Goal: Contribute content: Contribute content

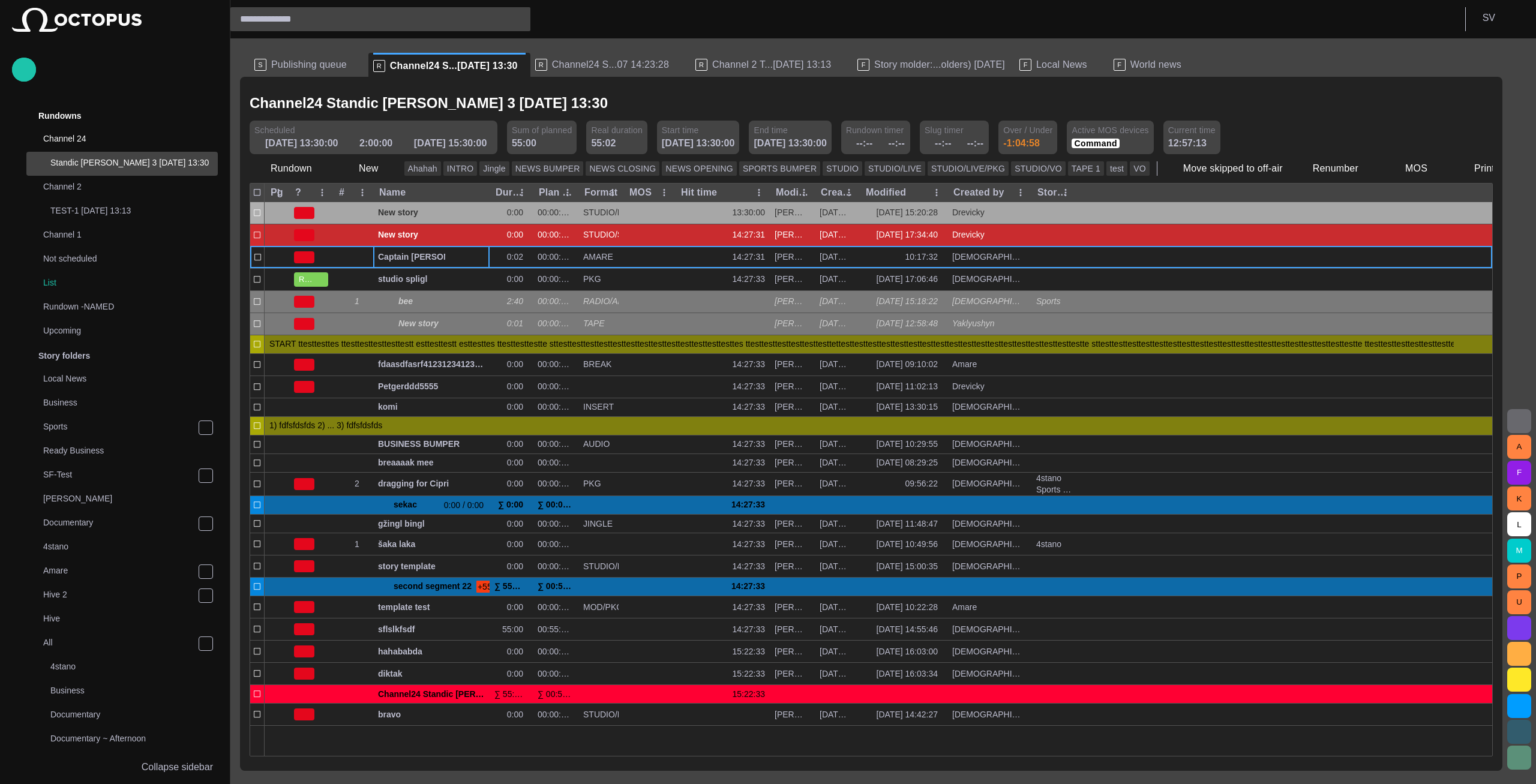
click at [312, 61] on span "Publishing queue" at bounding box center [309, 65] width 75 height 12
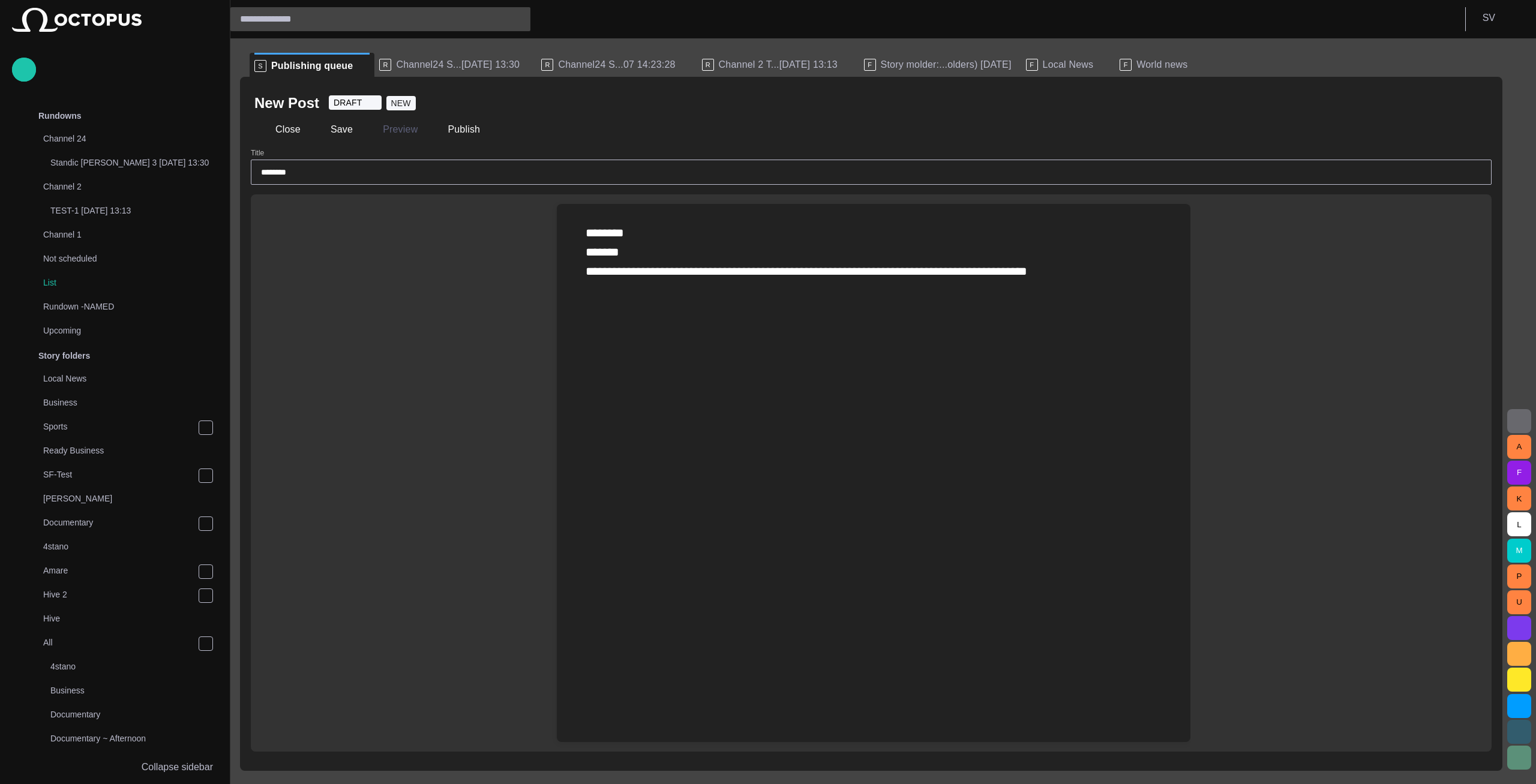
scroll to position [1004, 0]
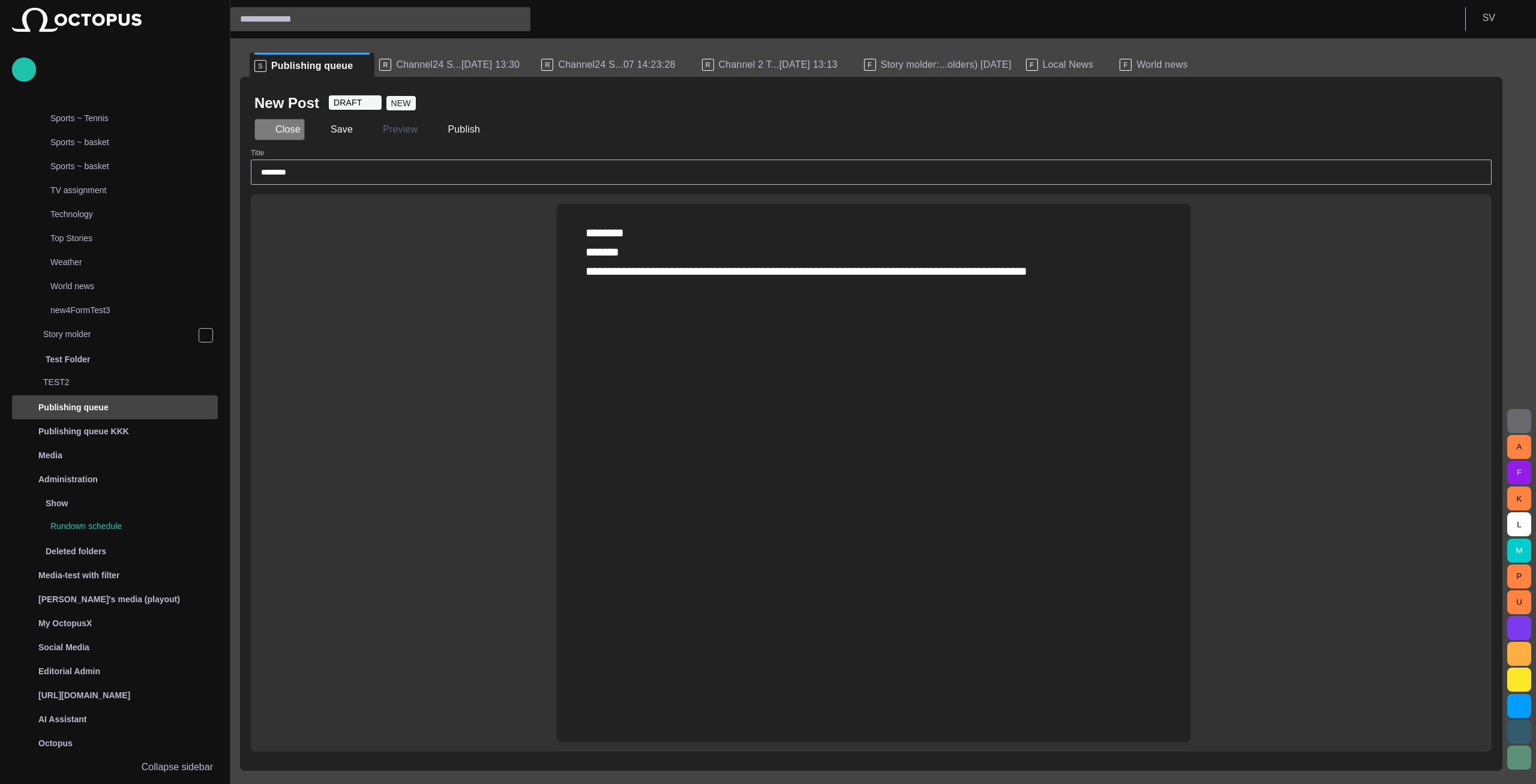
click at [296, 128] on button "Close" at bounding box center [279, 129] width 50 height 22
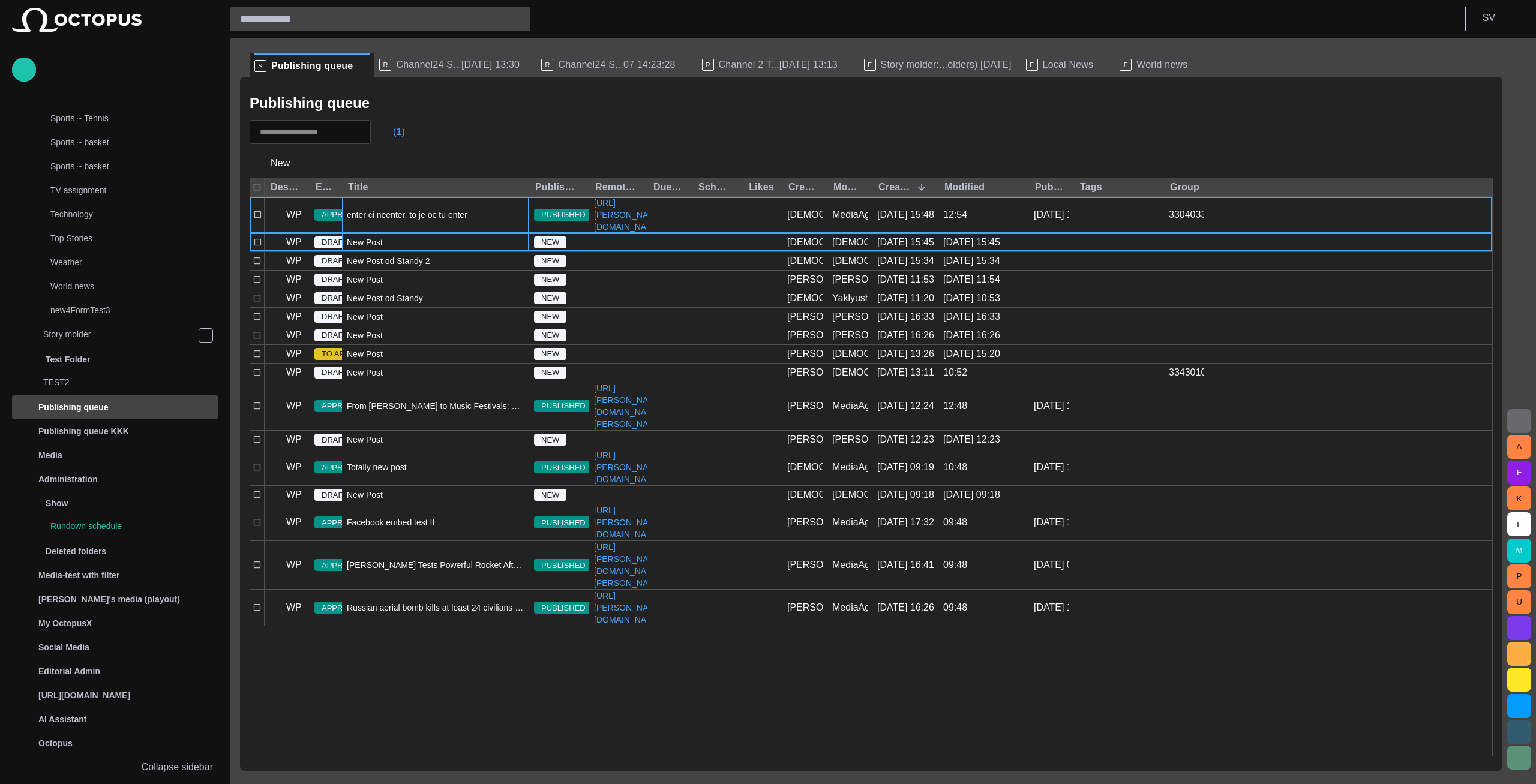
click at [417, 221] on span "enter ci neenter, to je oc tu enter" at bounding box center [406, 215] width 120 height 12
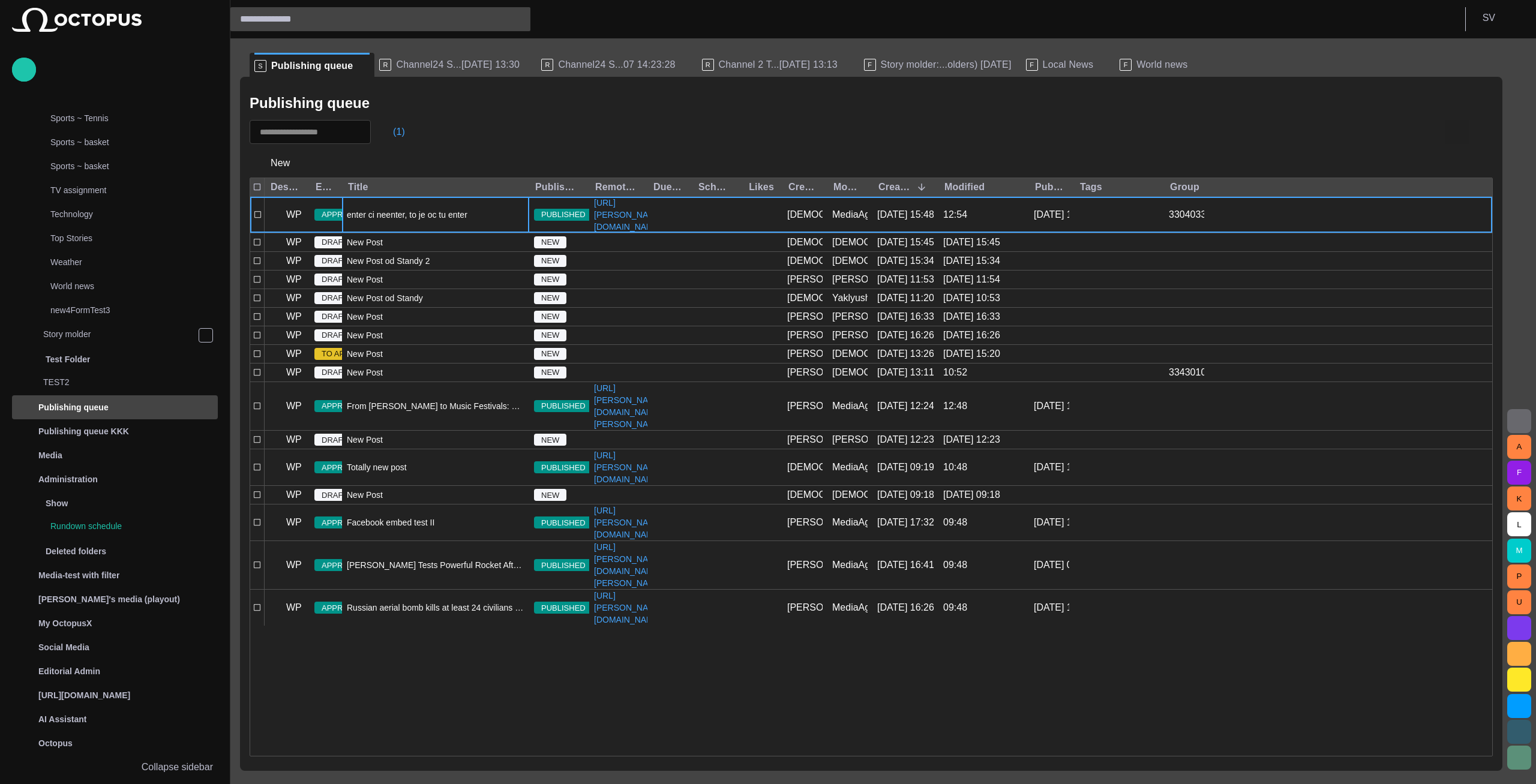
click at [1457, 131] on span "button" at bounding box center [1457, 132] width 14 height 14
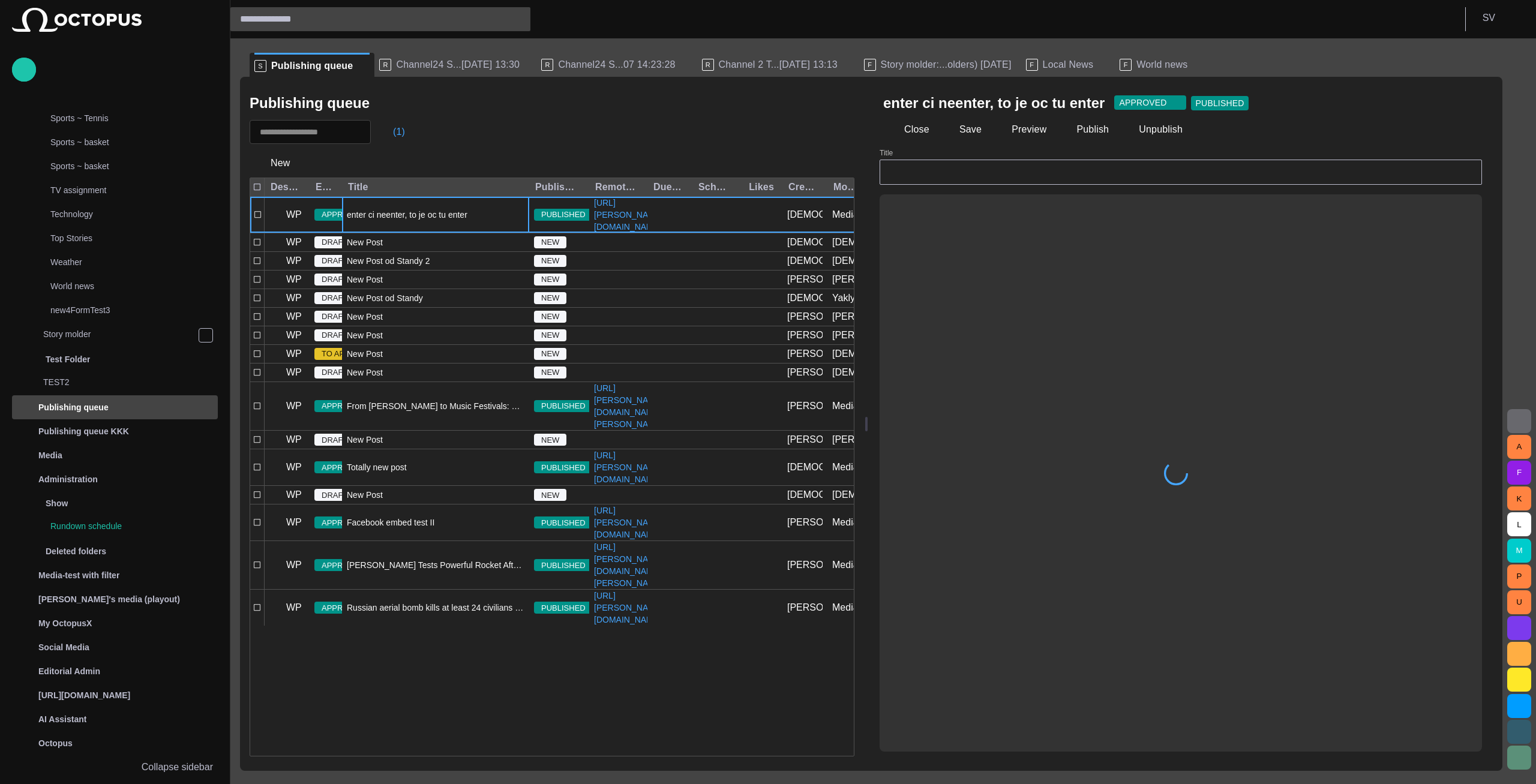
type input "**********"
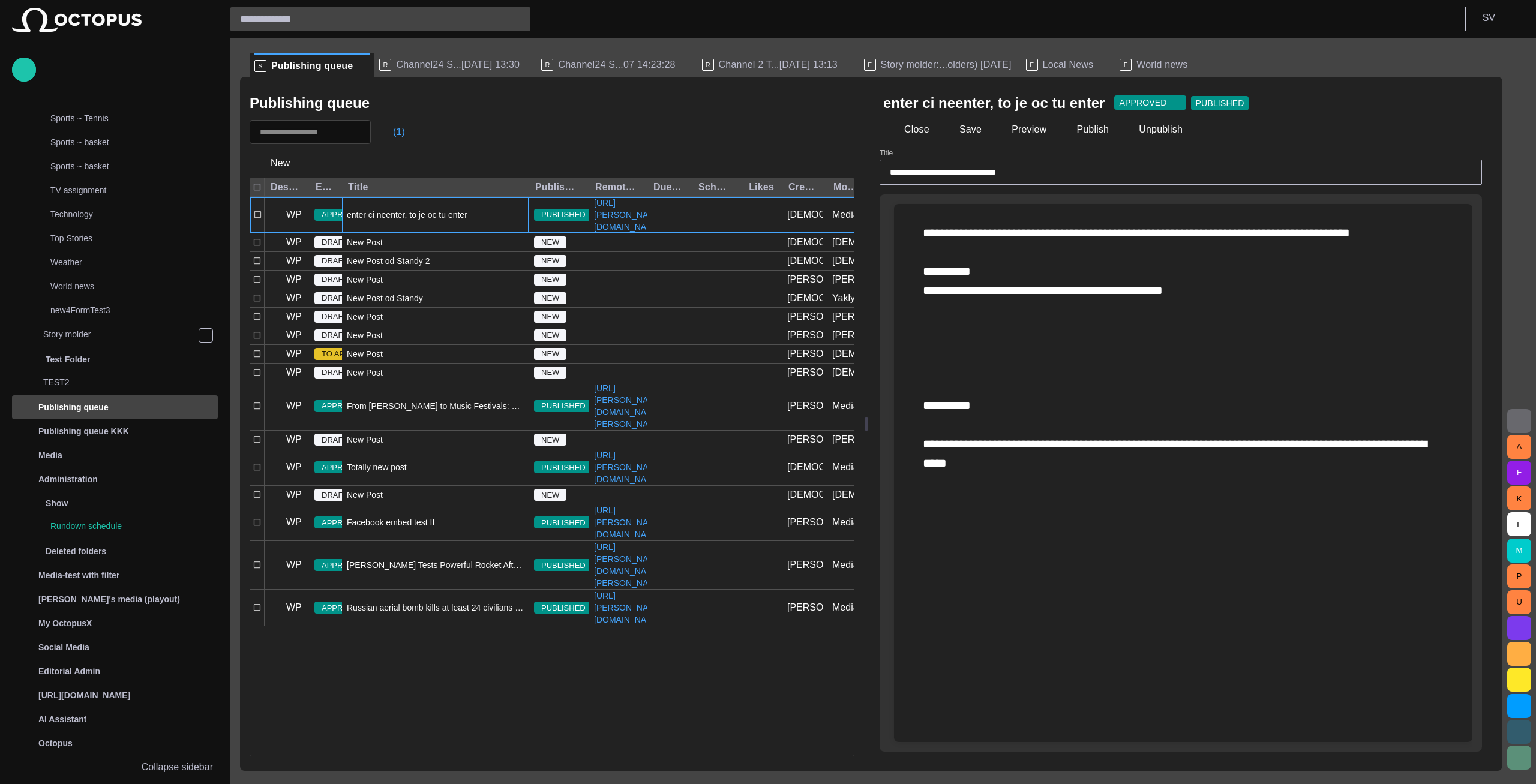
click at [447, 220] on div "enter ci neenter, to je oc tu enter" at bounding box center [435, 214] width 187 height 36
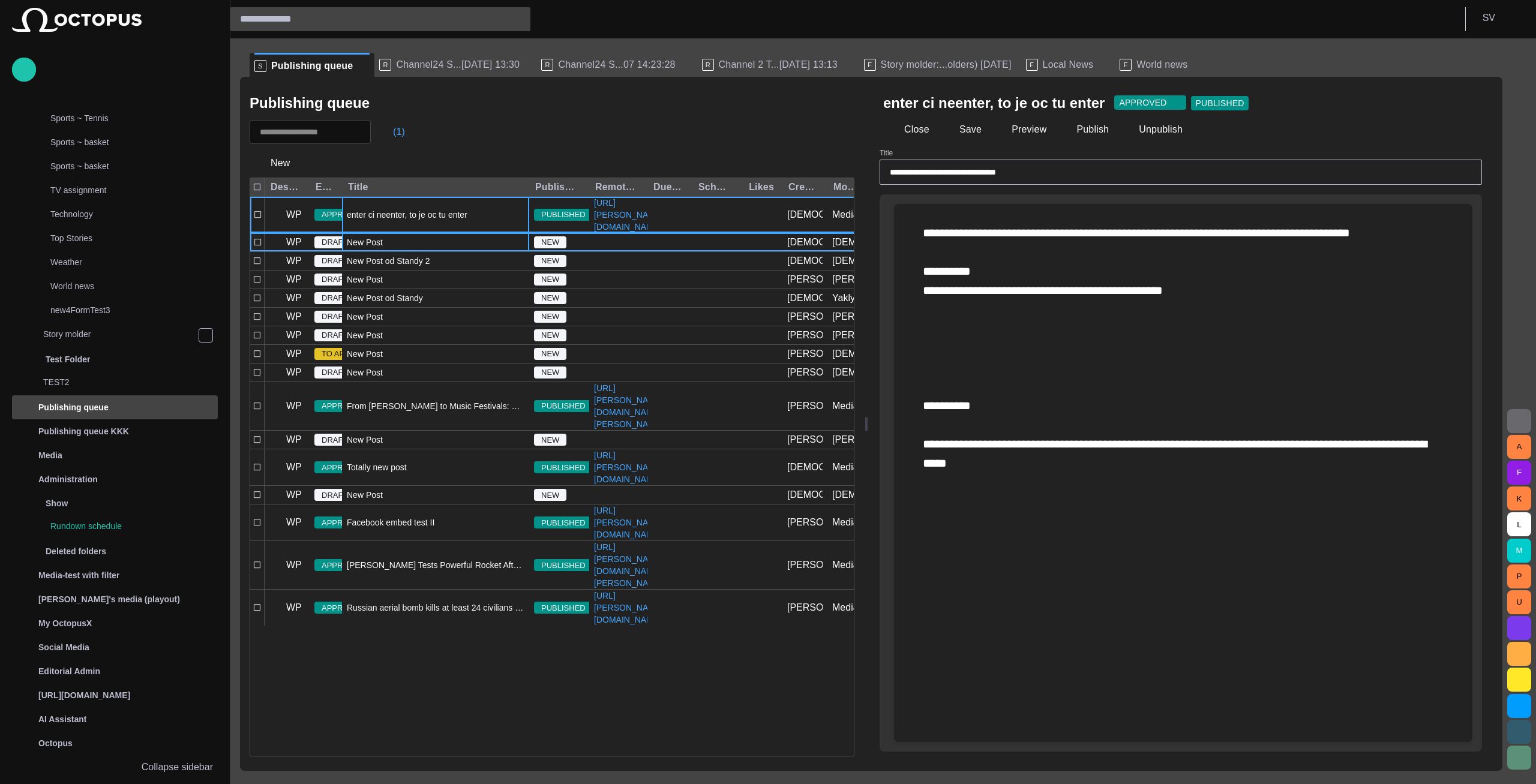
click at [439, 252] on div "New Post" at bounding box center [435, 242] width 187 height 18
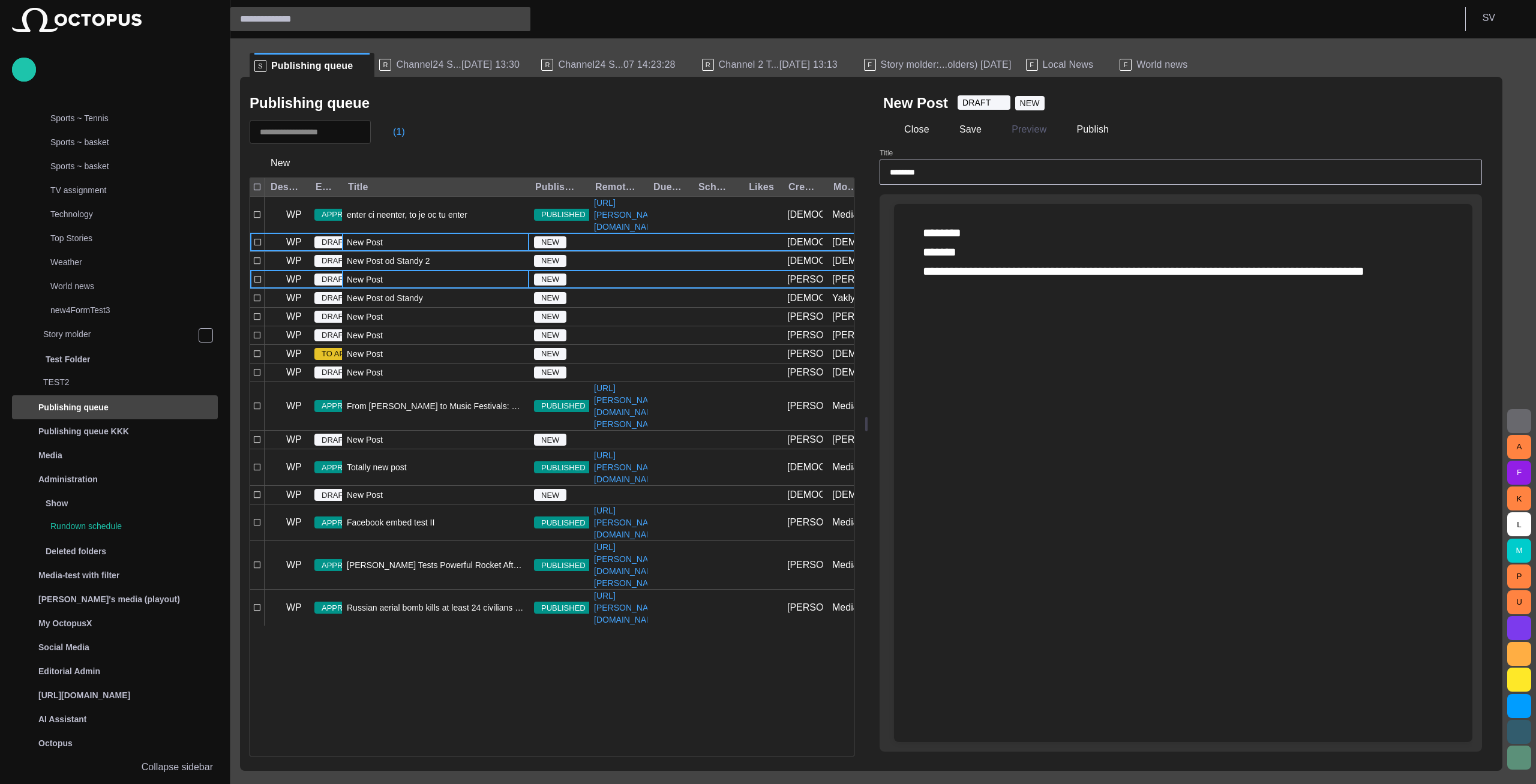
click at [430, 289] on div "New Post" at bounding box center [435, 280] width 187 height 18
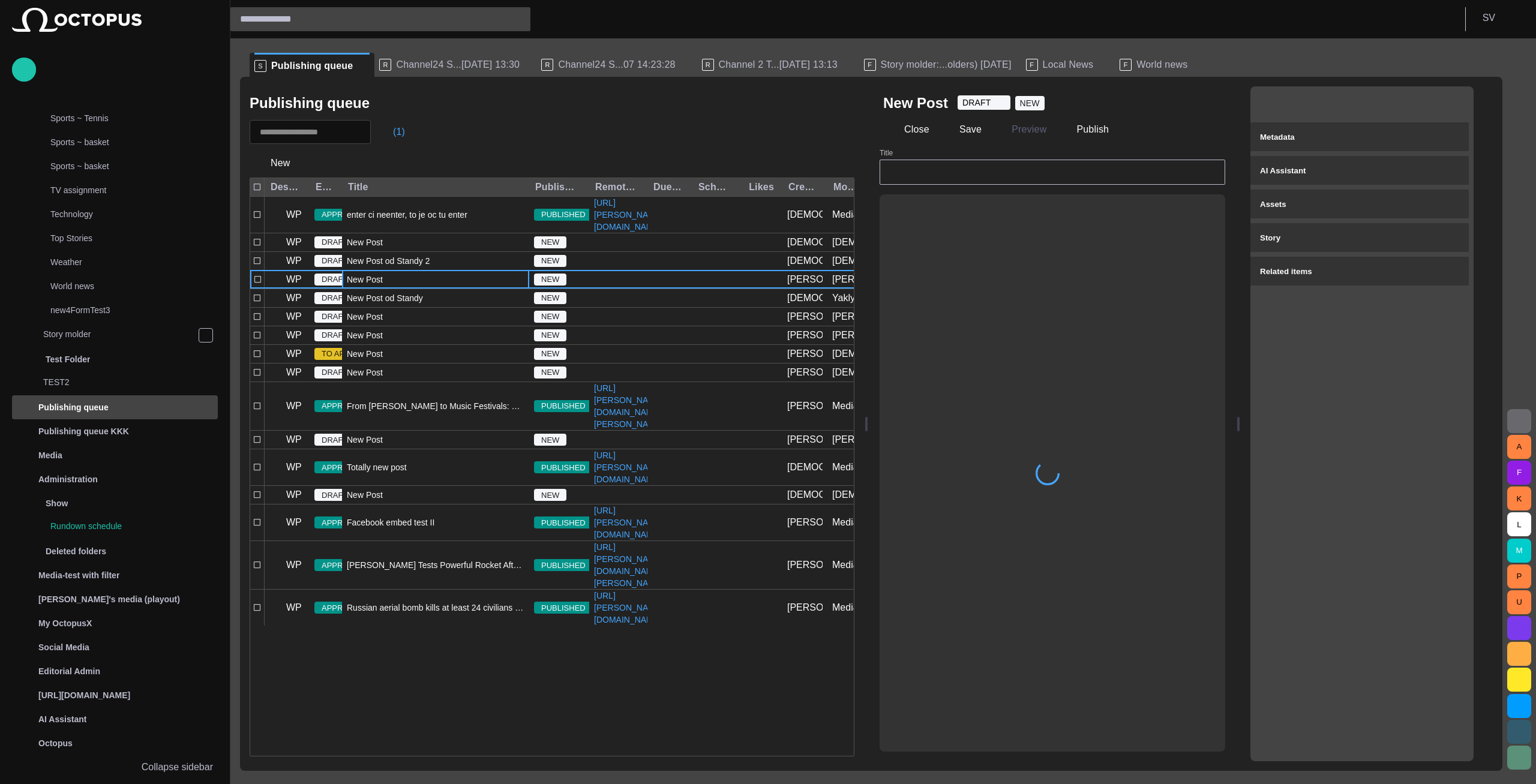
type input "********"
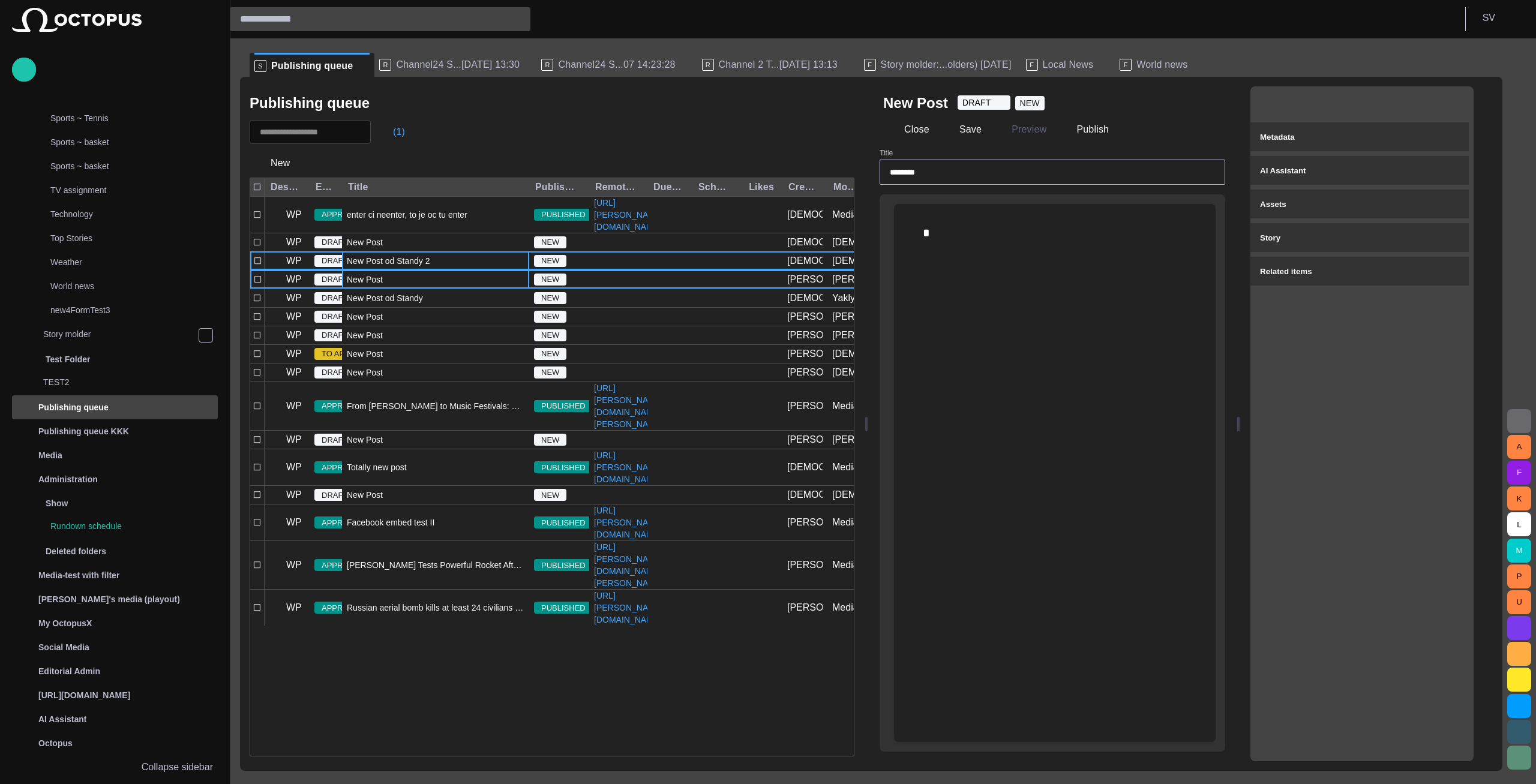
click at [432, 270] on div "New Post od Standy 2" at bounding box center [435, 260] width 187 height 18
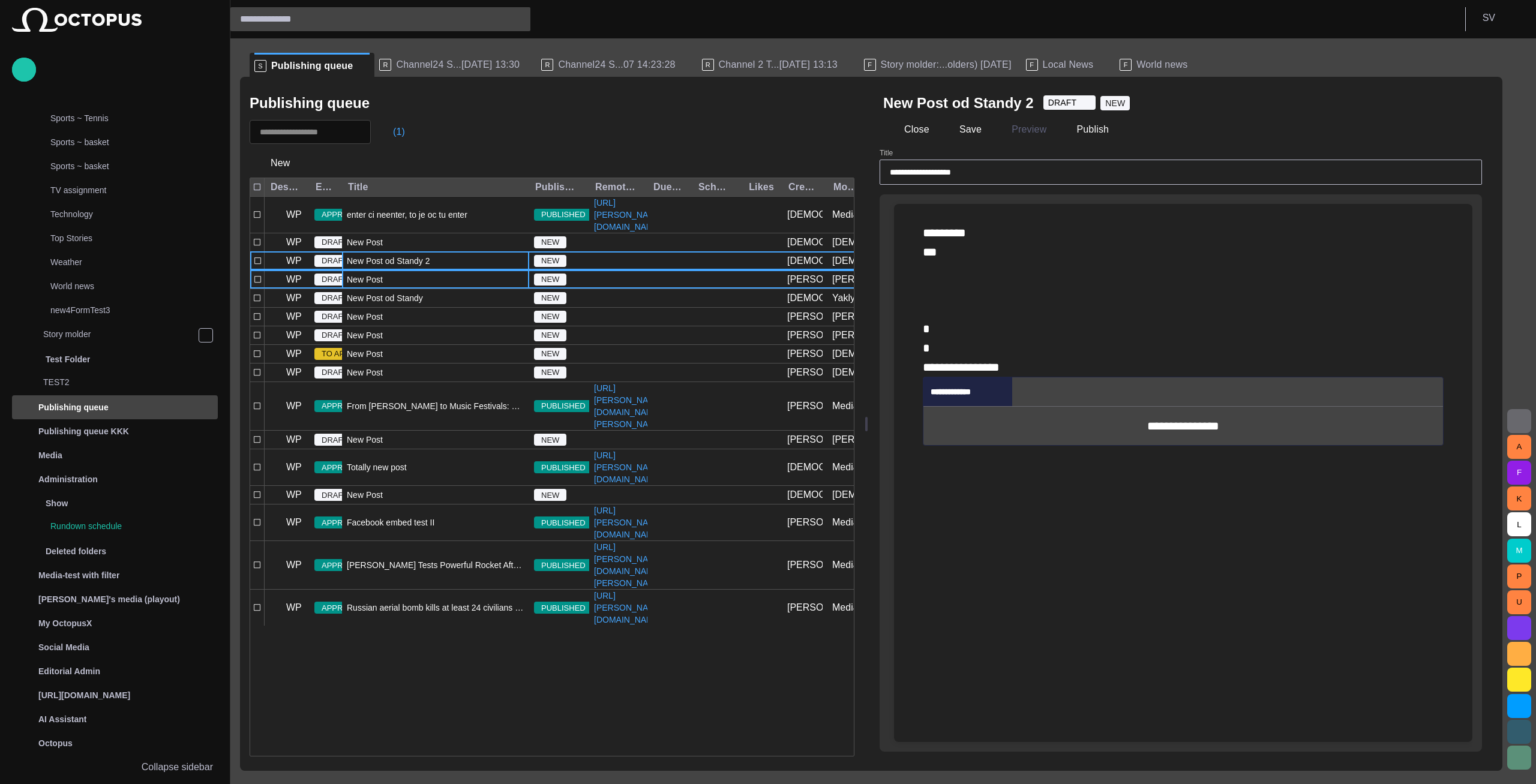
click at [430, 289] on div "New Post" at bounding box center [435, 280] width 187 height 18
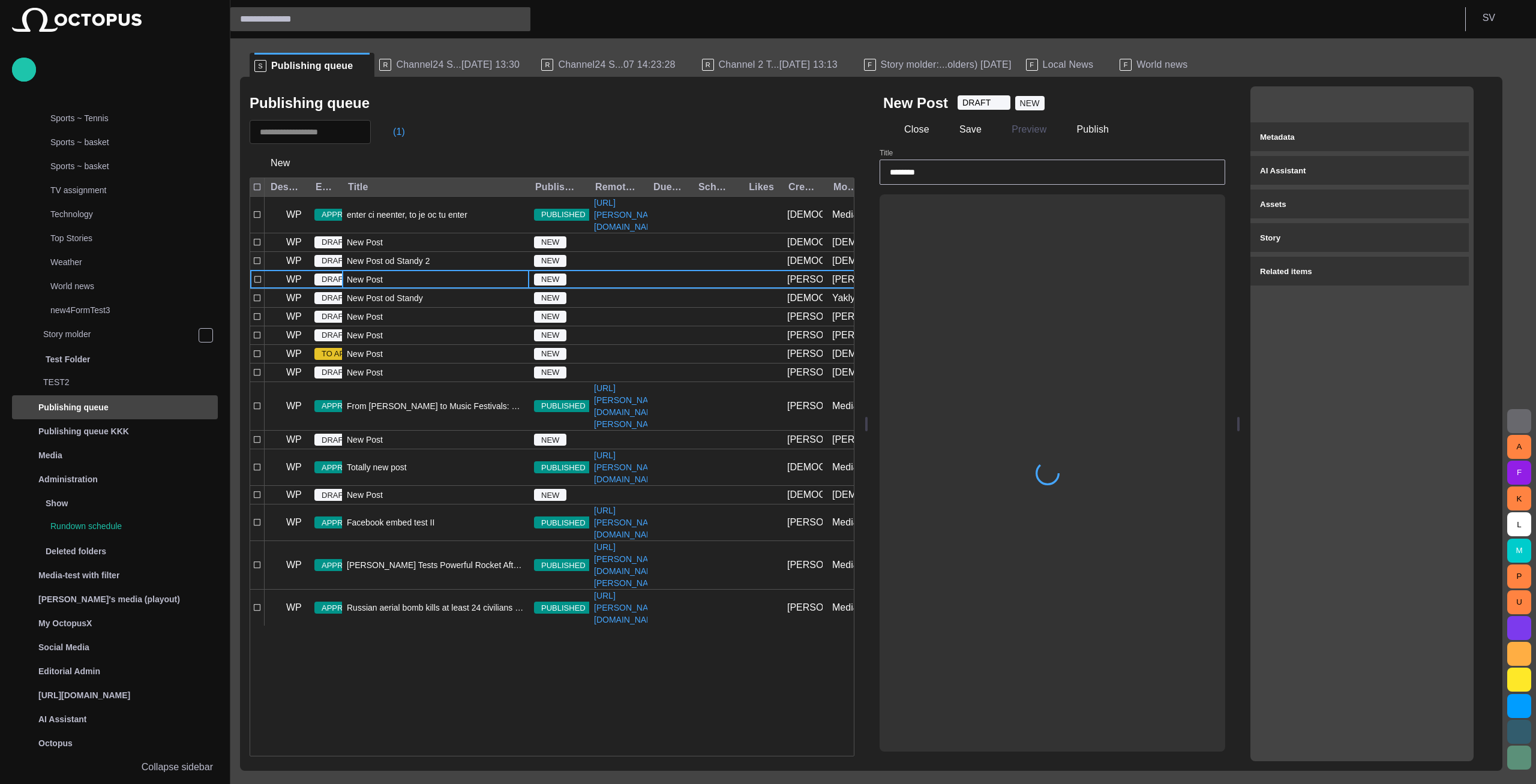
type input "********"
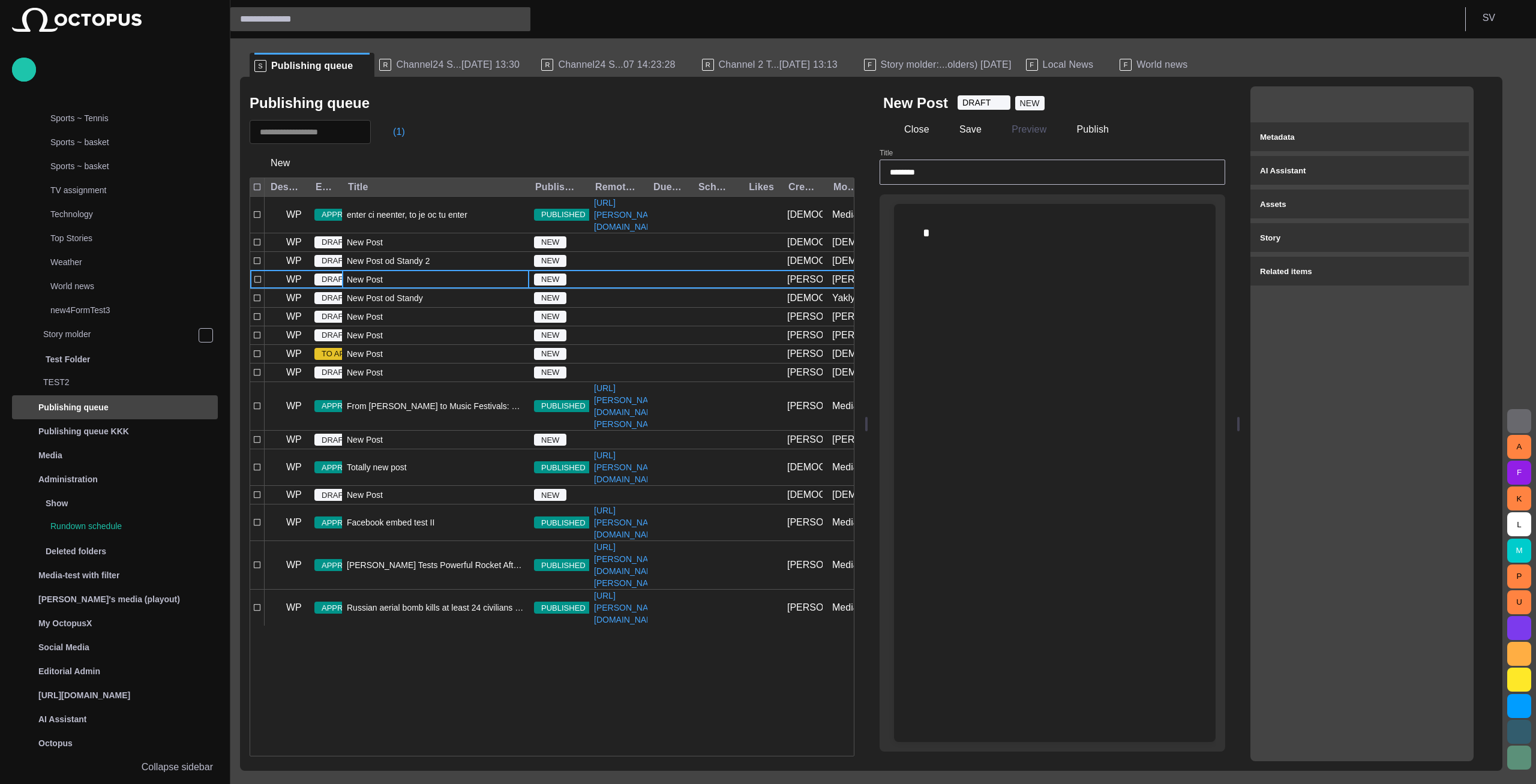
click at [1464, 105] on button "button" at bounding box center [1452, 103] width 24 height 24
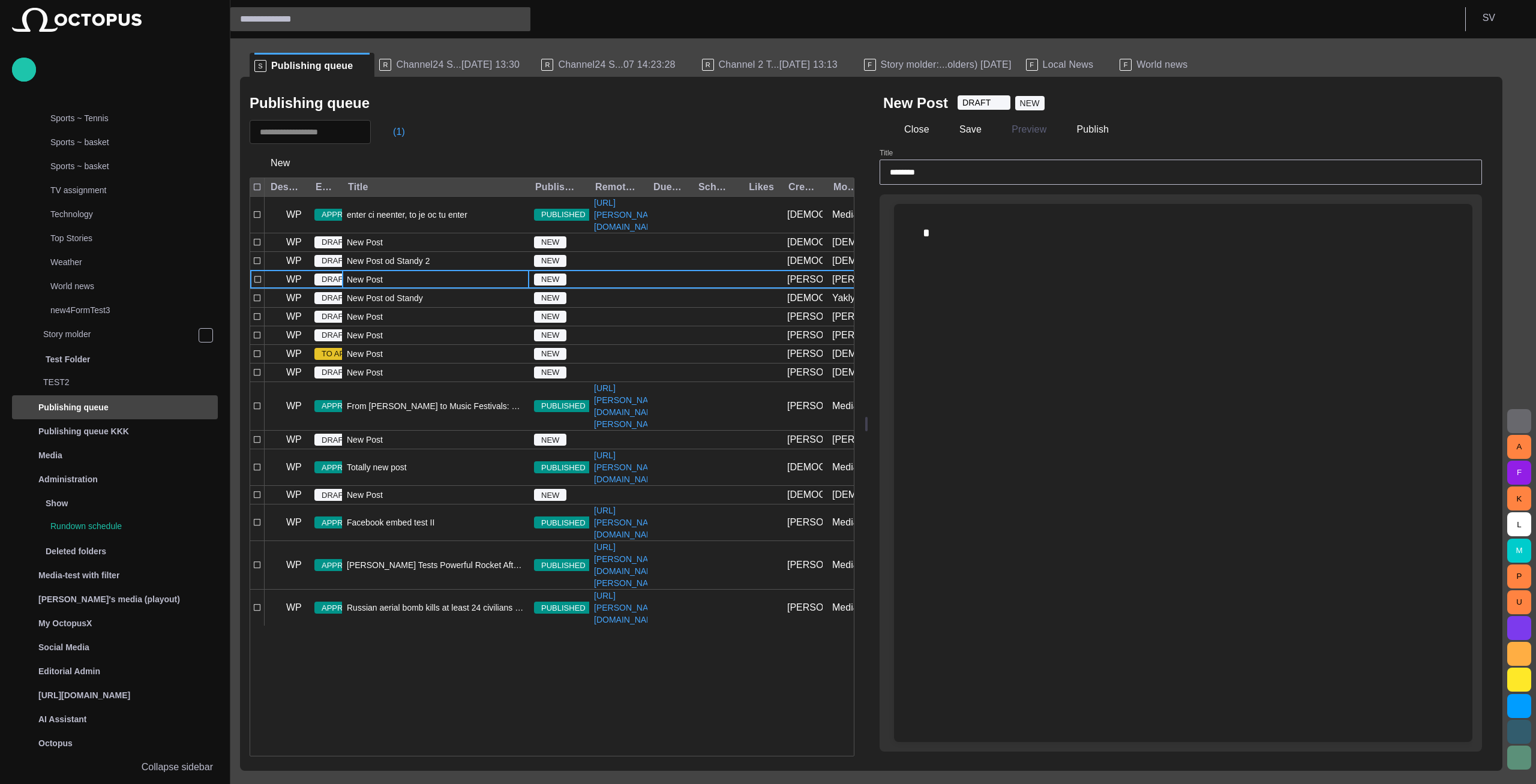
click at [410, 289] on div "New Post" at bounding box center [435, 280] width 187 height 18
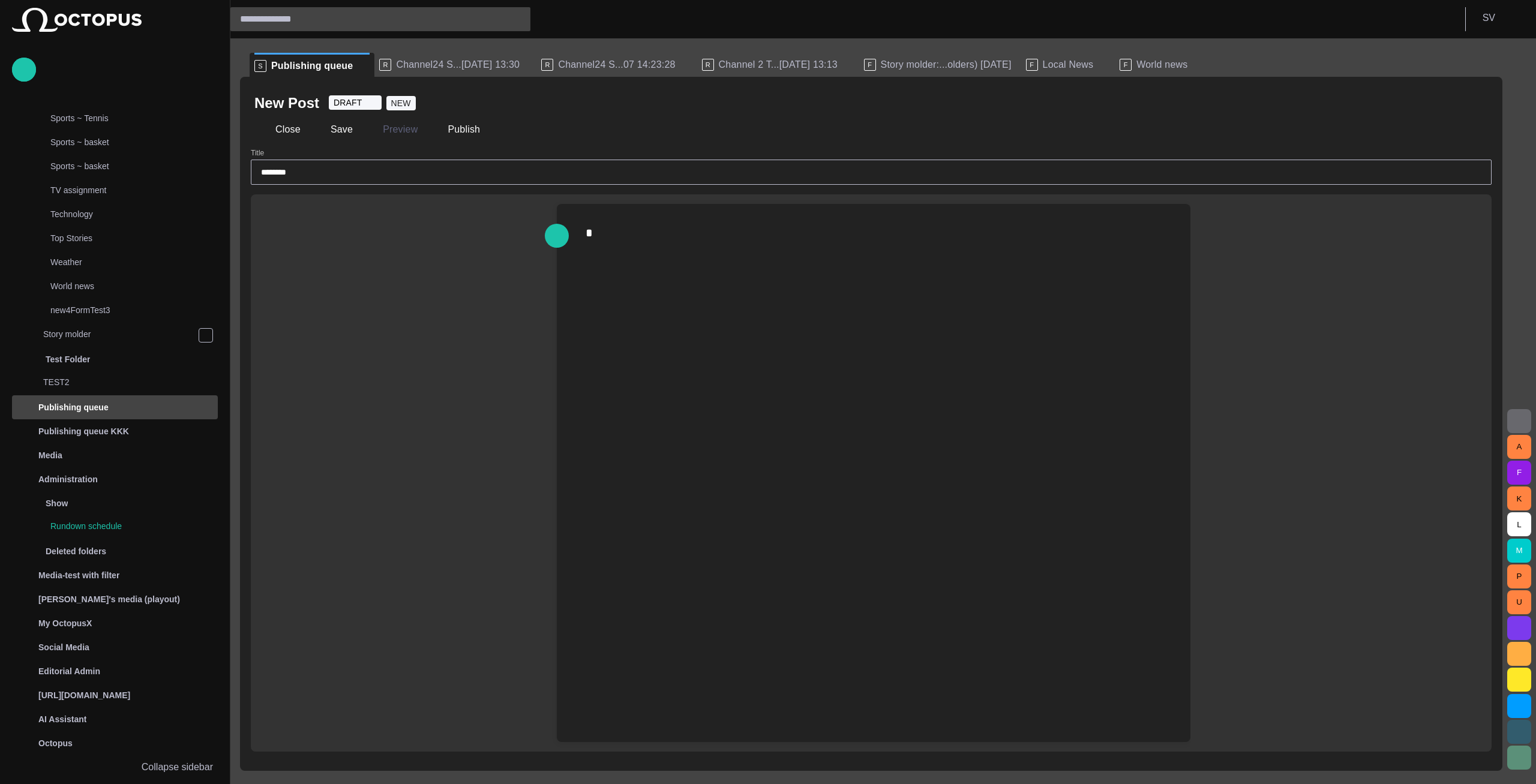
click at [665, 256] on div at bounding box center [874, 233] width 614 height 58
click at [539, 229] on div "Type @ to display menu" at bounding box center [871, 474] width 1241 height 558
click at [565, 234] on div "Type @ to display menu" at bounding box center [866, 474] width 648 height 538
click at [618, 237] on div at bounding box center [874, 232] width 576 height 19
click at [555, 242] on span "button" at bounding box center [557, 236] width 14 height 23
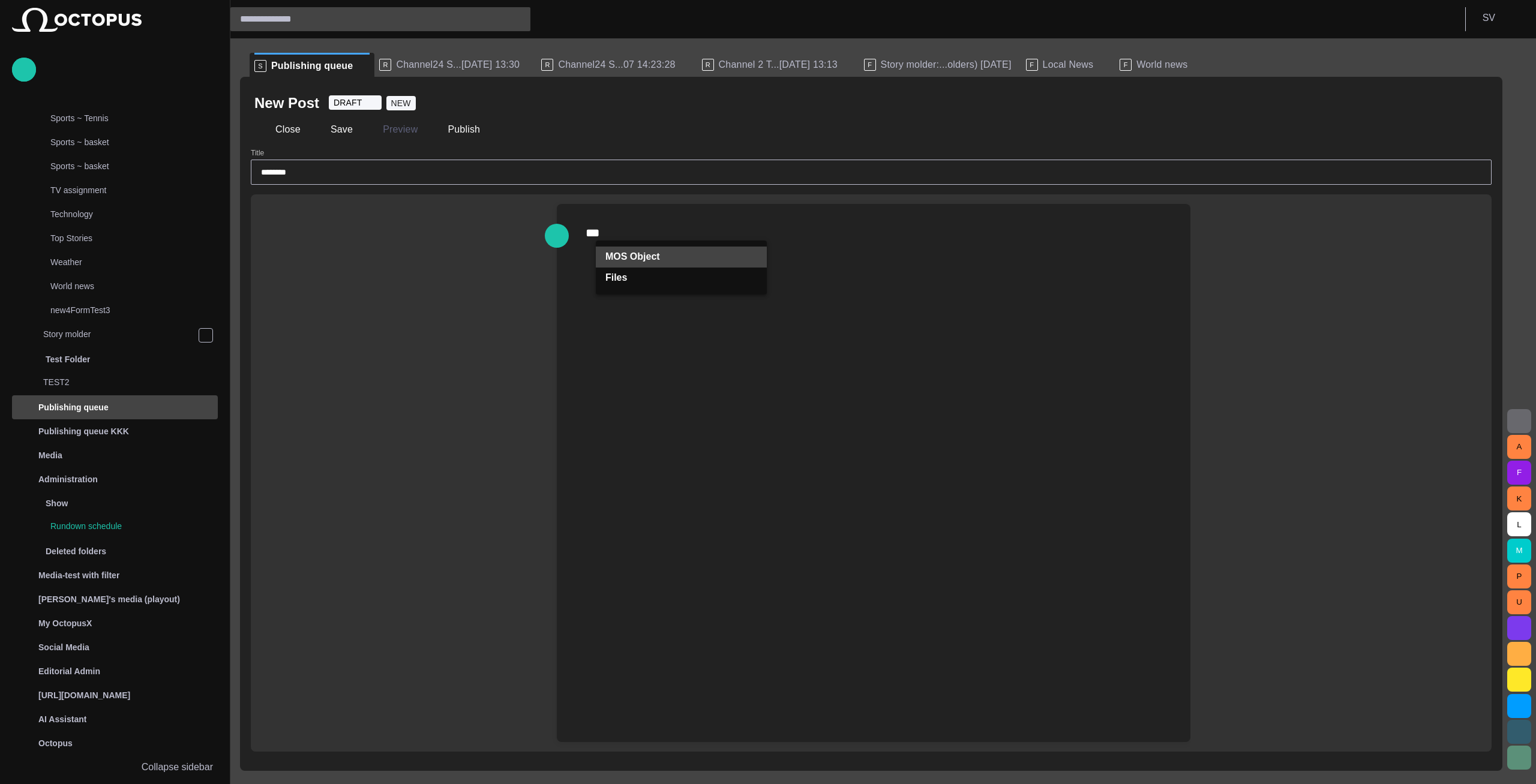
click at [612, 263] on p "MOS Object" at bounding box center [632, 257] width 54 height 14
click at [625, 279] on div "MOS Object" at bounding box center [682, 278] width 135 height 22
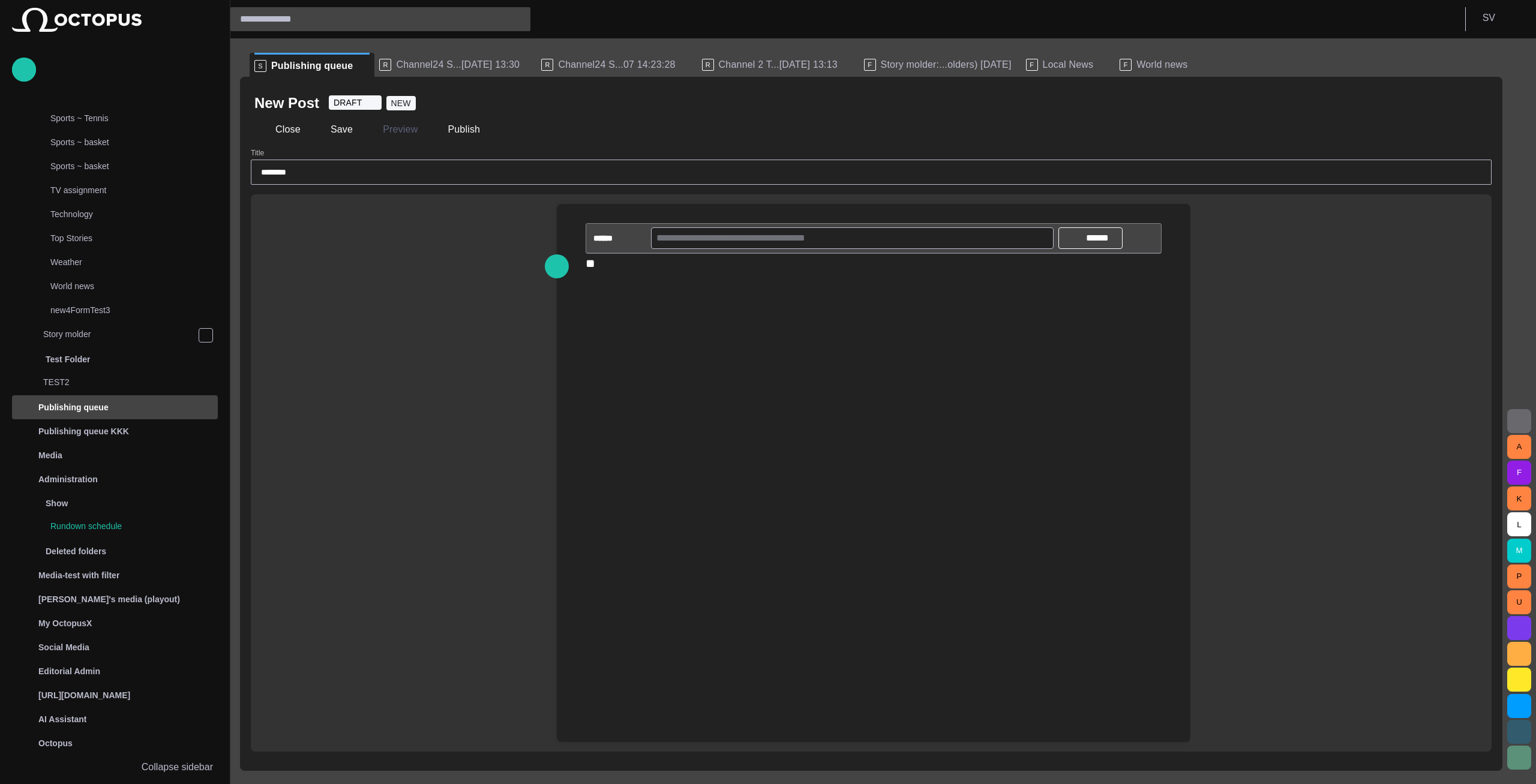
drag, startPoint x: 624, startPoint y: 274, endPoint x: 614, endPoint y: 269, distance: 11.2
click at [622, 274] on div "****** ****** ﻿" at bounding box center [874, 248] width 614 height 89
click at [609, 266] on div at bounding box center [874, 263] width 576 height 19
click at [586, 218] on div "****** ****** ﻿" at bounding box center [874, 248] width 614 height 89
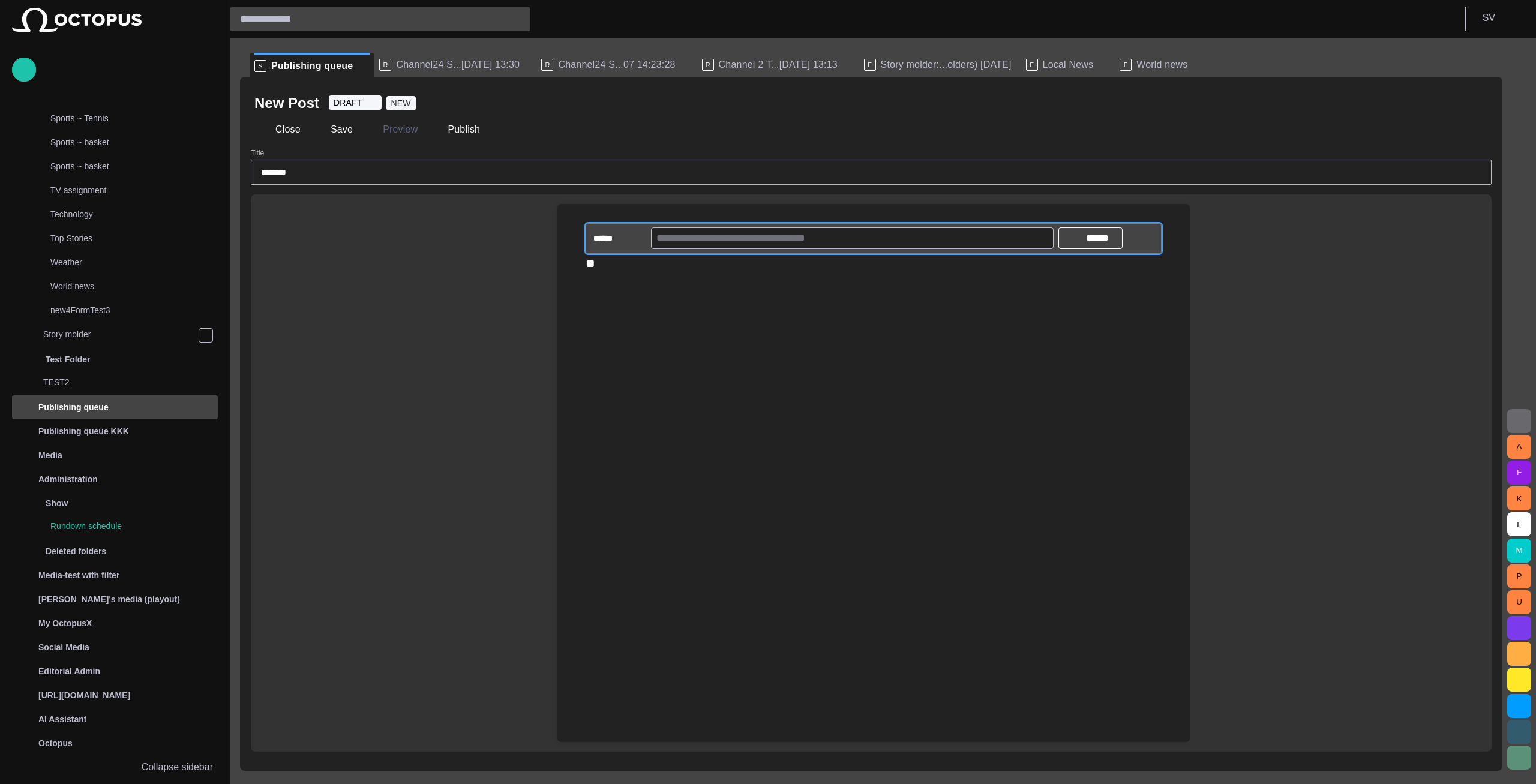
click at [601, 211] on div "****** ****** ﻿" at bounding box center [874, 248] width 614 height 89
click at [598, 264] on div at bounding box center [874, 263] width 576 height 19
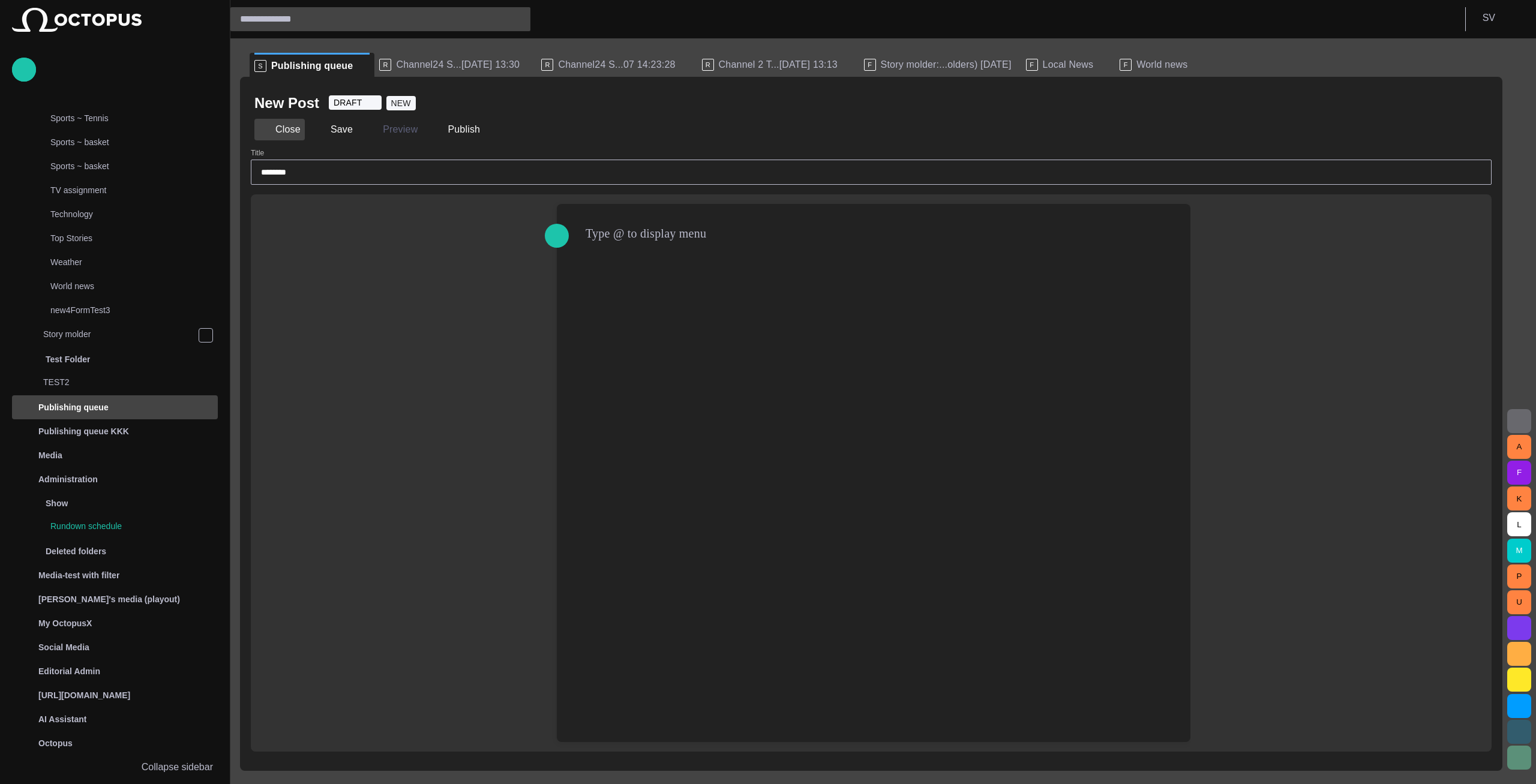
click at [293, 132] on button "Close" at bounding box center [279, 129] width 50 height 22
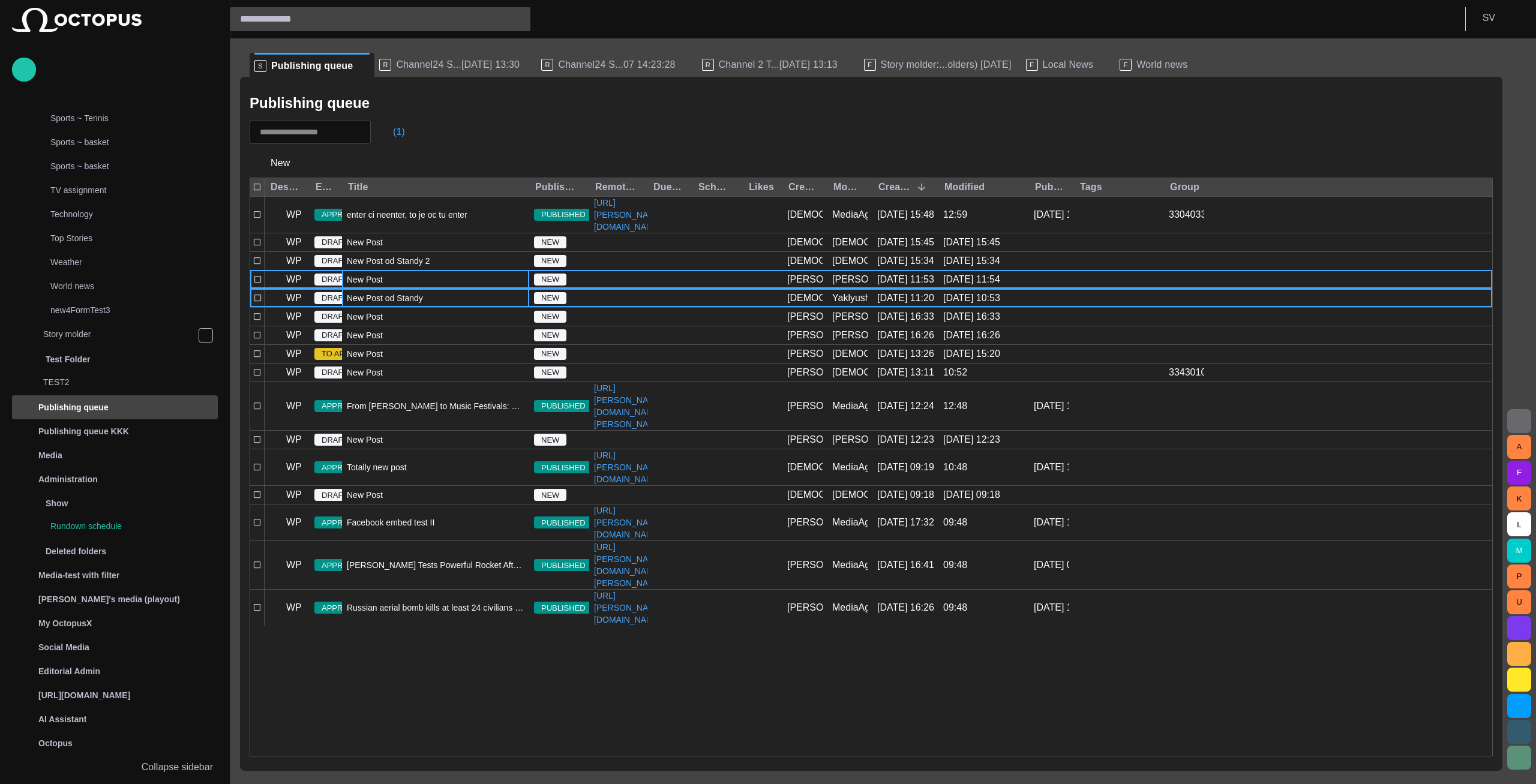
click at [365, 304] on span "New Post od Standy" at bounding box center [384, 298] width 76 height 12
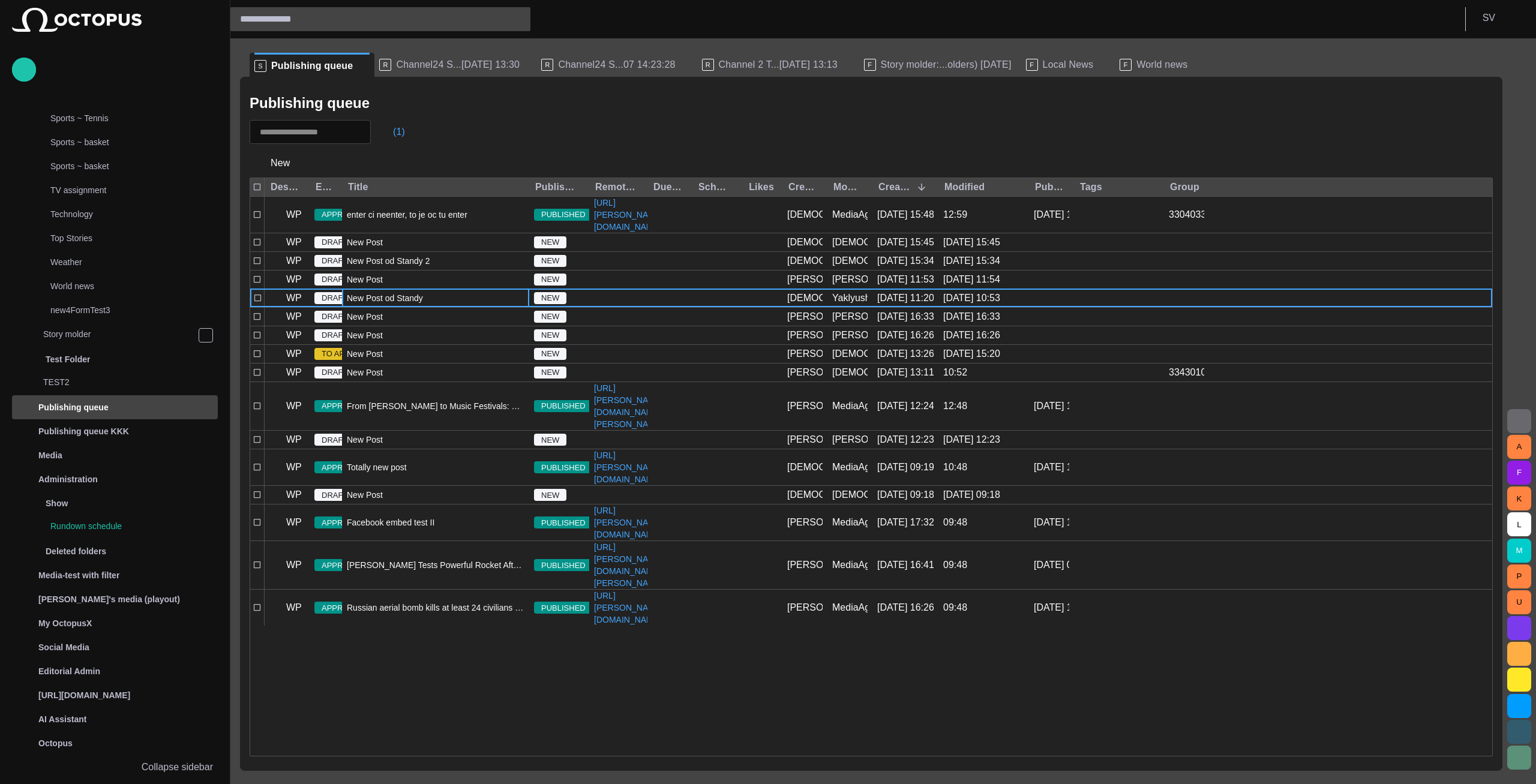
click at [365, 304] on span "New Post od Standy" at bounding box center [384, 298] width 76 height 12
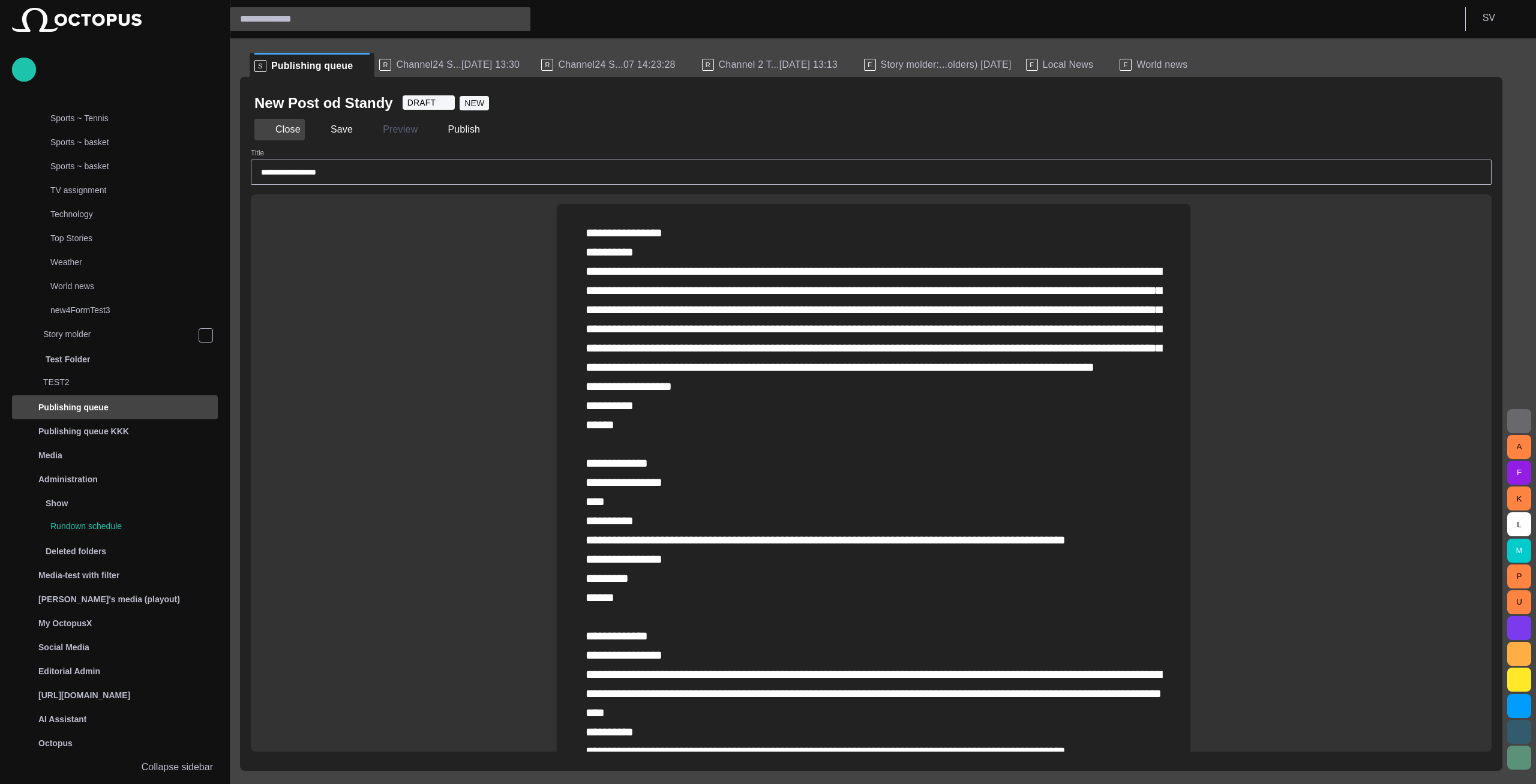
click at [282, 131] on button "Close" at bounding box center [279, 129] width 50 height 22
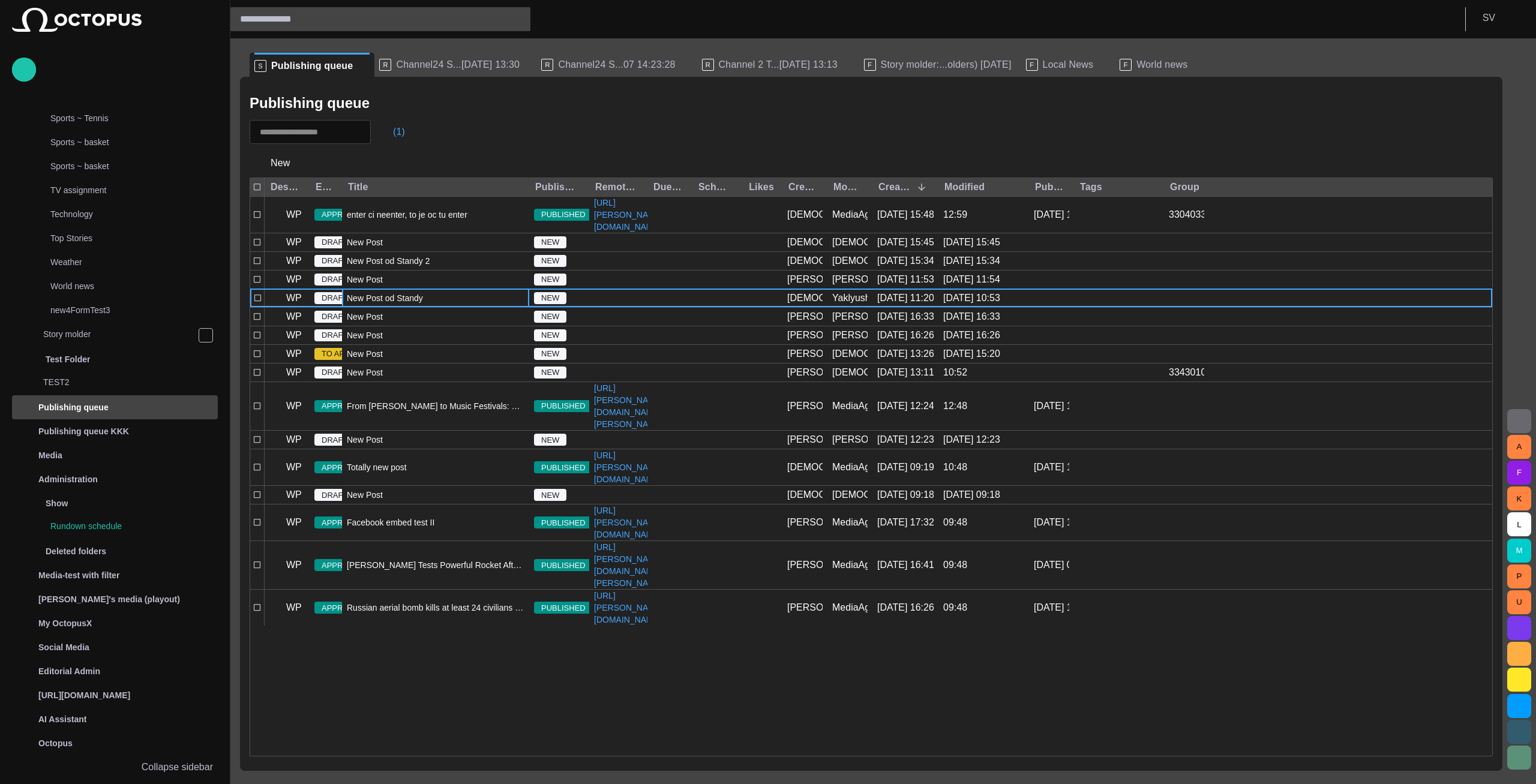
click at [447, 73] on div "R Channel24 S...14/09 13:30" at bounding box center [455, 64] width 153 height 24
click at [447, 66] on span "Channel24 S...[DATE] 13:30" at bounding box center [457, 65] width 124 height 12
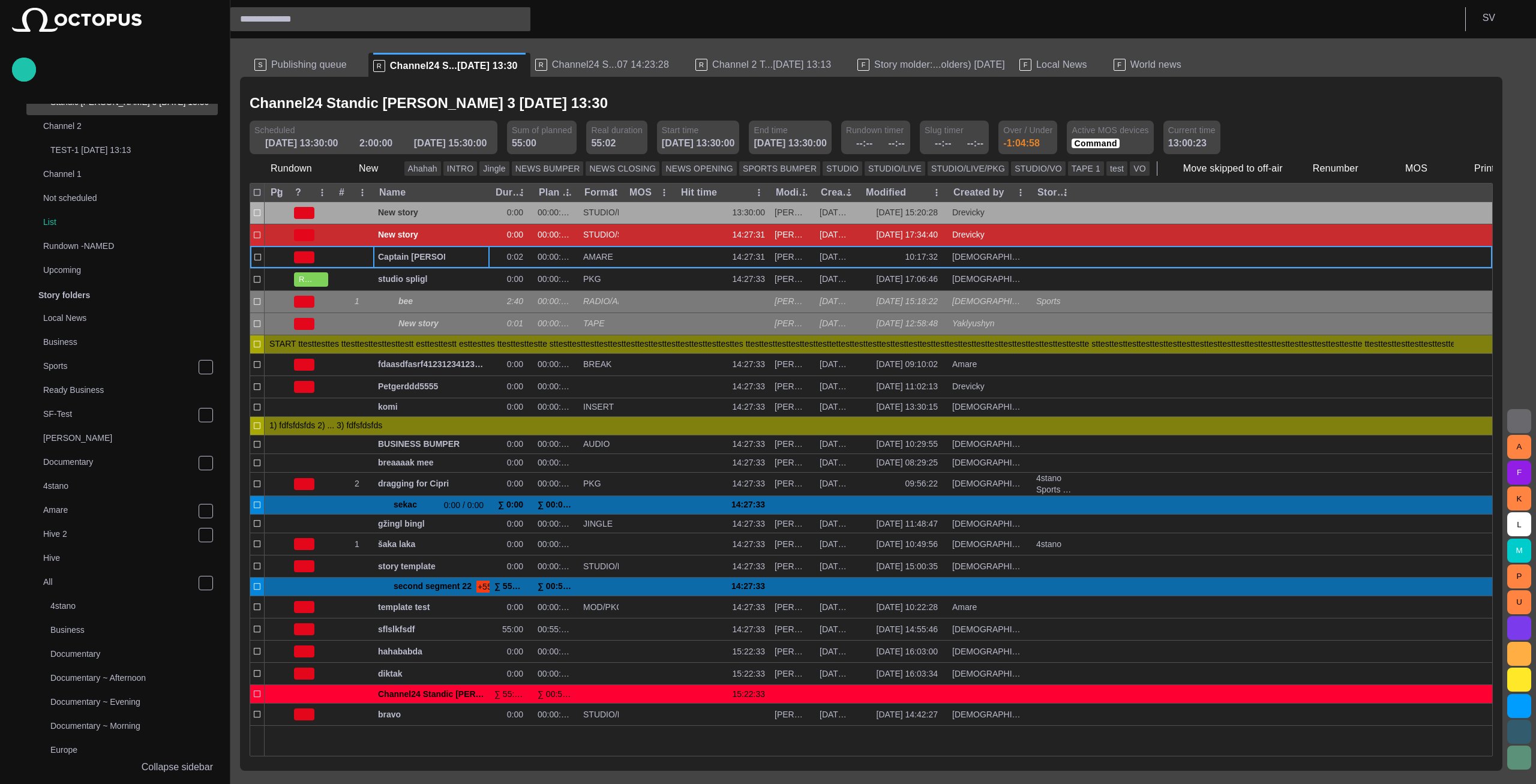
scroll to position [16, 0]
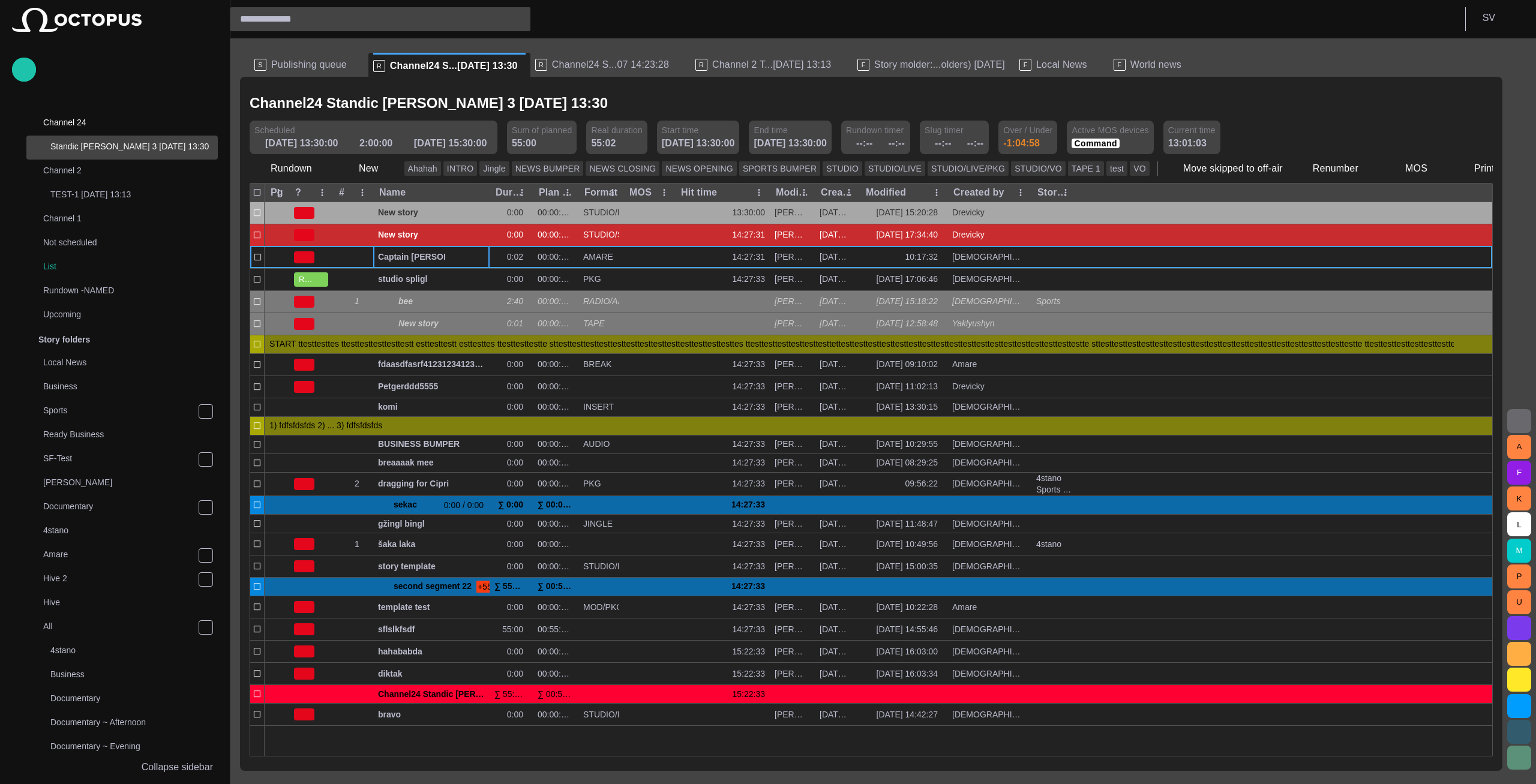
click at [235, 685] on div "S Publishing queue R Channel24 S...14/09 13:30 R Channel24 S...07 14:23:28 R Ch…" at bounding box center [867, 411] width 1272 height 745
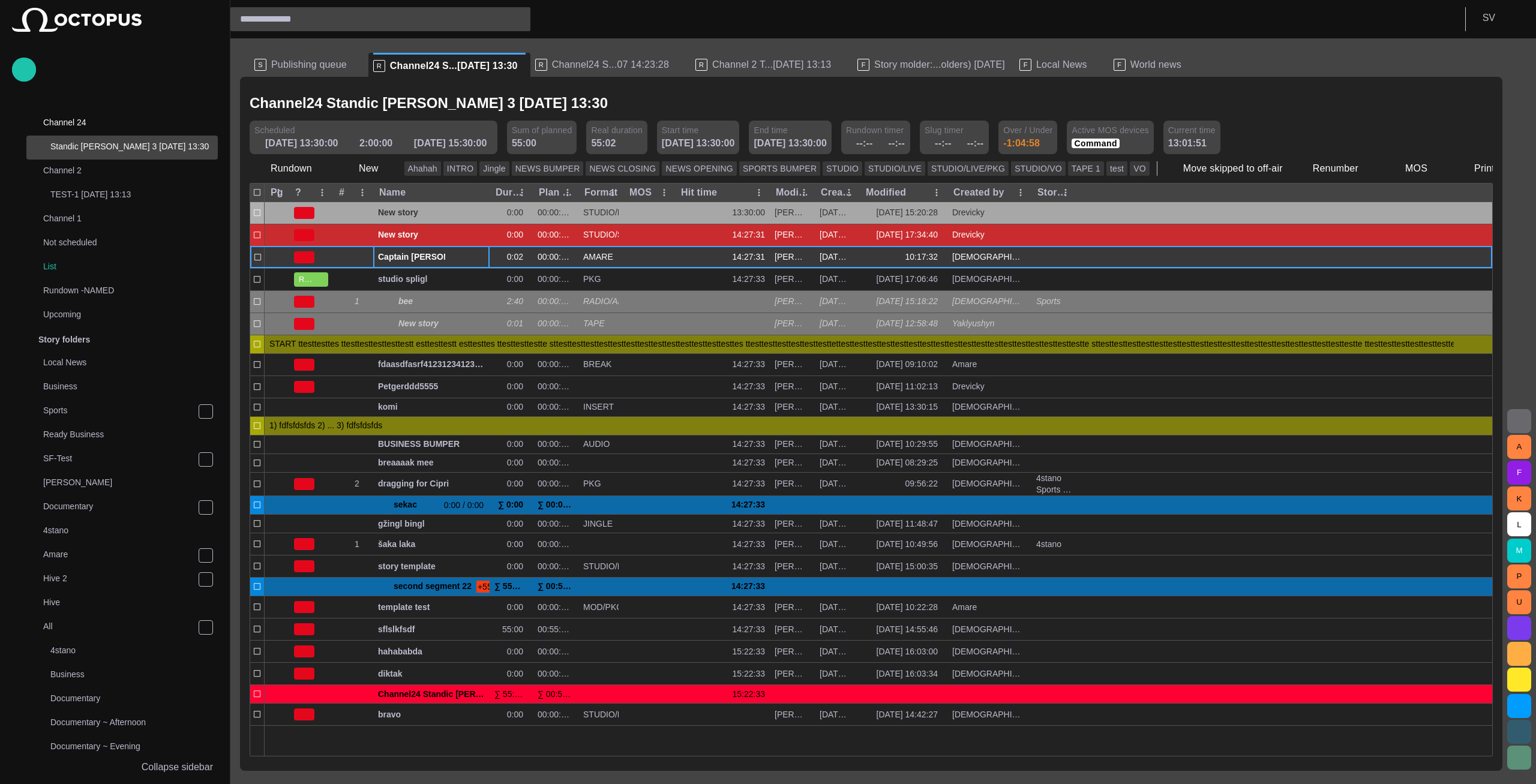
click at [409, 262] on span "Captain Scott’s famous polar shipwreck as never seen before" at bounding box center [432, 257] width 107 height 11
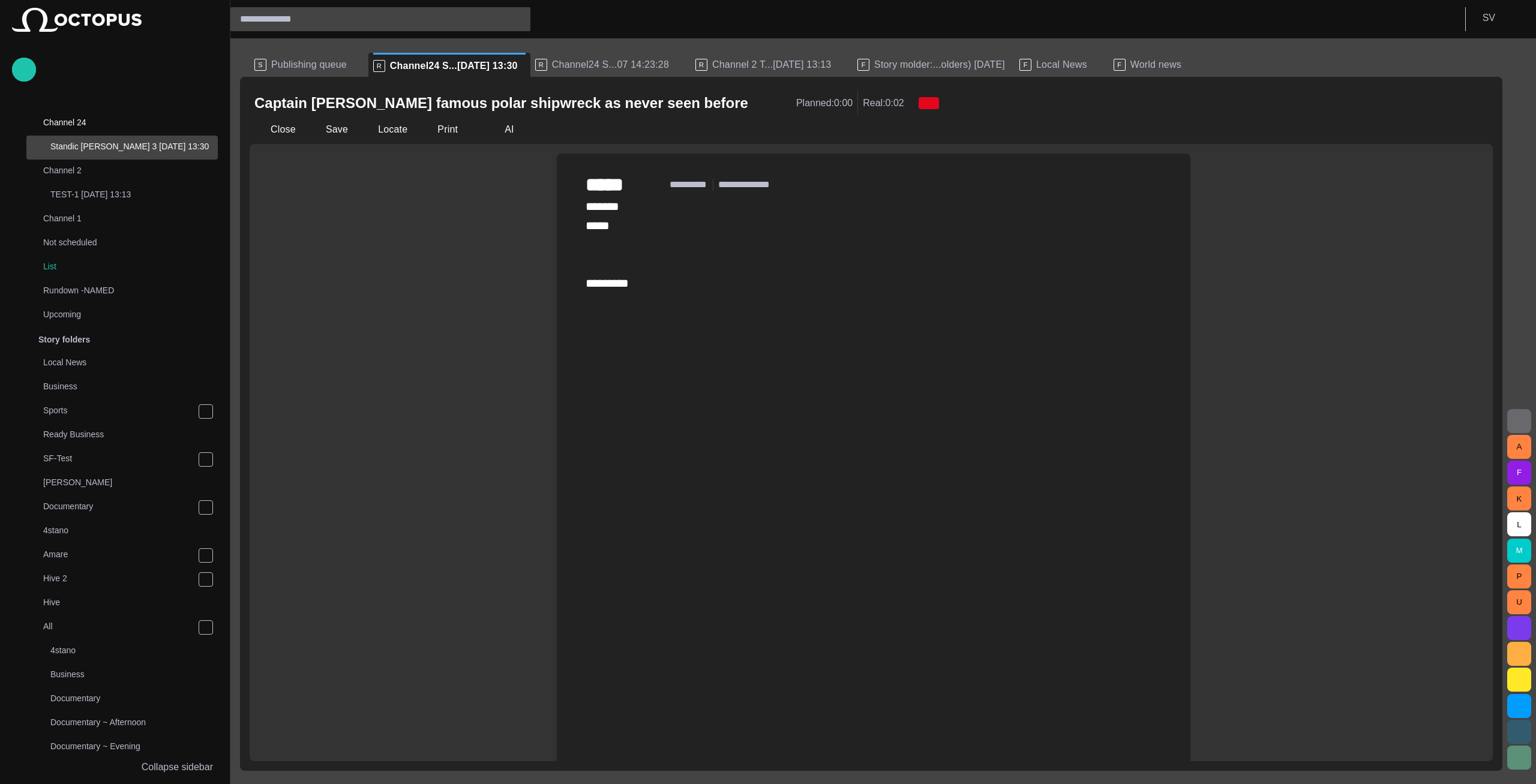
click at [680, 267] on div "﻿ ****** ***** ********* ********* ﻿" at bounding box center [874, 609] width 576 height 825
click at [565, 274] on button "button" at bounding box center [556, 271] width 24 height 24
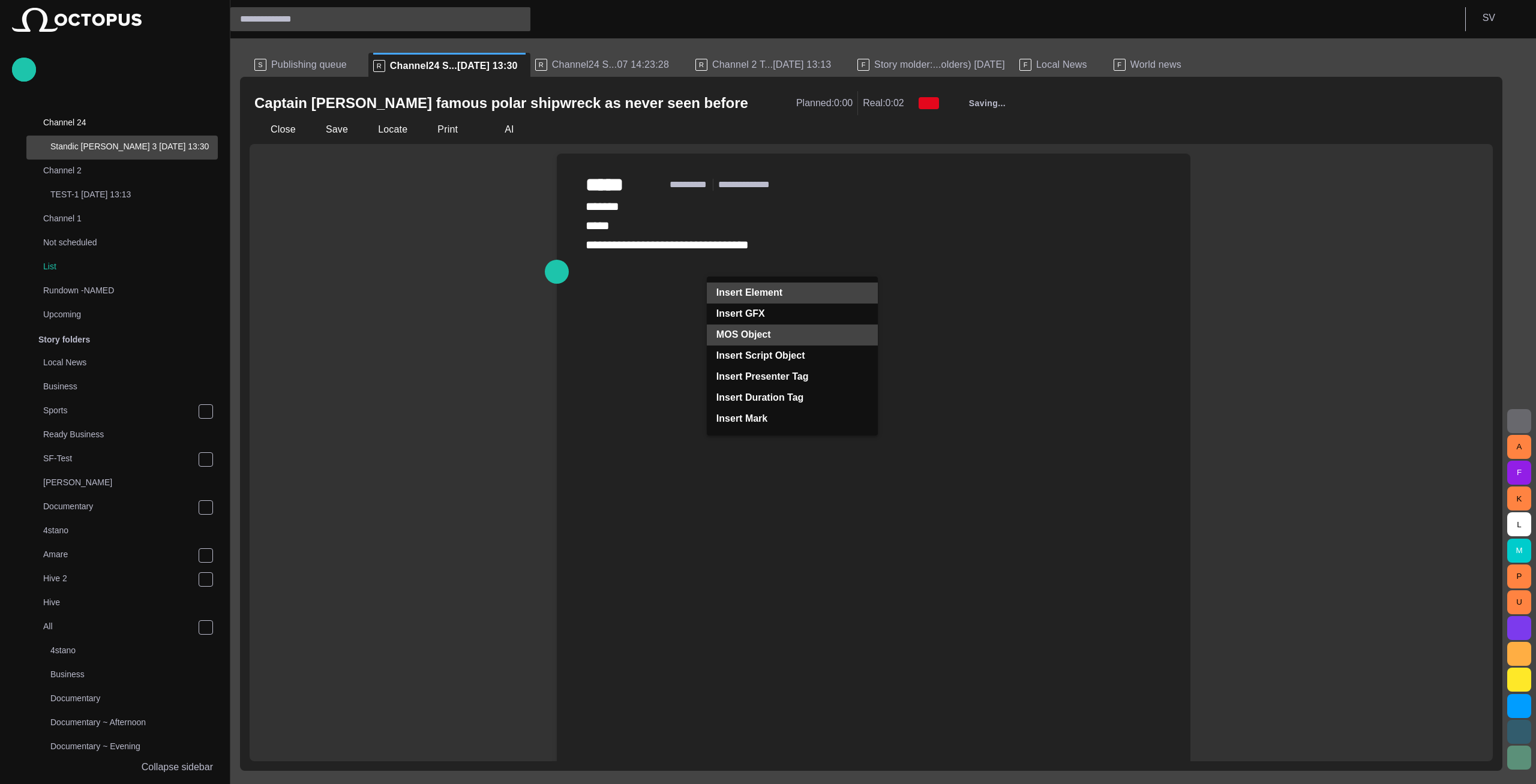
click at [808, 333] on span "MOS Object" at bounding box center [788, 335] width 142 height 14
click at [806, 364] on div "MOS Object" at bounding box center [792, 356] width 135 height 22
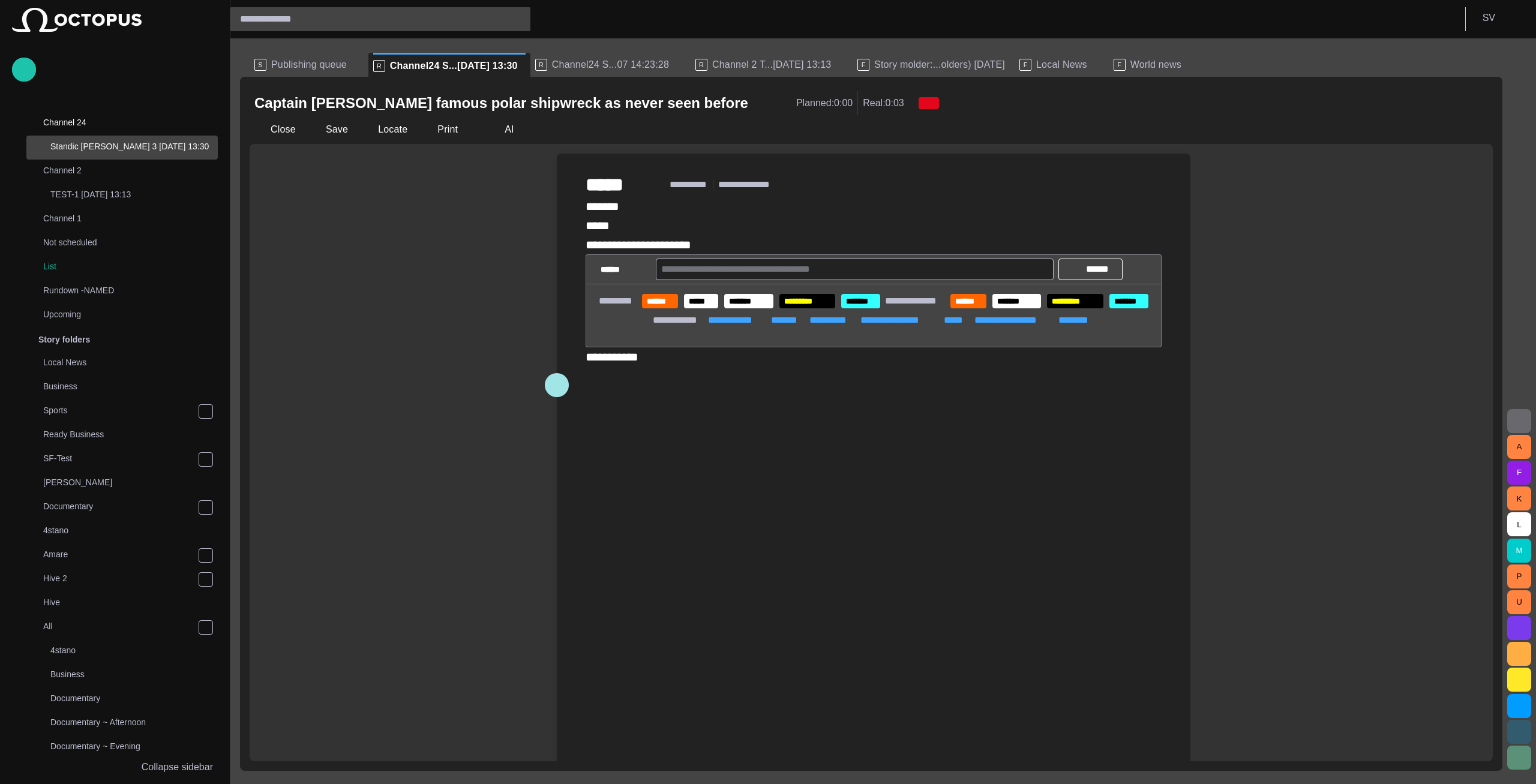
click at [547, 384] on button "button" at bounding box center [556, 384] width 24 height 24
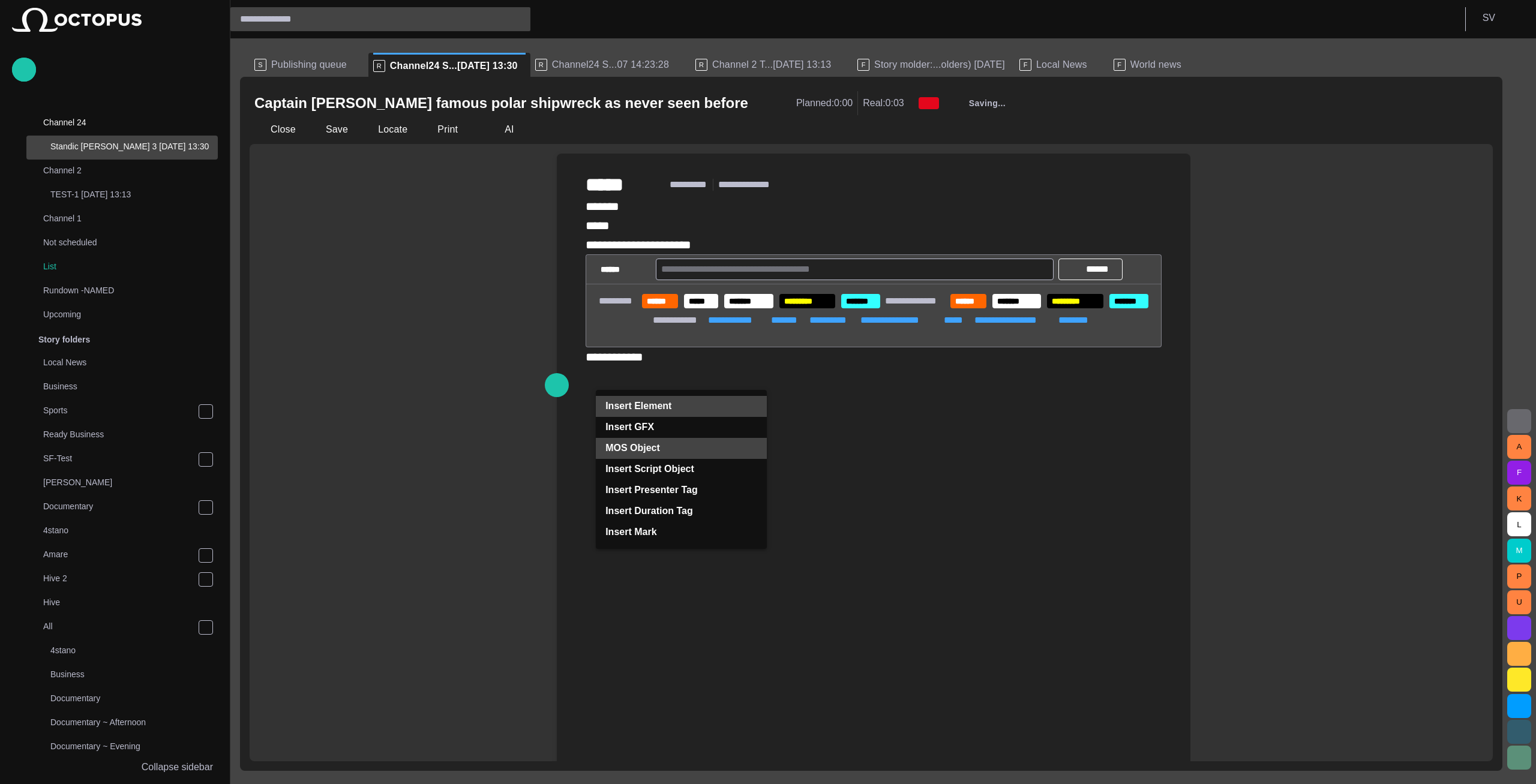
click at [654, 446] on span "MOS Object" at bounding box center [676, 448] width 142 height 14
click at [661, 468] on span "MOS Object" at bounding box center [686, 470] width 106 height 12
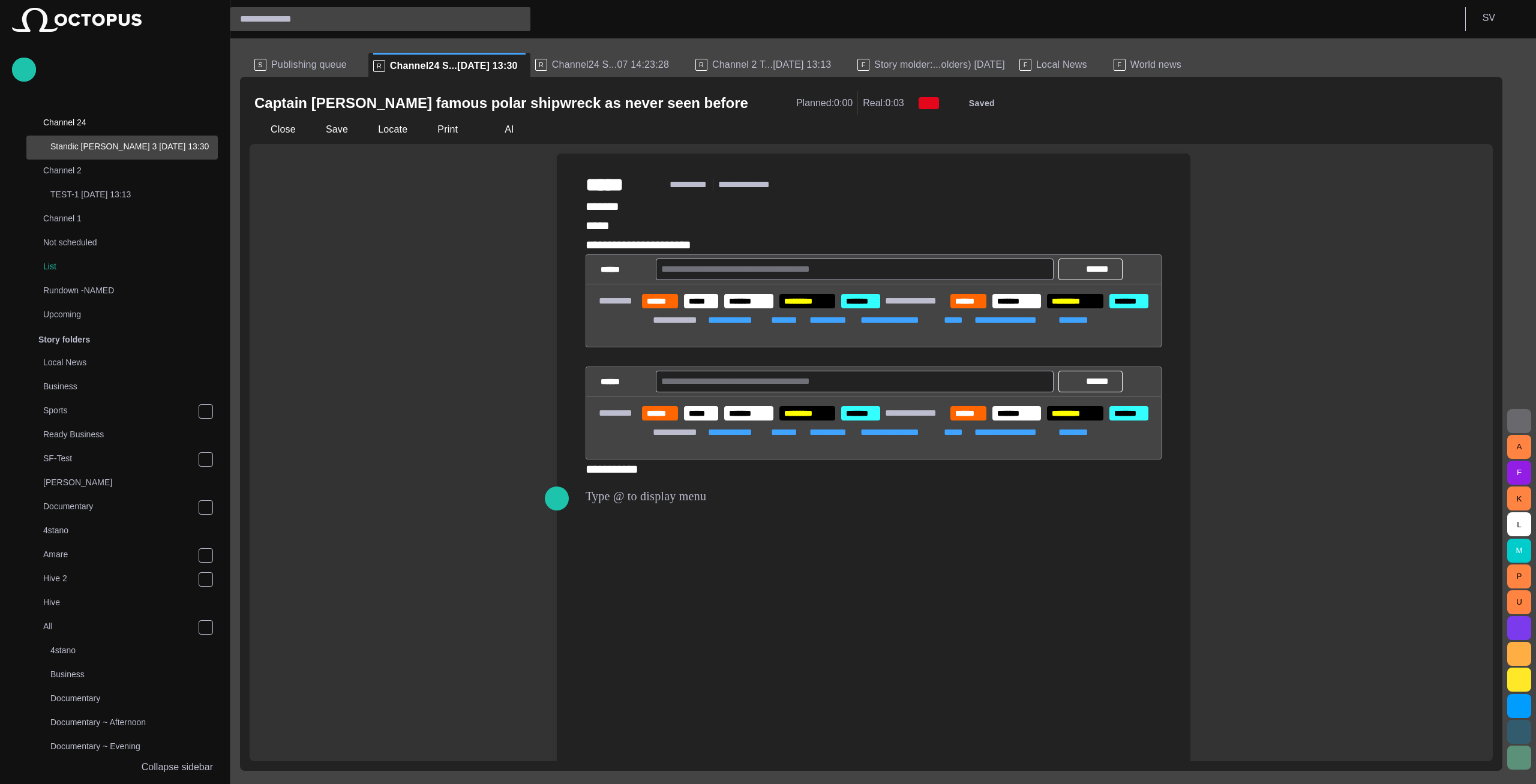
click at [608, 384] on div "**********" at bounding box center [874, 702] width 576 height 1011
click at [625, 494] on div "**********" at bounding box center [874, 702] width 576 height 1011
click at [404, 219] on div "**********" at bounding box center [871, 453] width 1243 height 617
click at [705, 240] on div "**********" at bounding box center [874, 702] width 576 height 1011
click at [554, 254] on span "button" at bounding box center [557, 251] width 14 height 23
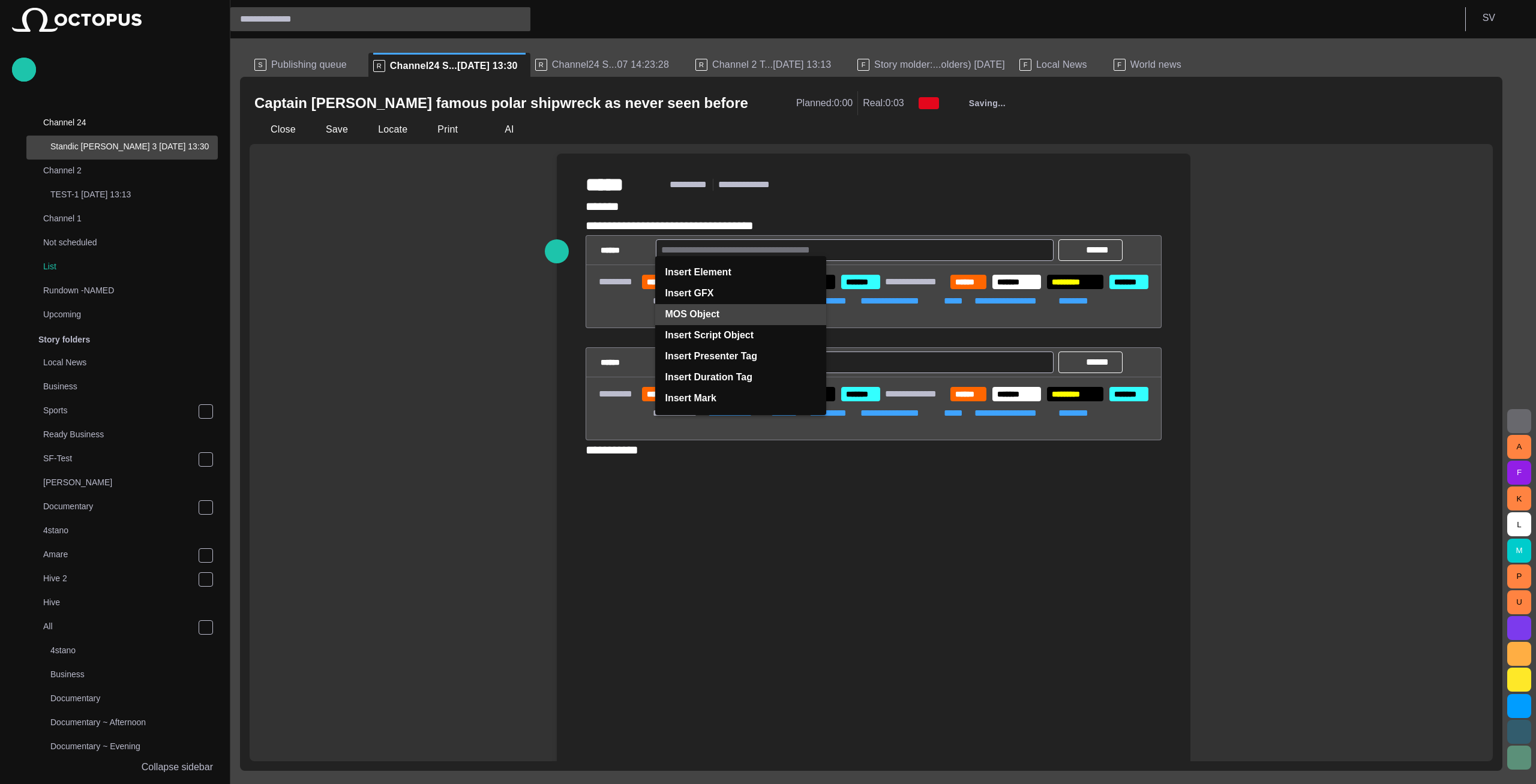
click at [747, 307] on span "MOS Object" at bounding box center [736, 314] width 142 height 14
click at [753, 335] on span "MOS Object" at bounding box center [745, 336] width 106 height 12
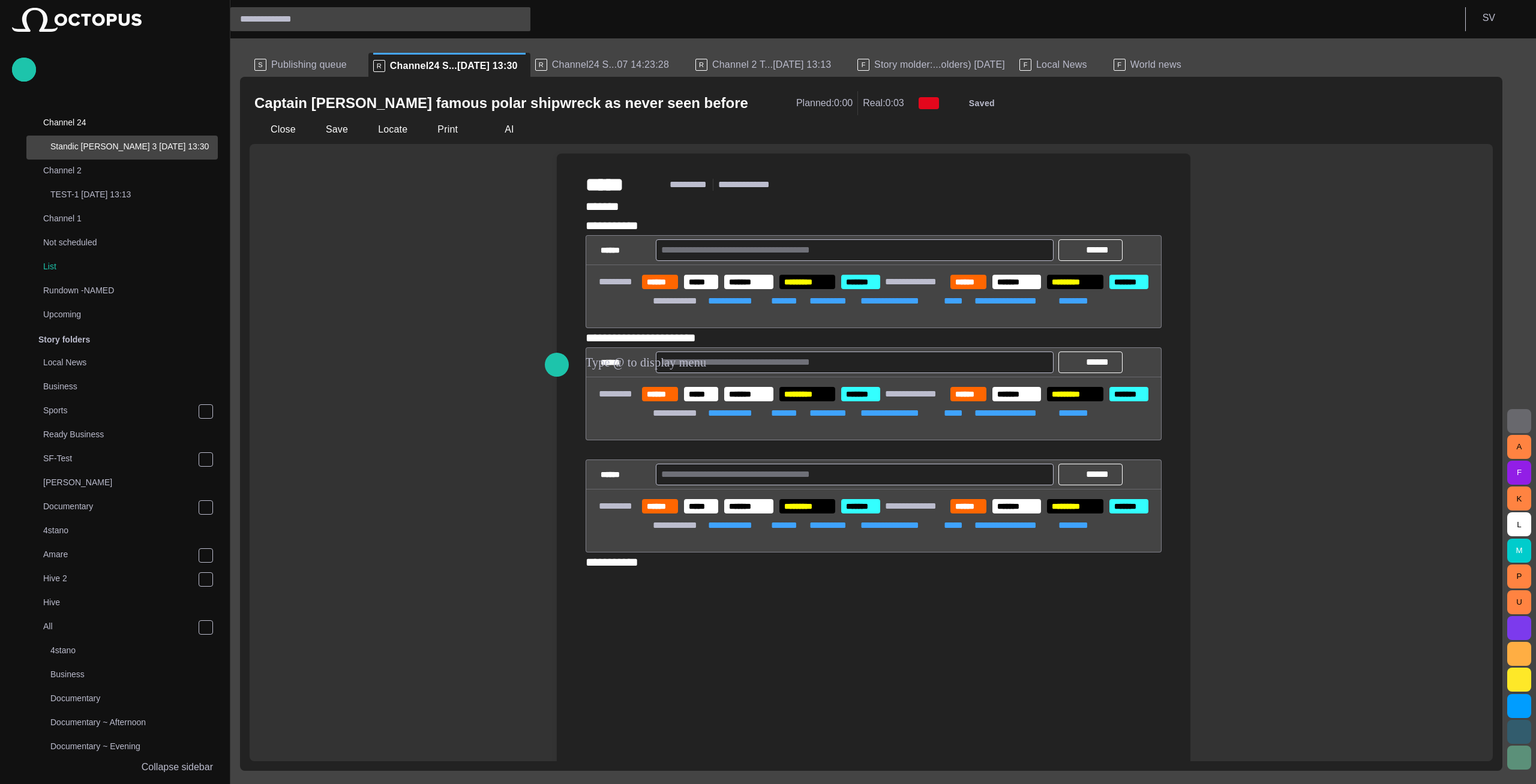
click at [736, 244] on div "**********" at bounding box center [874, 748] width 576 height 1104
click at [272, 136] on button "Close" at bounding box center [275, 129] width 50 height 22
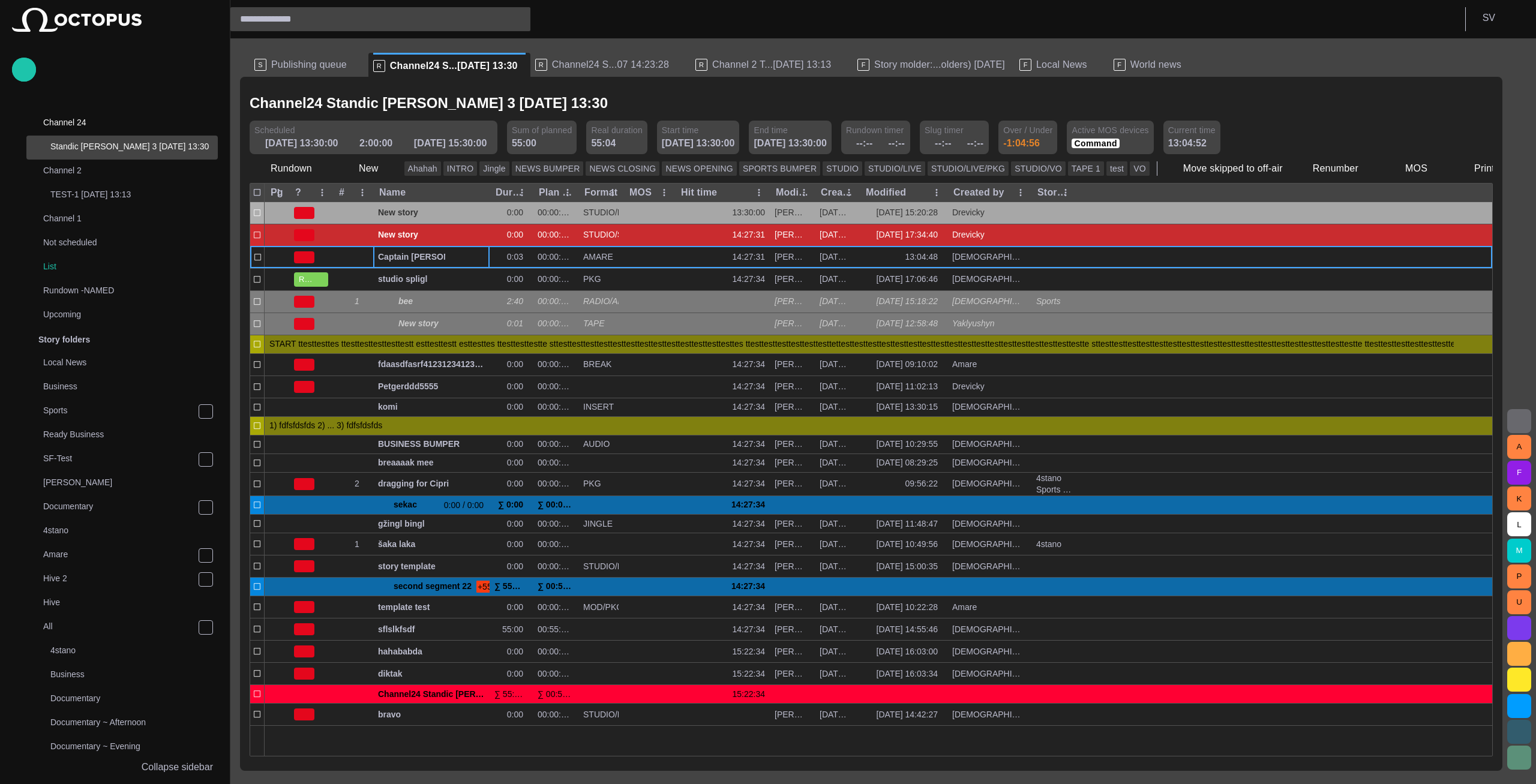
click at [321, 66] on span "Publishing queue" at bounding box center [309, 65] width 75 height 12
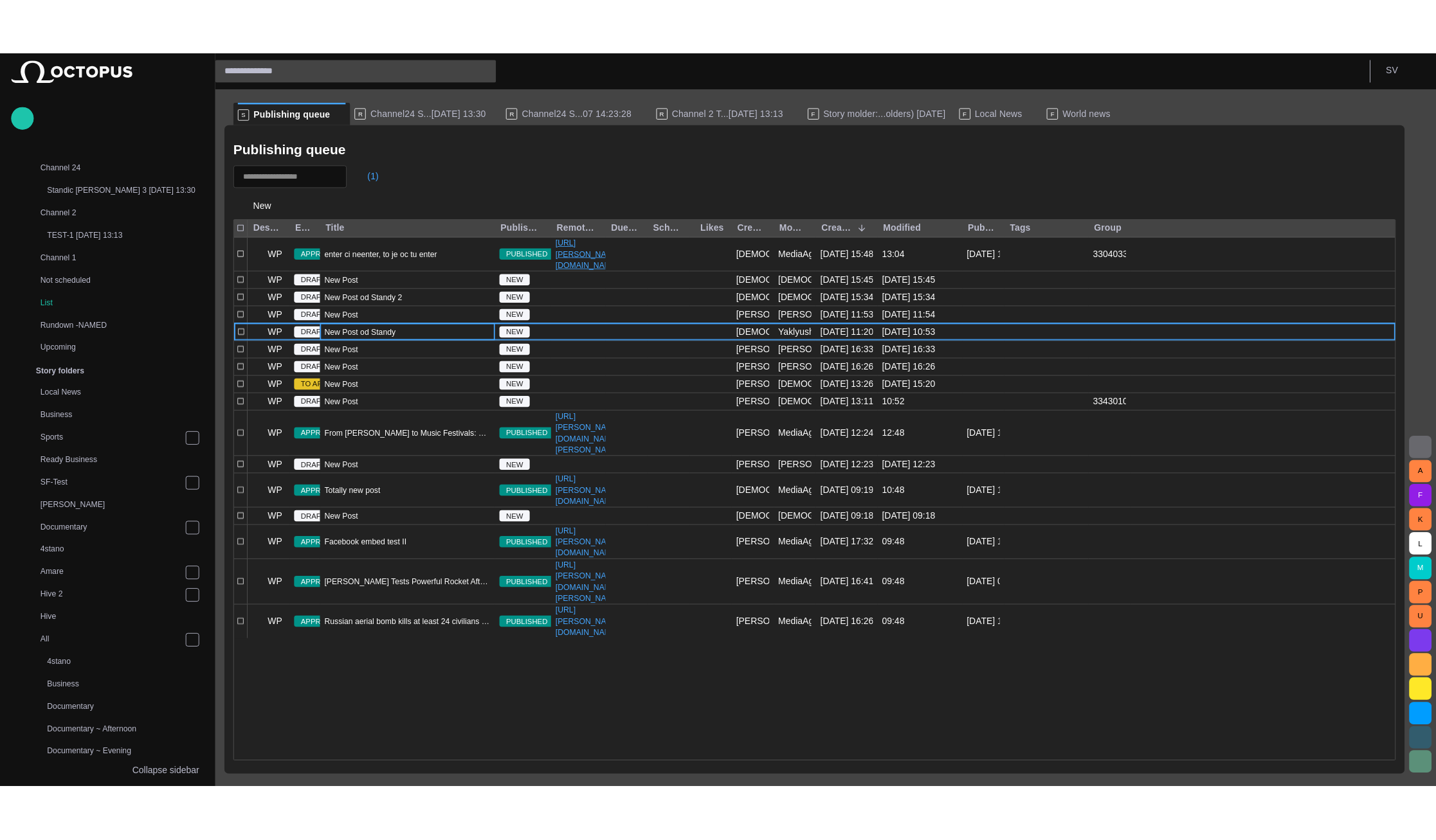
scroll to position [1076, 0]
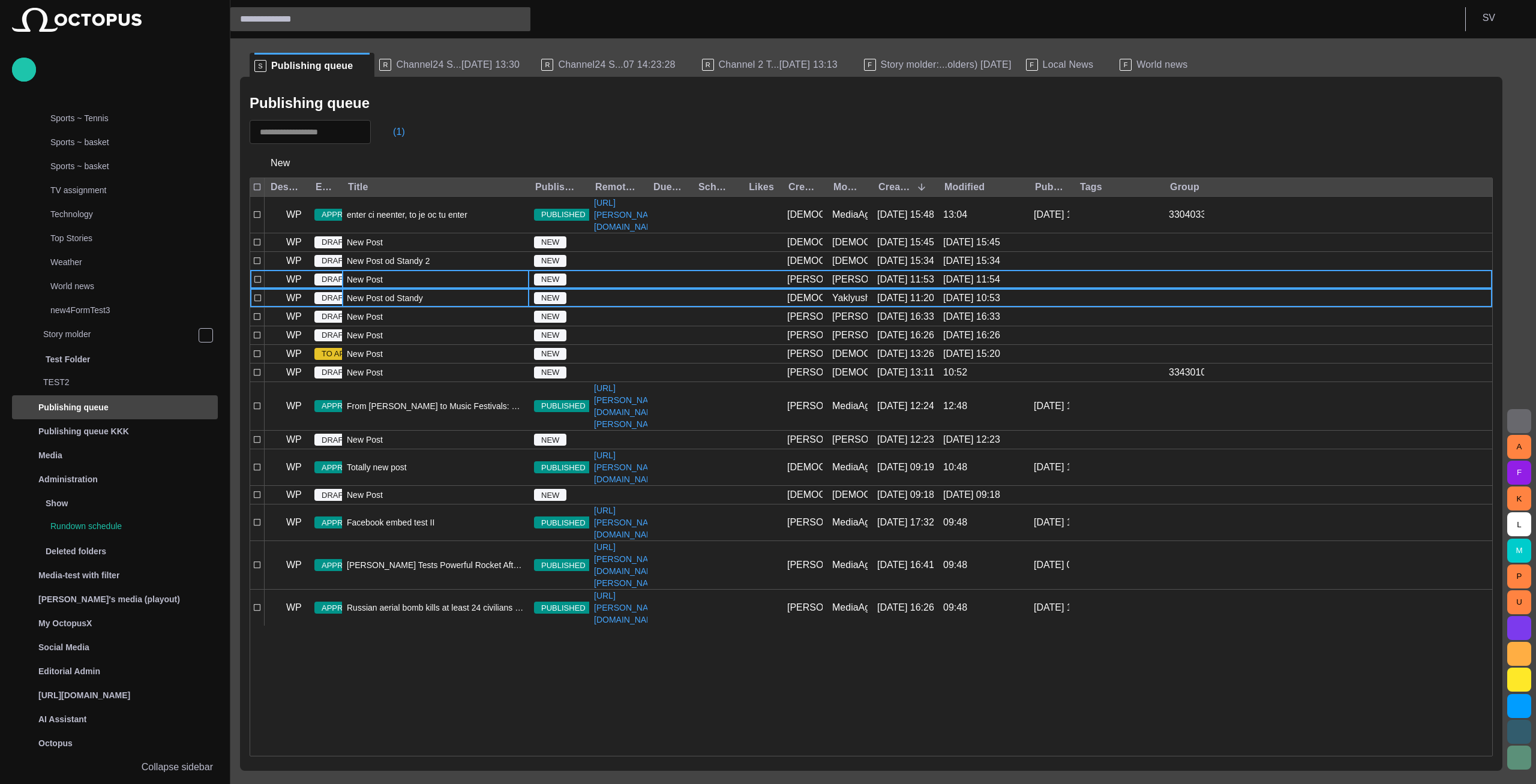
click at [426, 289] on div "New Post" at bounding box center [435, 280] width 187 height 18
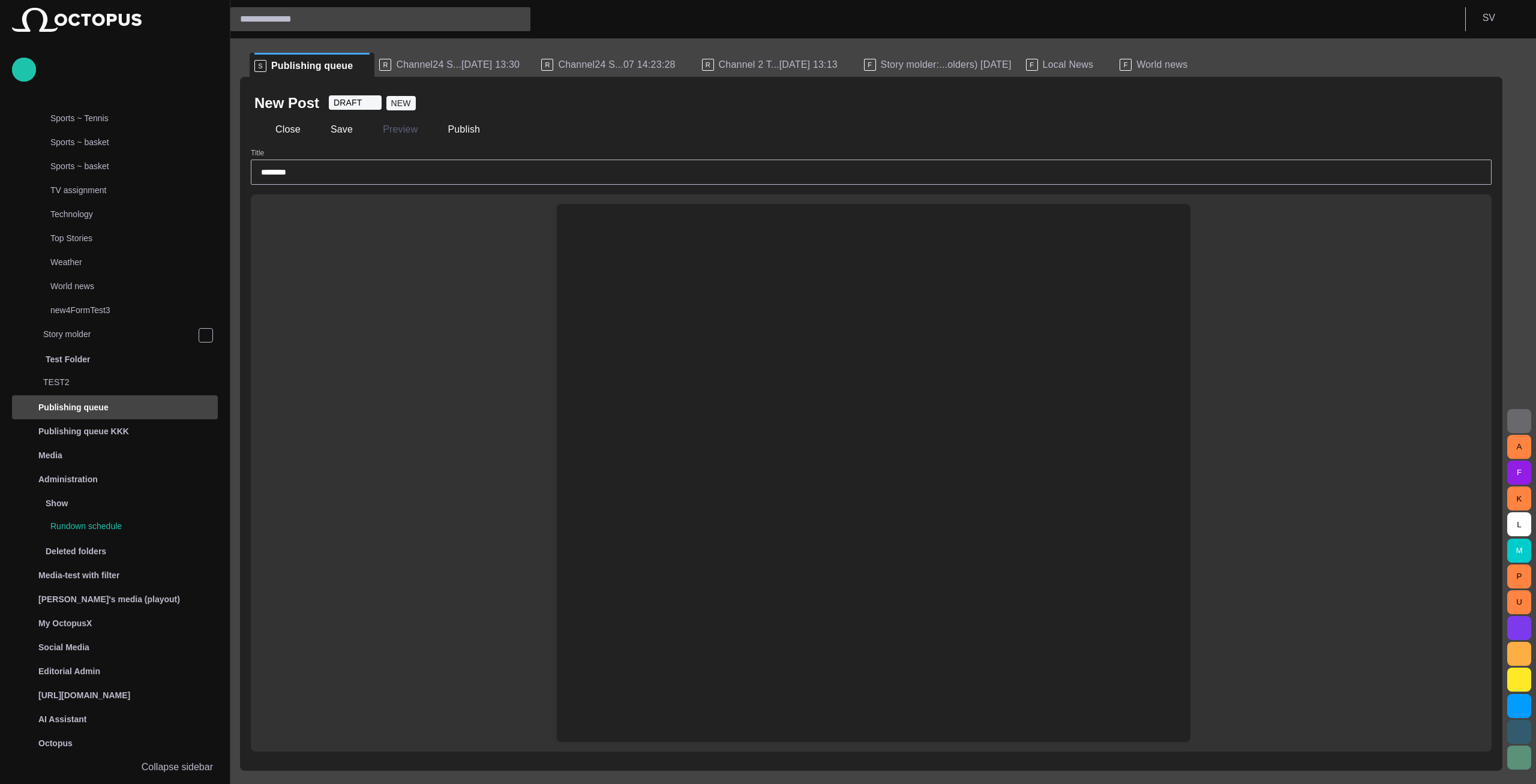
click at [599, 296] on div at bounding box center [874, 502] width 614 height 481
click at [607, 246] on div at bounding box center [874, 233] width 614 height 58
click at [617, 239] on div at bounding box center [874, 233] width 614 height 58
click at [653, 232] on div at bounding box center [874, 233] width 614 height 58
click at [675, 318] on div at bounding box center [874, 502] width 614 height 481
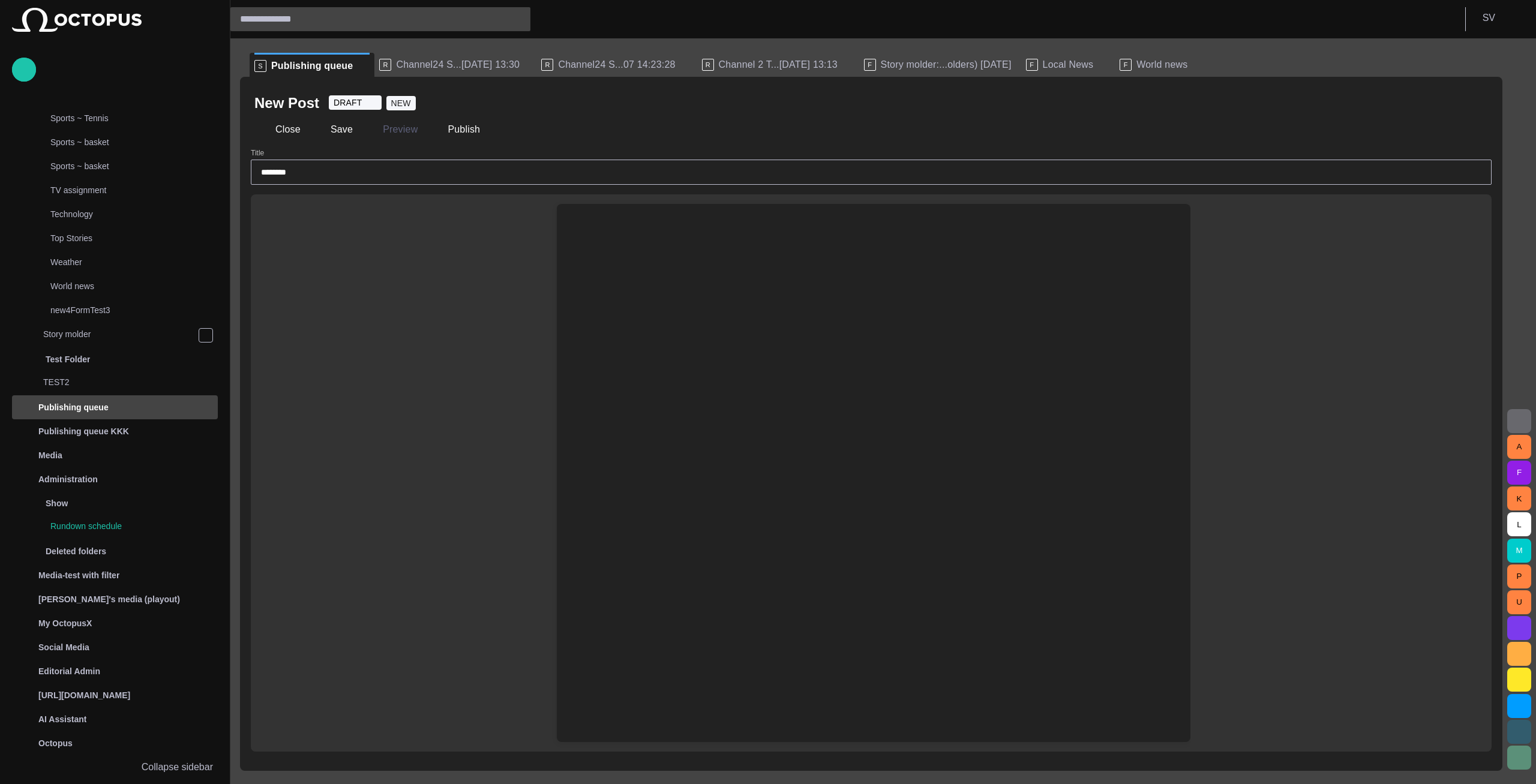
click at [649, 232] on div at bounding box center [874, 233] width 614 height 58
click at [631, 228] on div at bounding box center [874, 233] width 614 height 58
click at [611, 226] on div at bounding box center [874, 233] width 614 height 58
click at [603, 225] on div at bounding box center [874, 233] width 614 height 58
click at [594, 217] on div at bounding box center [874, 233] width 614 height 58
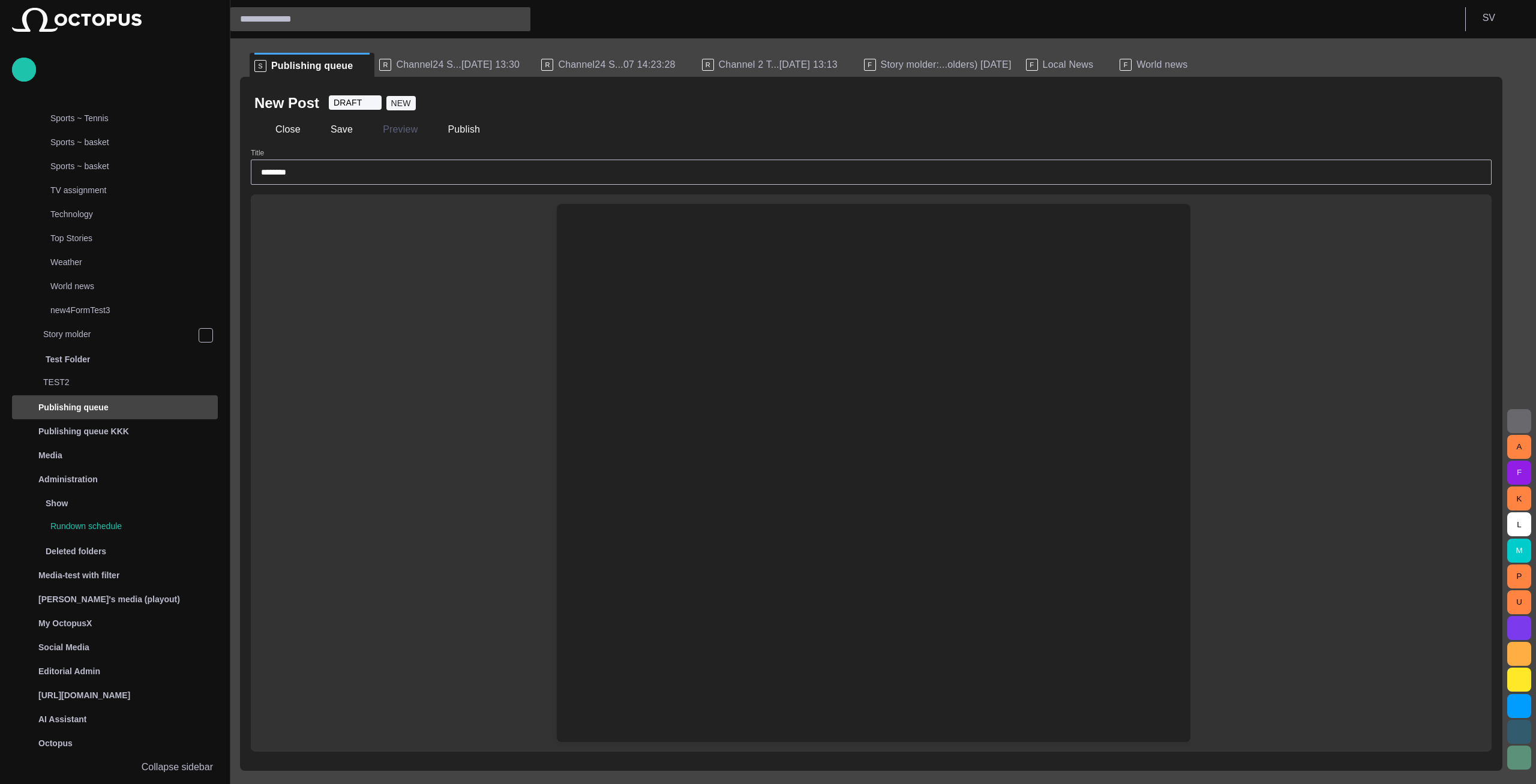
click at [593, 214] on div at bounding box center [874, 233] width 614 height 58
click at [454, 314] on div "Type @ to display menu" at bounding box center [871, 474] width 1241 height 558
click at [632, 231] on div at bounding box center [874, 233] width 614 height 58
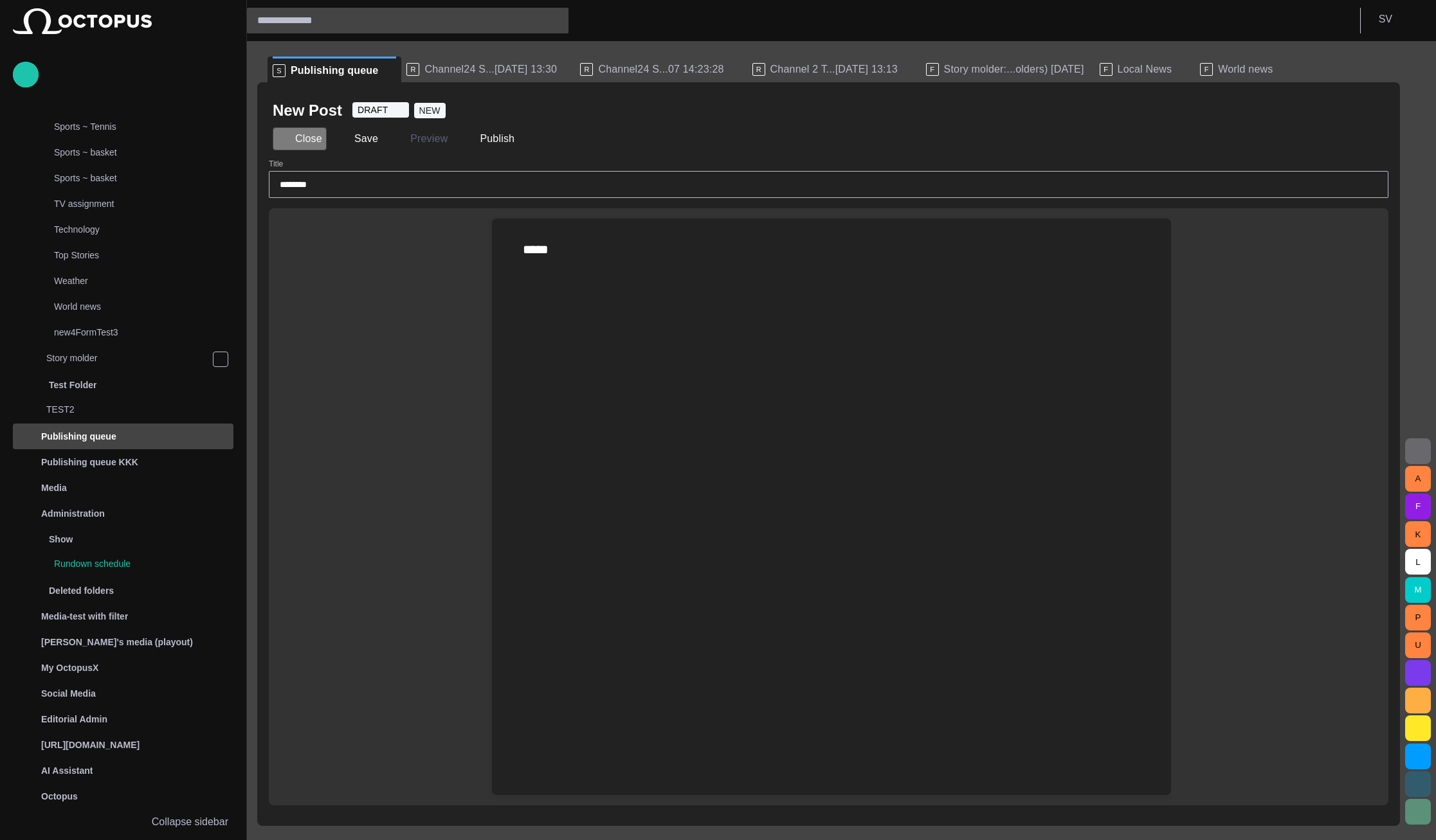
click at [318, 135] on button "Close" at bounding box center [299, 138] width 54 height 23
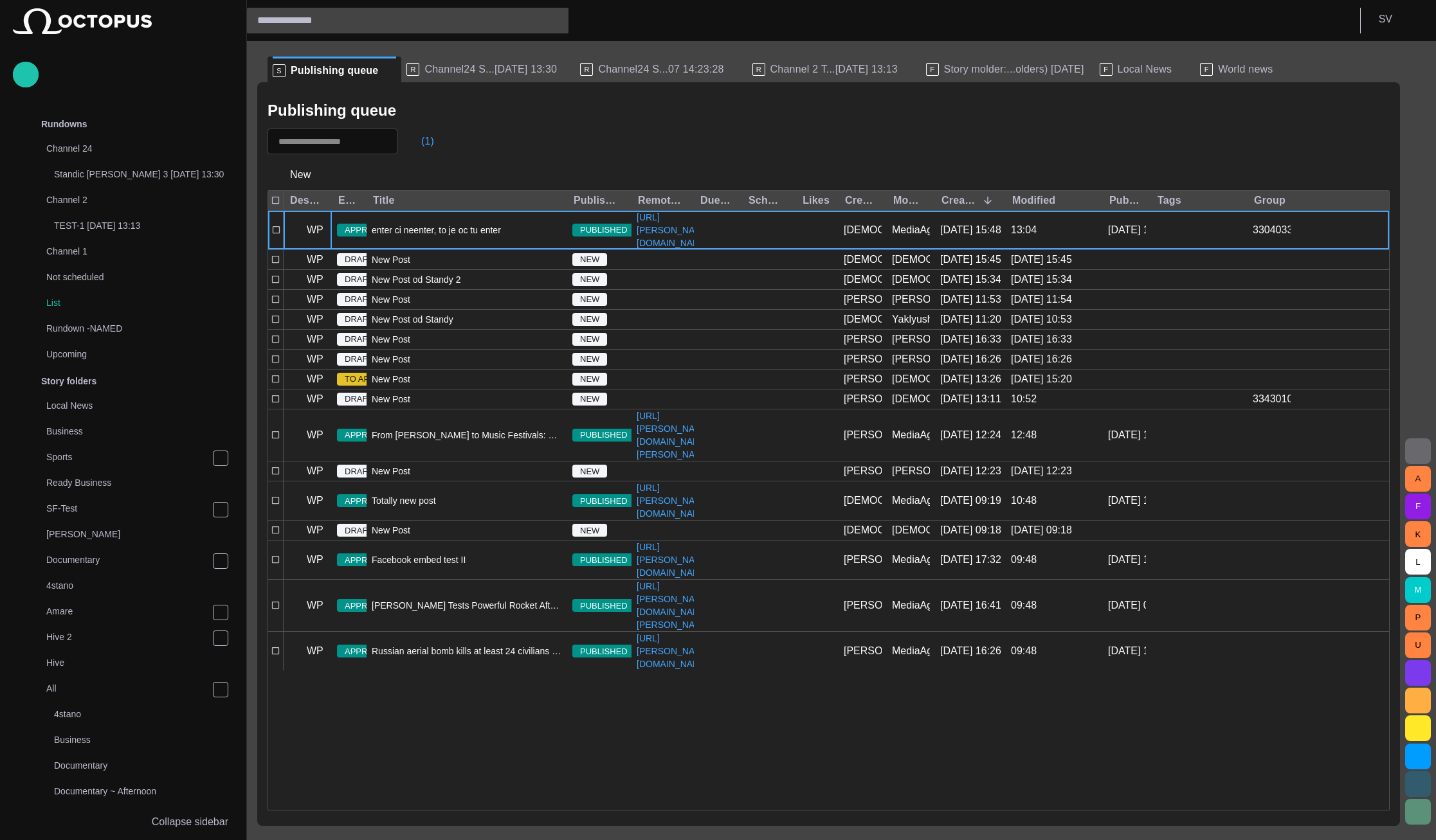
scroll to position [1076, 0]
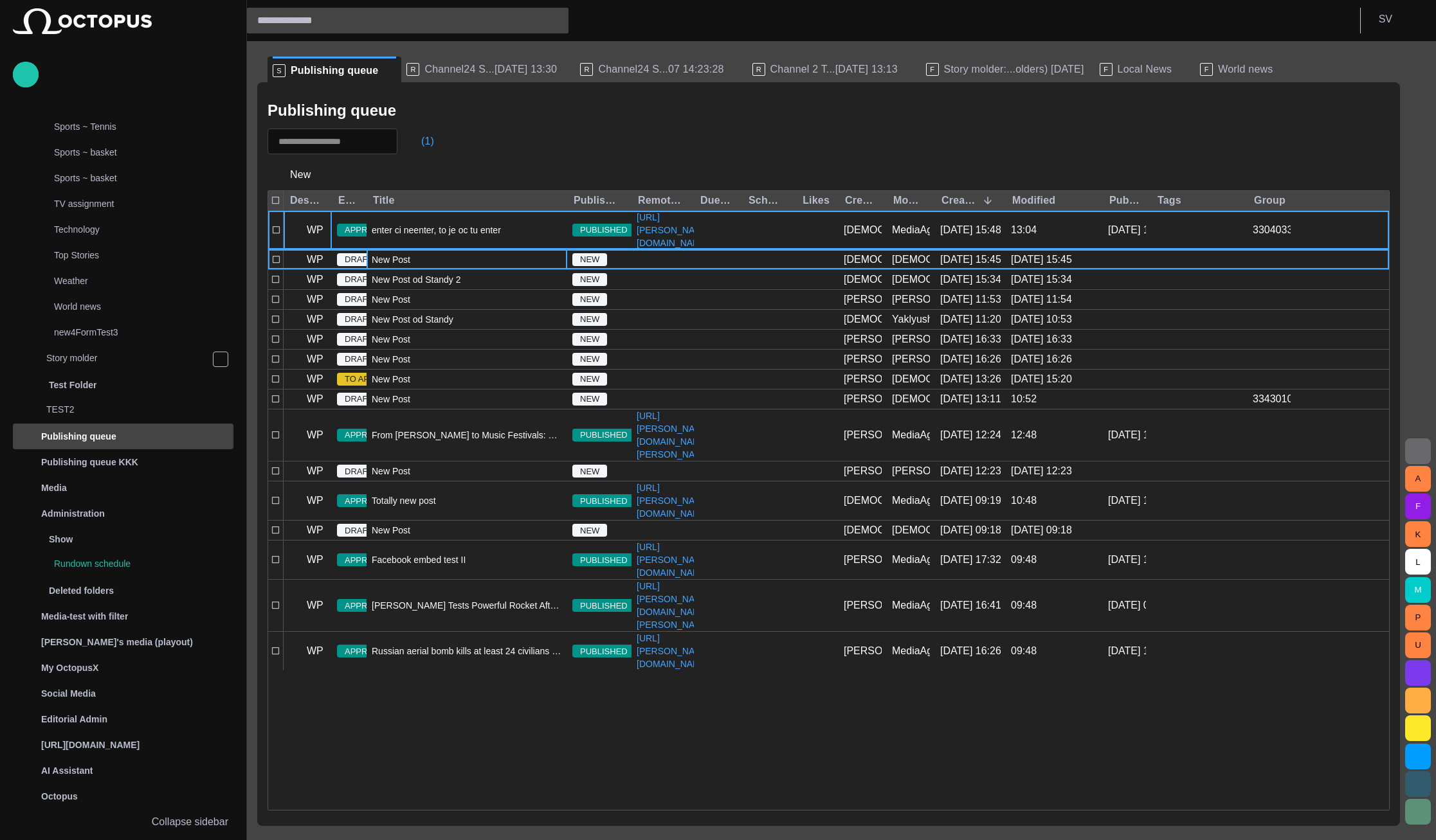
click at [431, 270] on div "New Post" at bounding box center [466, 259] width 200 height 20
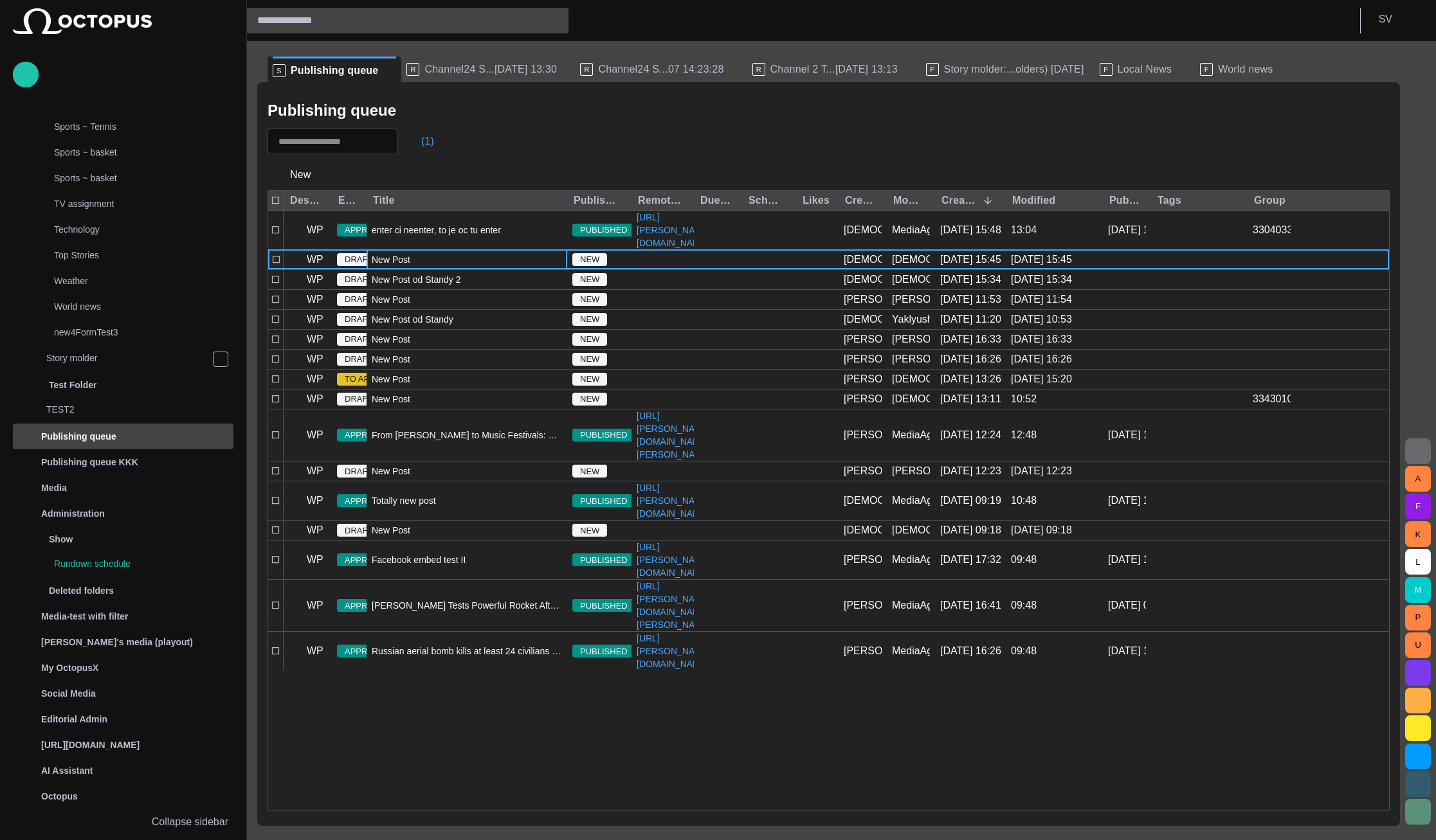
click at [431, 270] on div "New Post" at bounding box center [466, 259] width 200 height 20
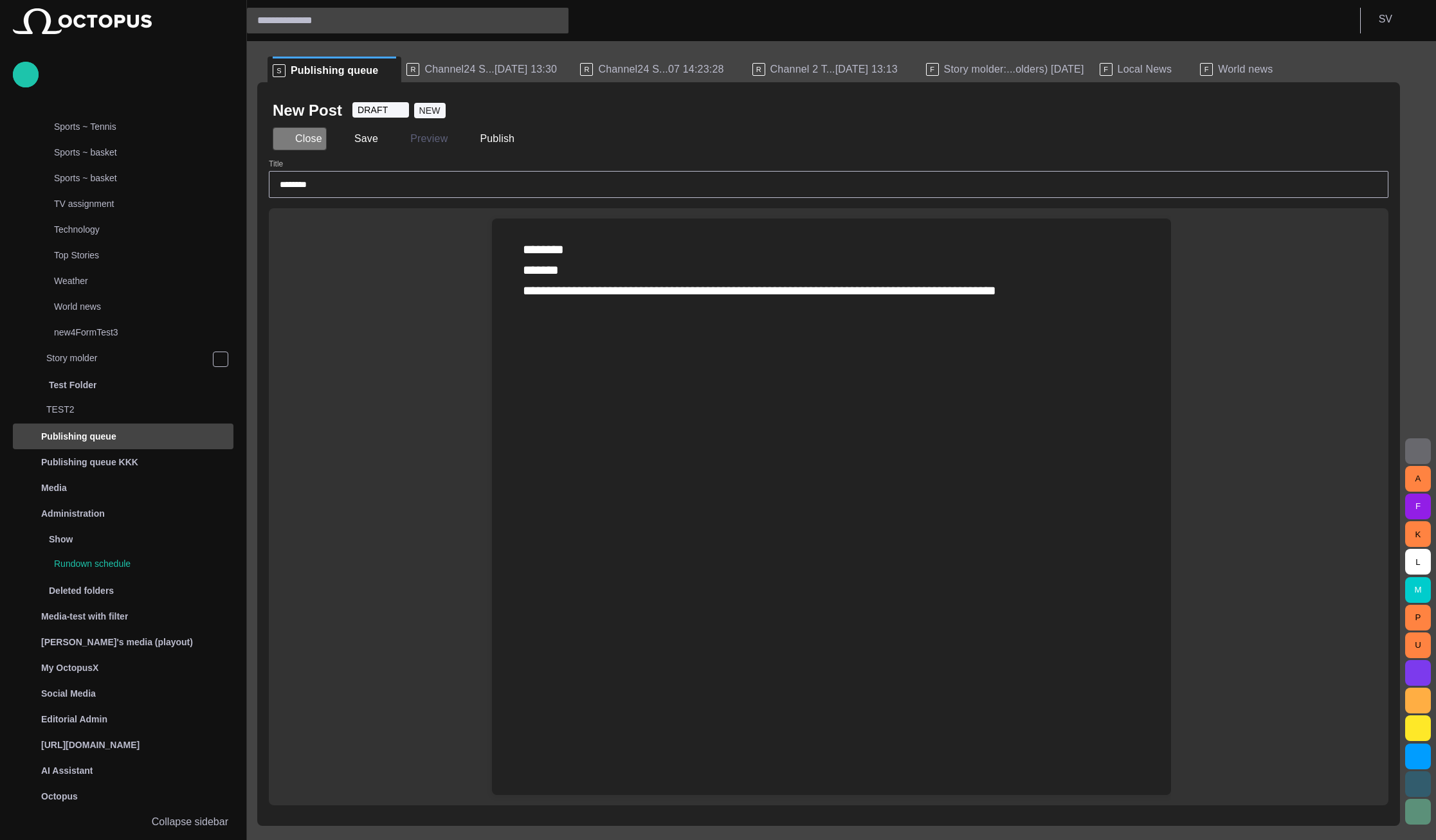
click at [304, 141] on button "Close" at bounding box center [299, 138] width 54 height 23
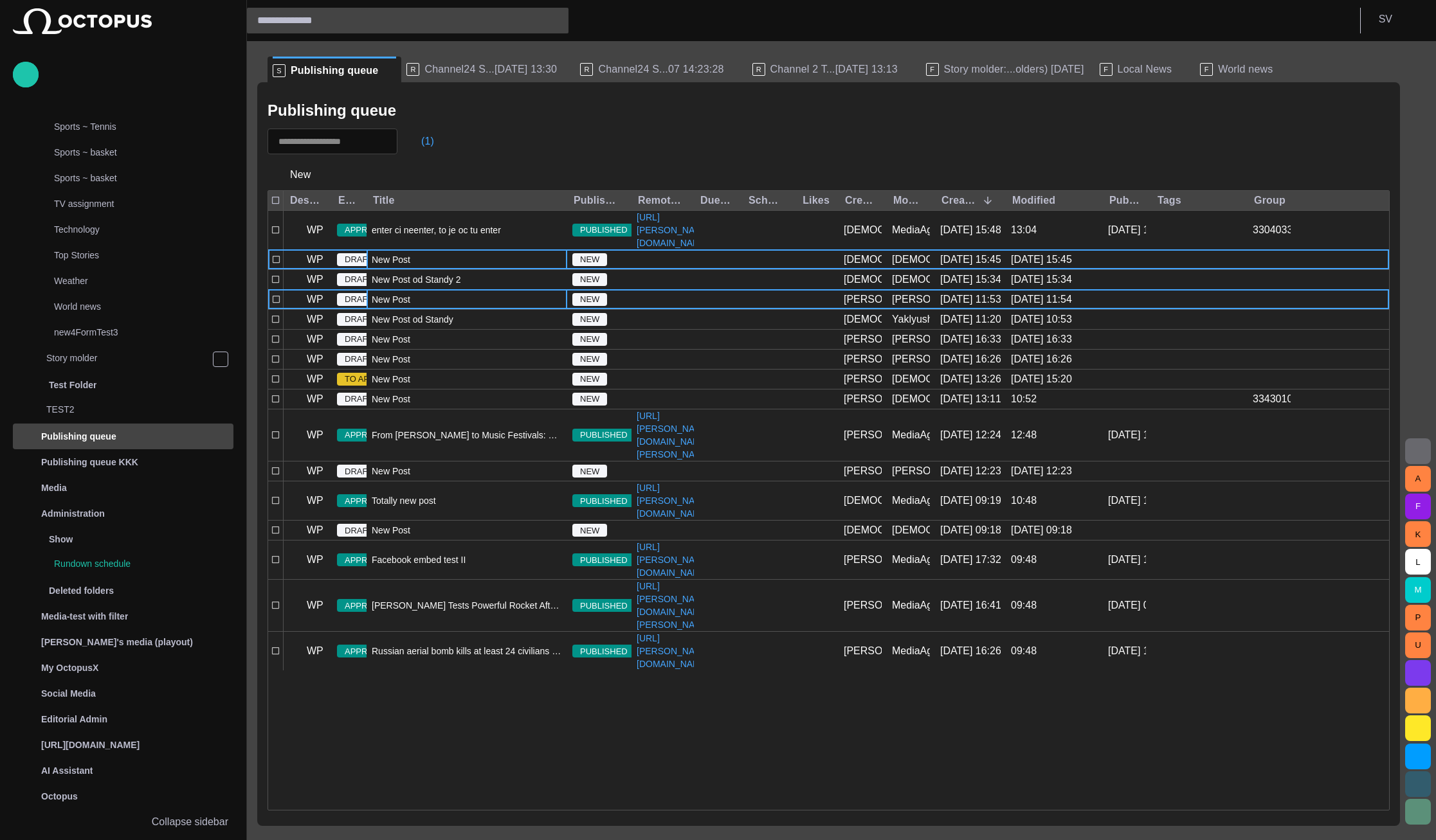
click at [407, 309] on div "New Post" at bounding box center [466, 300] width 200 height 20
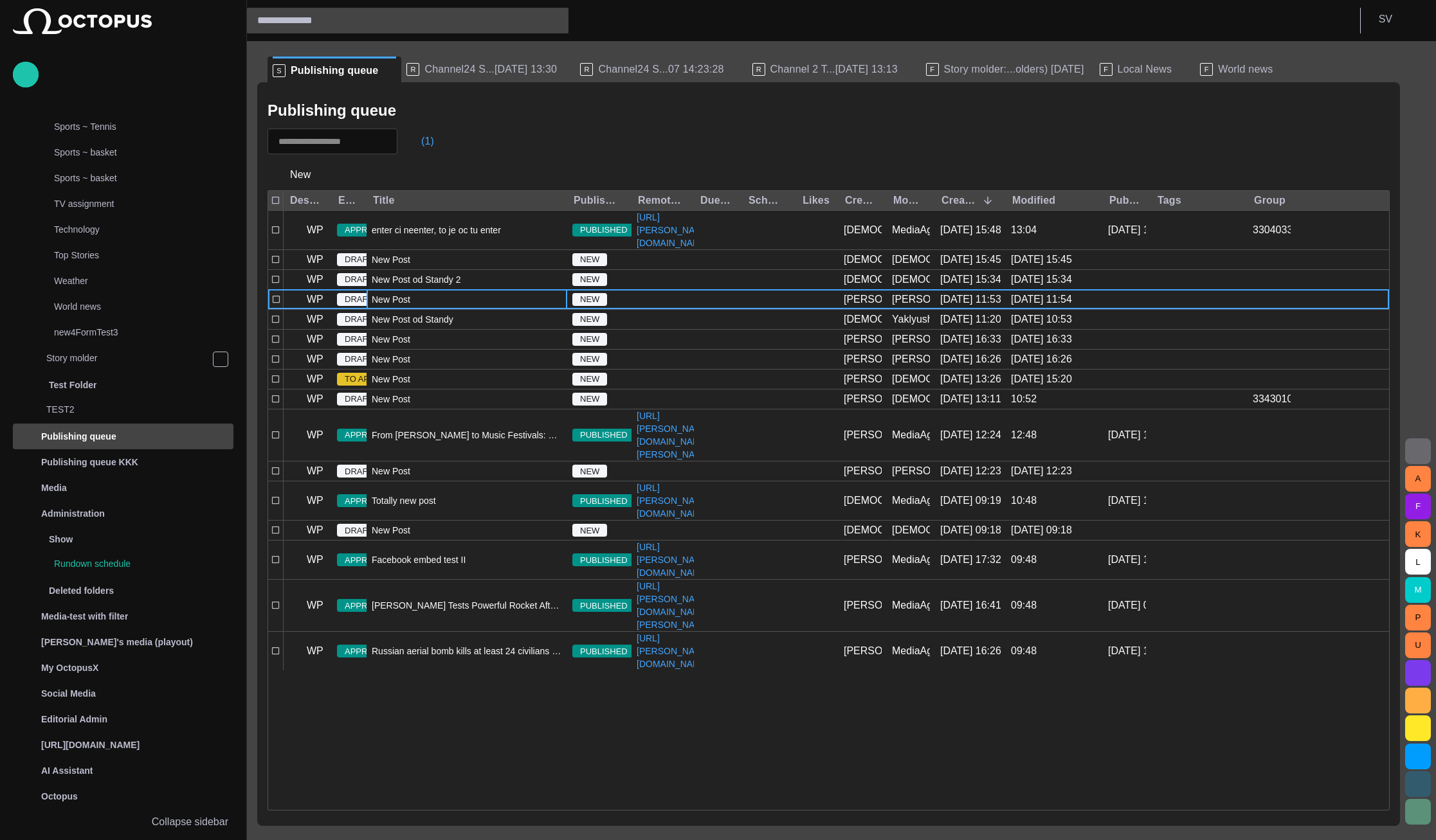
click at [407, 309] on div "New Post" at bounding box center [466, 300] width 200 height 20
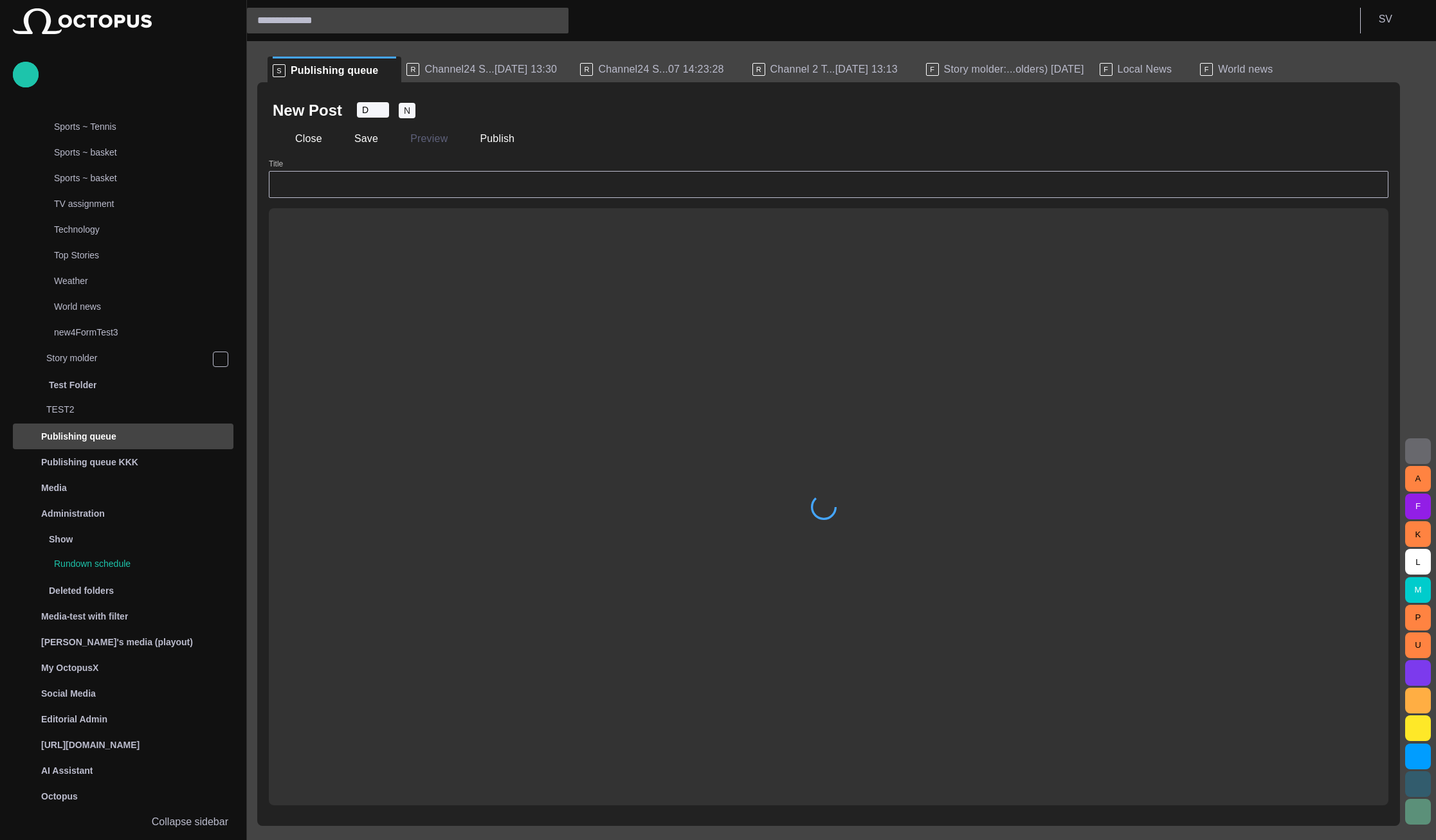
type input "********"
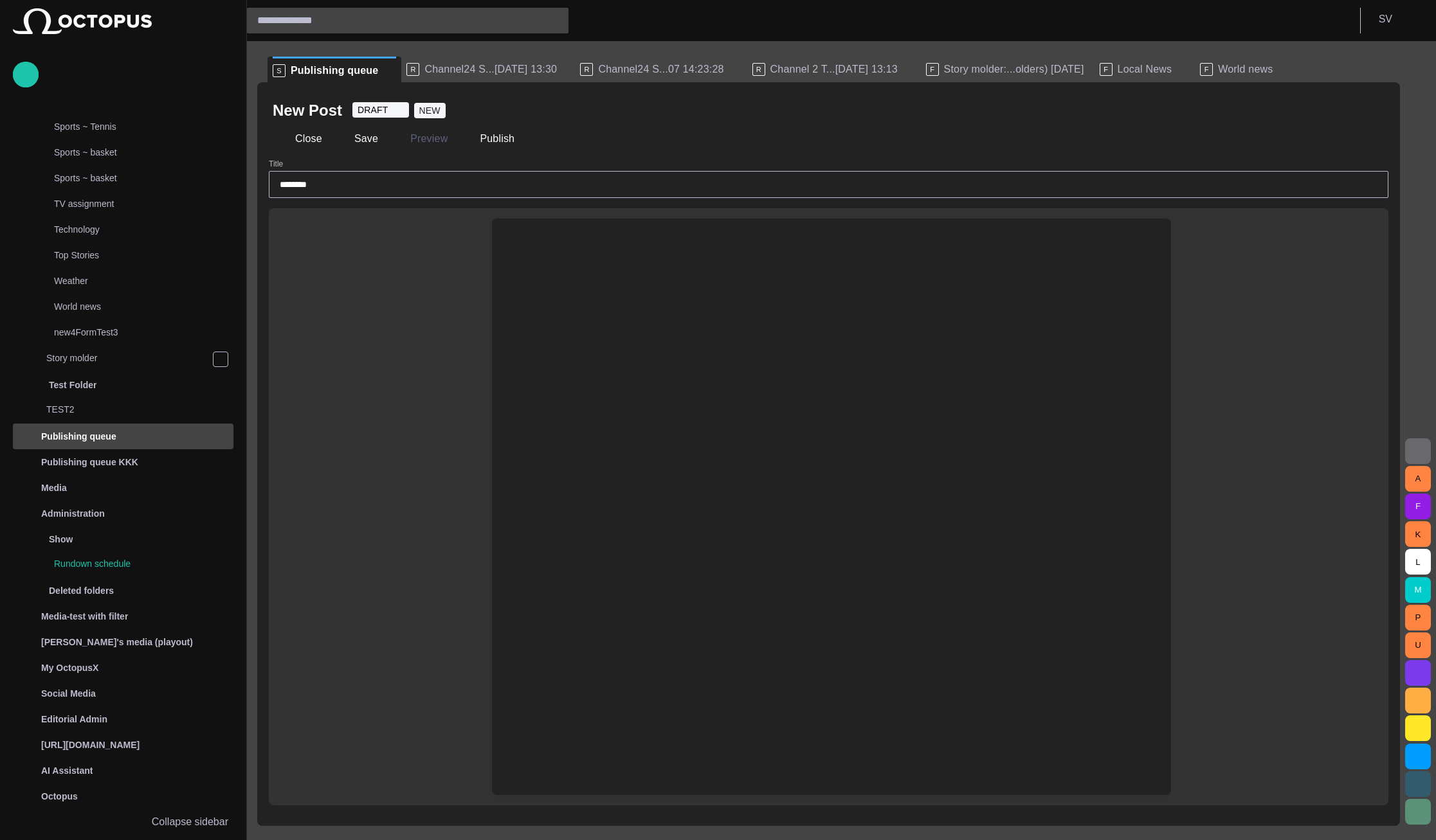
click at [650, 281] on div at bounding box center [831, 537] width 658 height 515
click at [624, 265] on div at bounding box center [831, 250] width 658 height 62
click at [292, 140] on button "Close" at bounding box center [299, 138] width 54 height 23
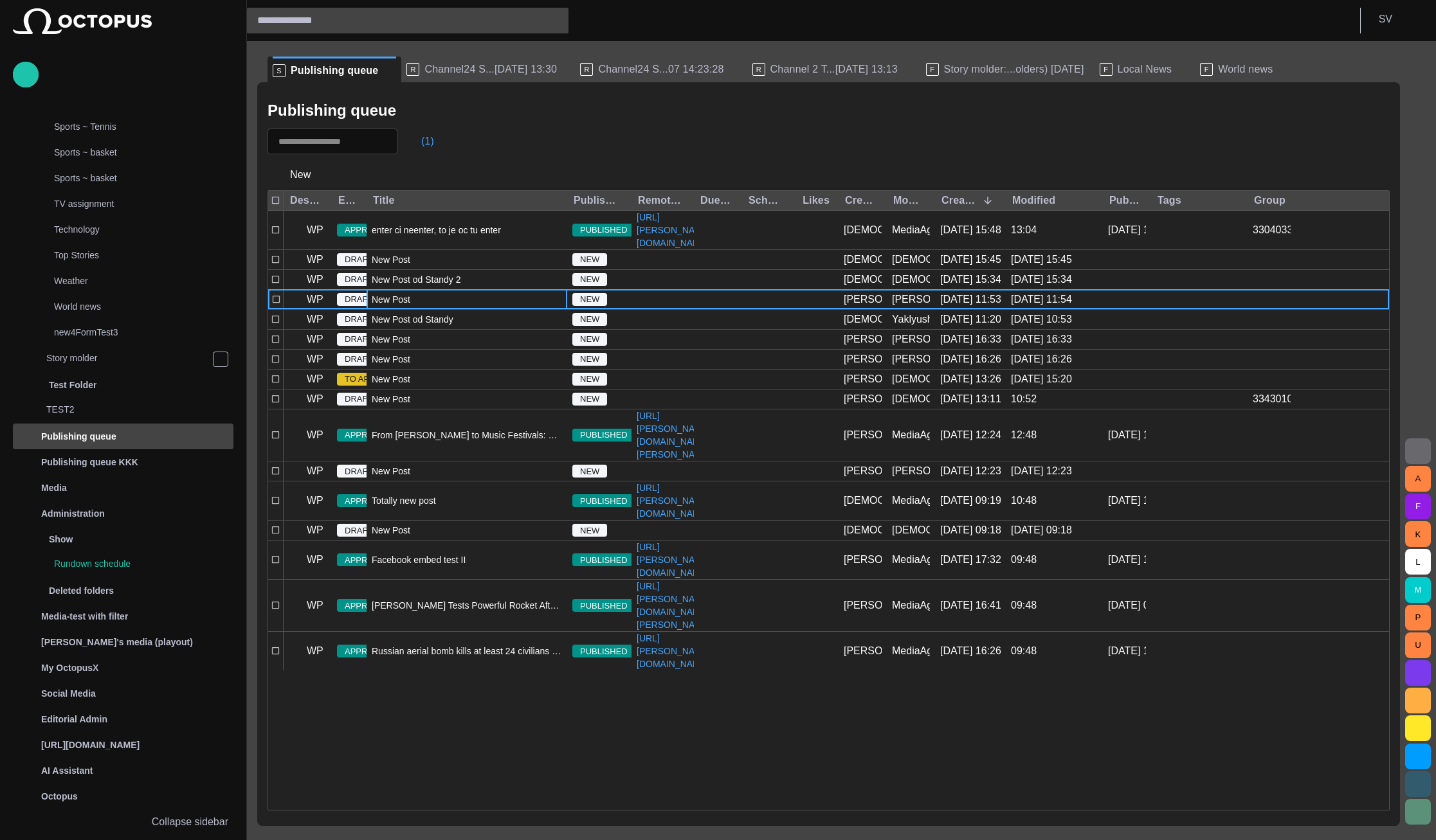
click at [399, 306] on span "New Post" at bounding box center [390, 300] width 39 height 13
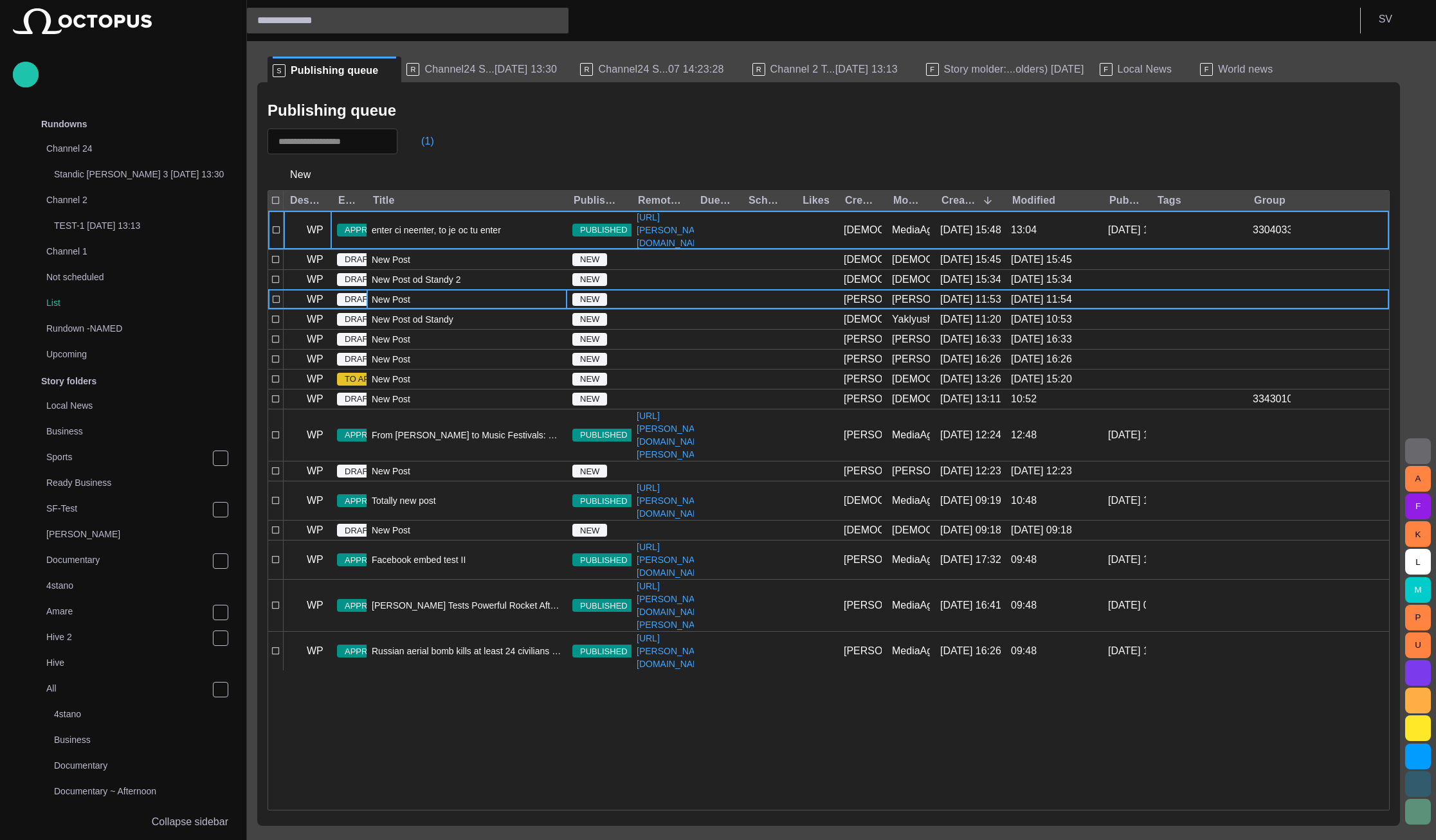
scroll to position [1076, 0]
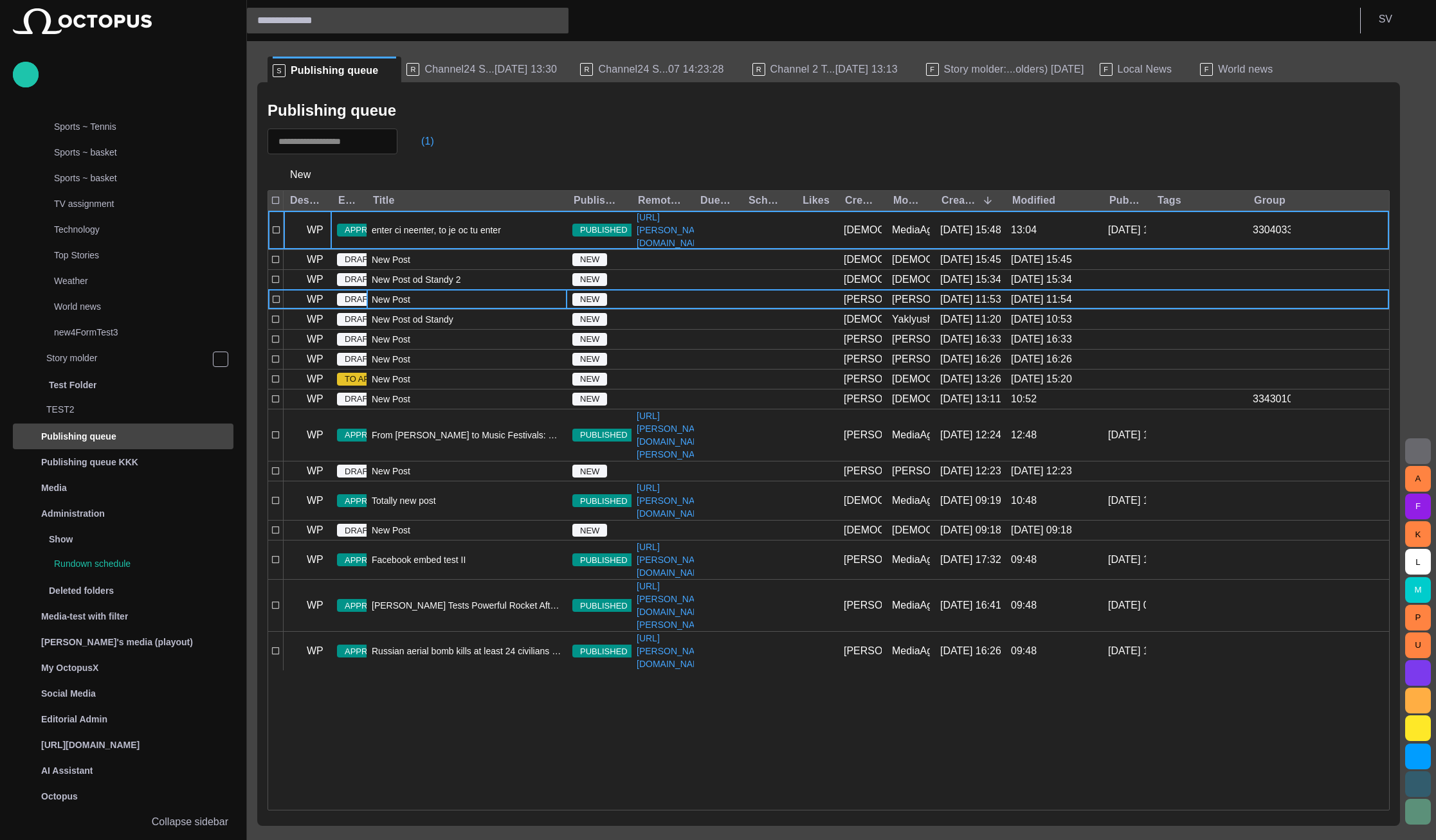
click at [412, 309] on div "New Post" at bounding box center [466, 300] width 200 height 20
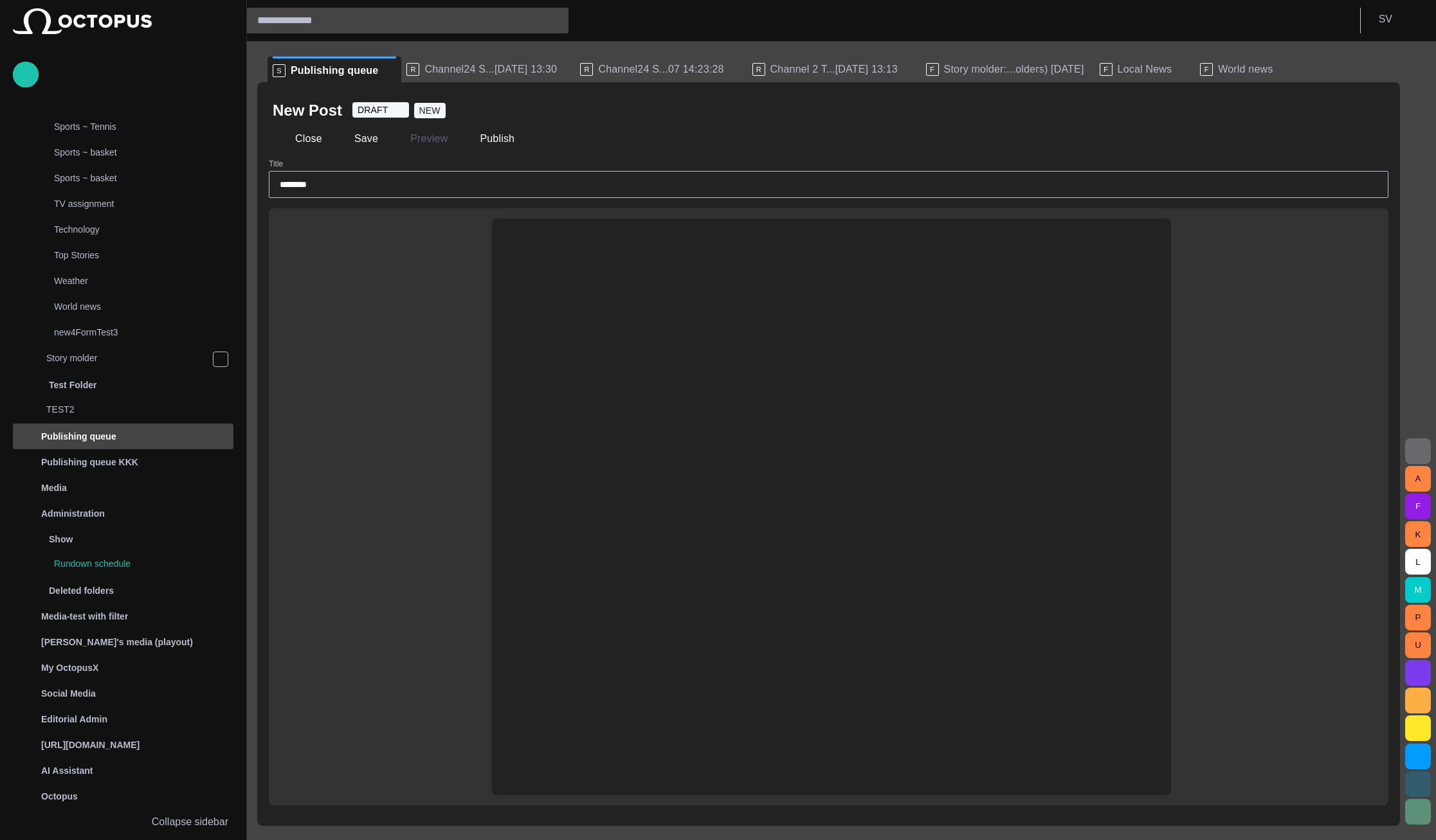
click at [610, 247] on div at bounding box center [831, 250] width 658 height 62
click at [308, 141] on button "Close" at bounding box center [299, 138] width 54 height 23
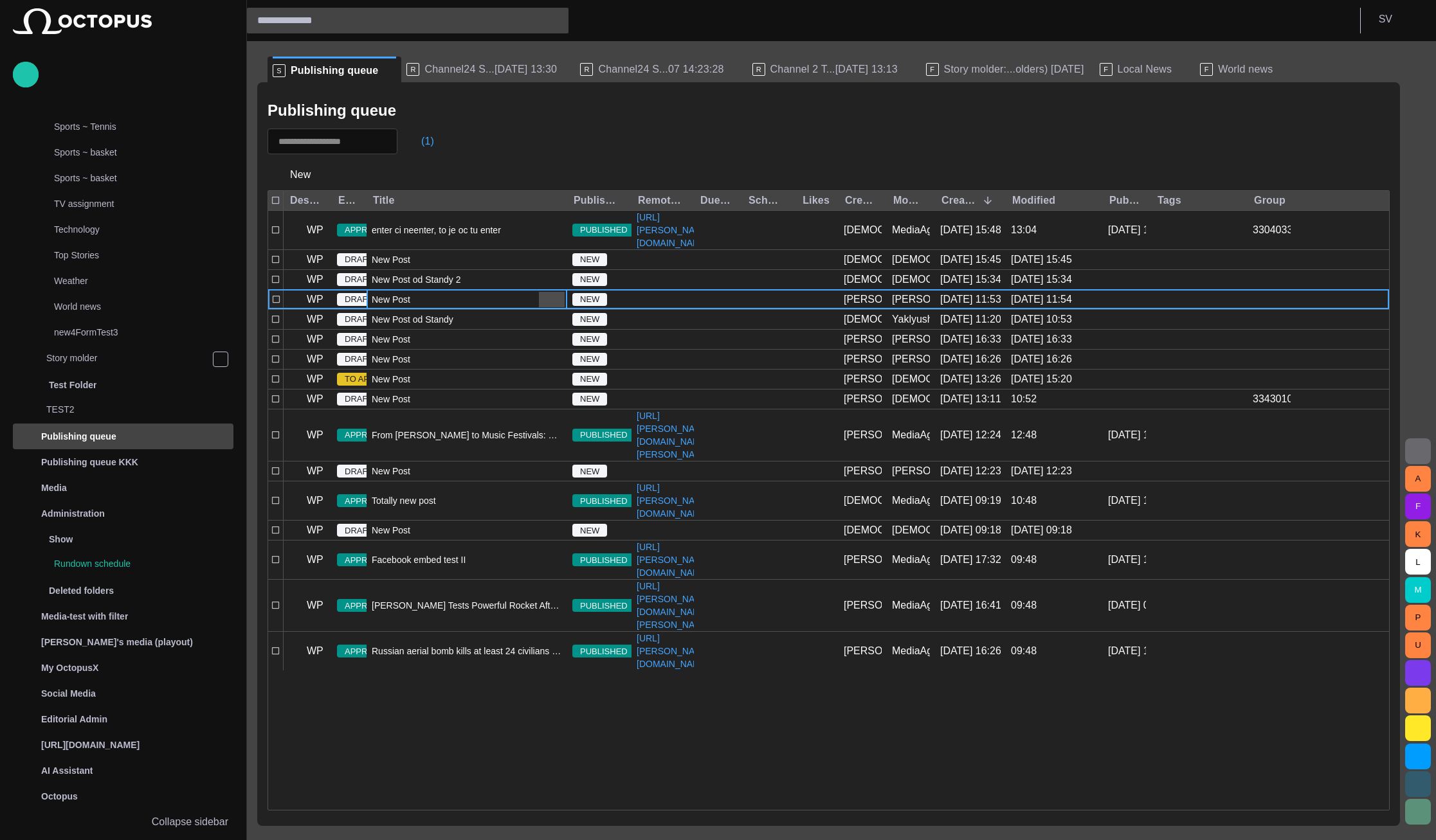
click at [554, 307] on span "button" at bounding box center [552, 300] width 15 height 15
click at [541, 359] on li "Delete" at bounding box center [528, 358] width 76 height 25
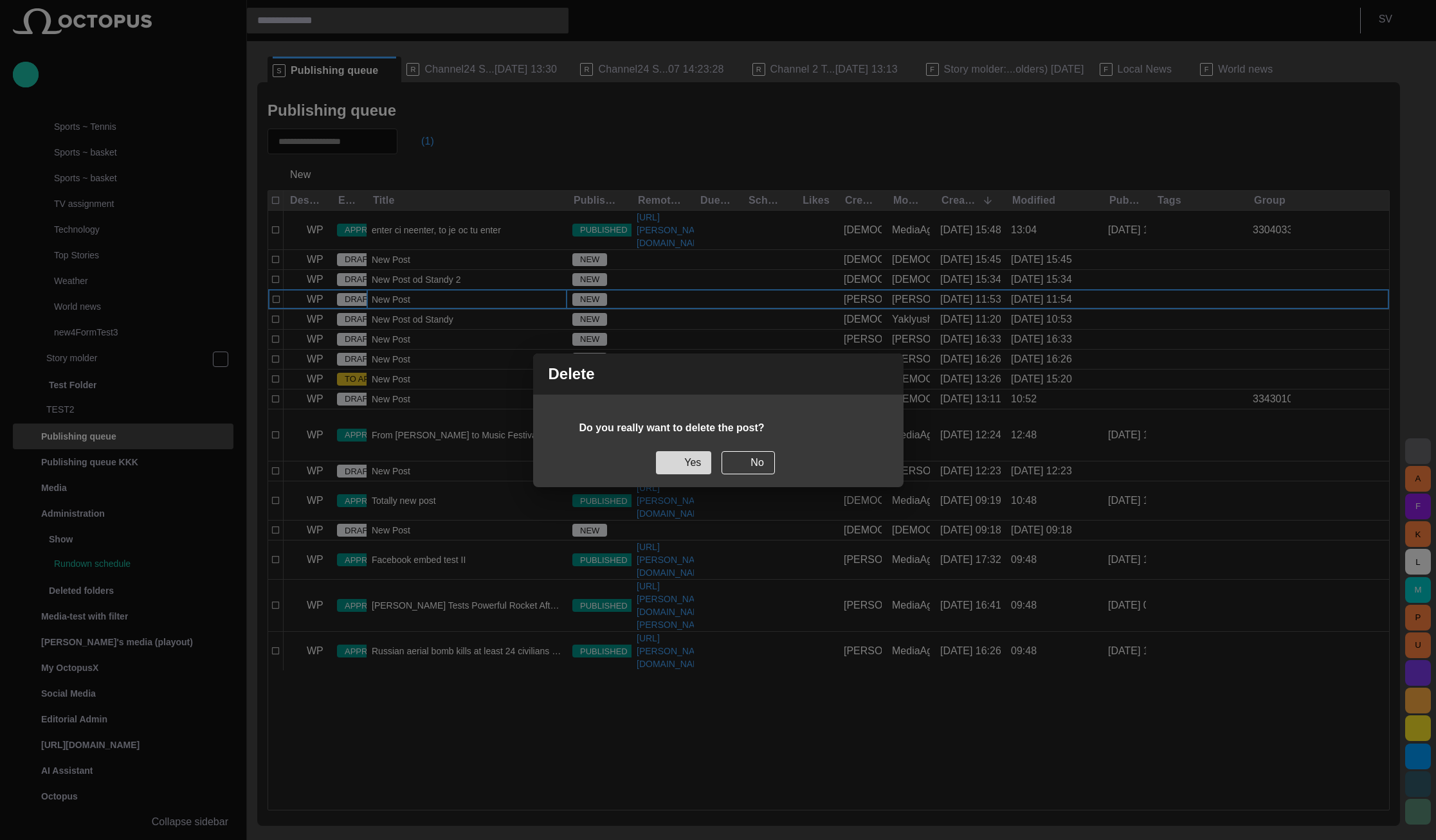
click at [690, 462] on button "Yes" at bounding box center [683, 462] width 55 height 23
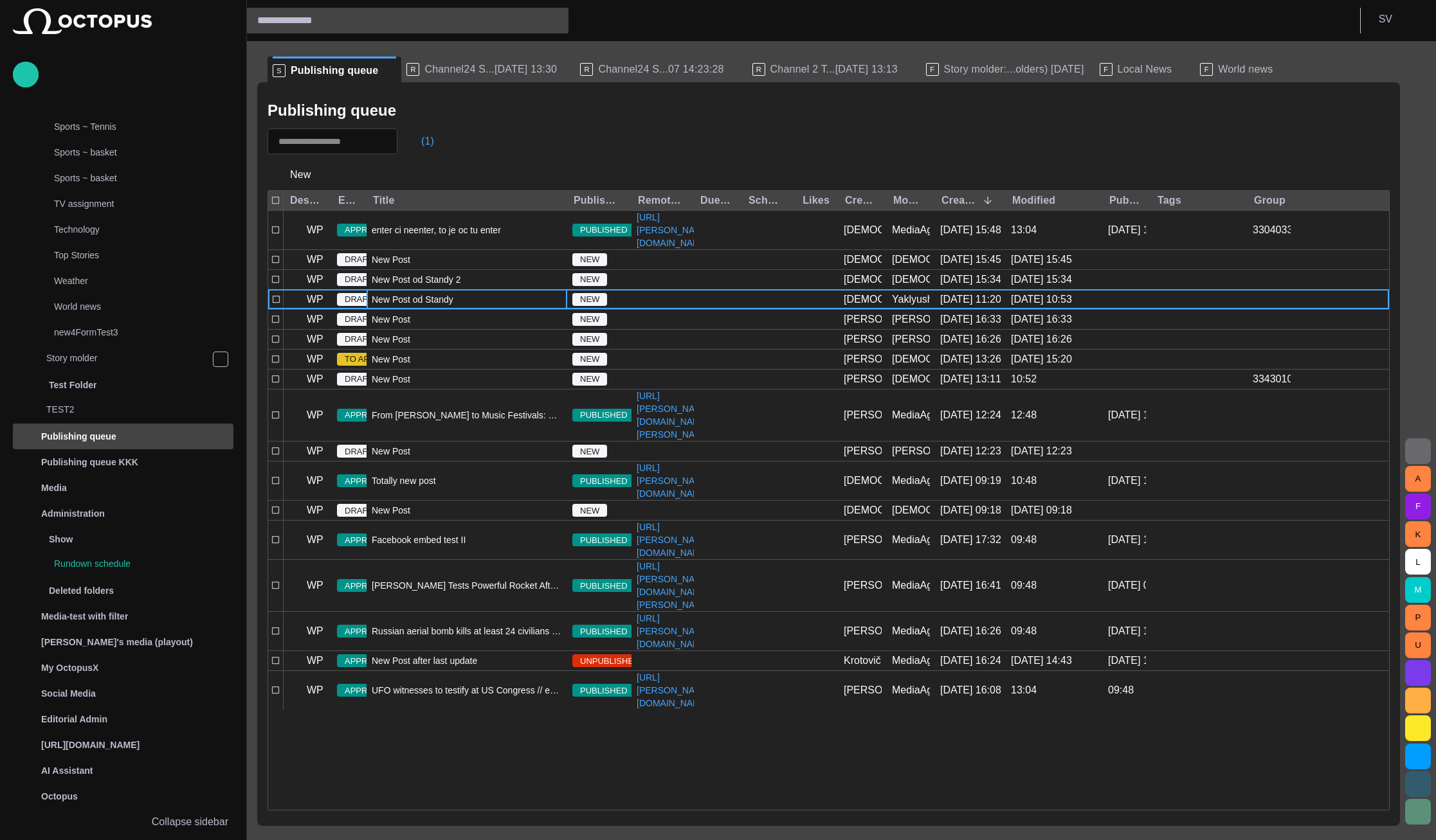
click at [432, 68] on span "Channel24 S...[DATE] 13:30" at bounding box center [490, 70] width 133 height 13
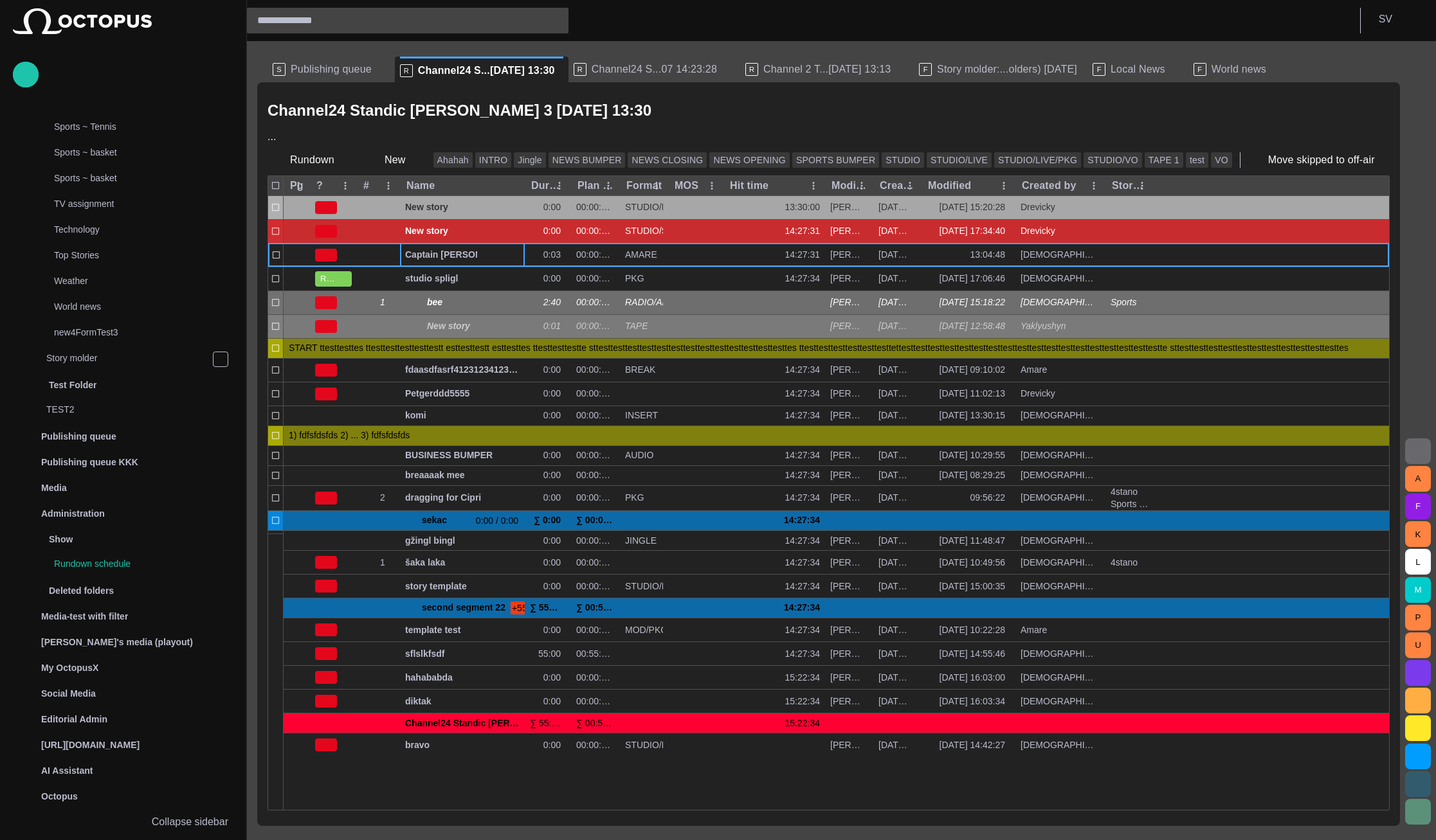
scroll to position [0, 0]
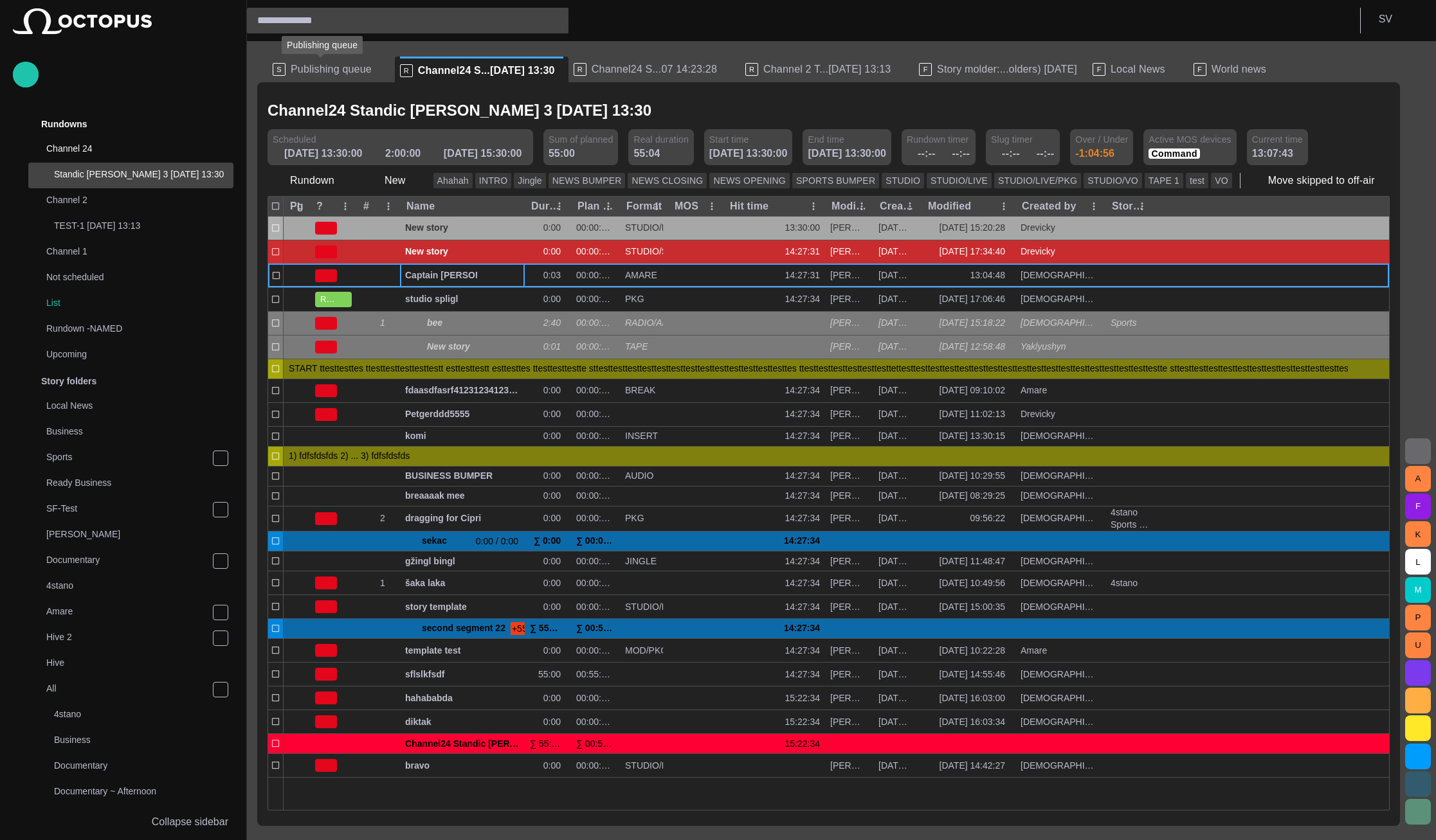
click at [339, 72] on span "Publishing queue" at bounding box center [331, 70] width 81 height 13
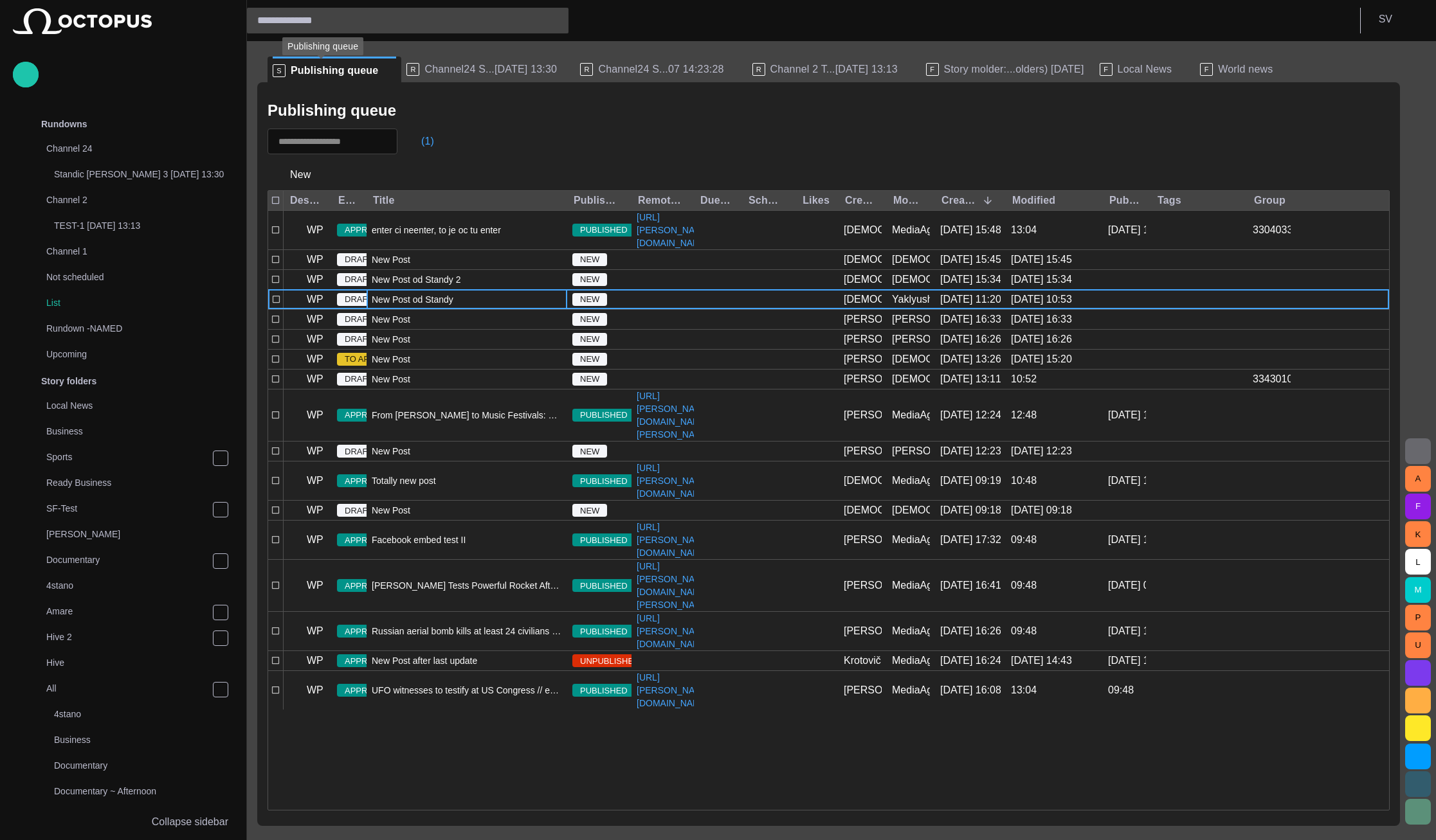
scroll to position [1076, 0]
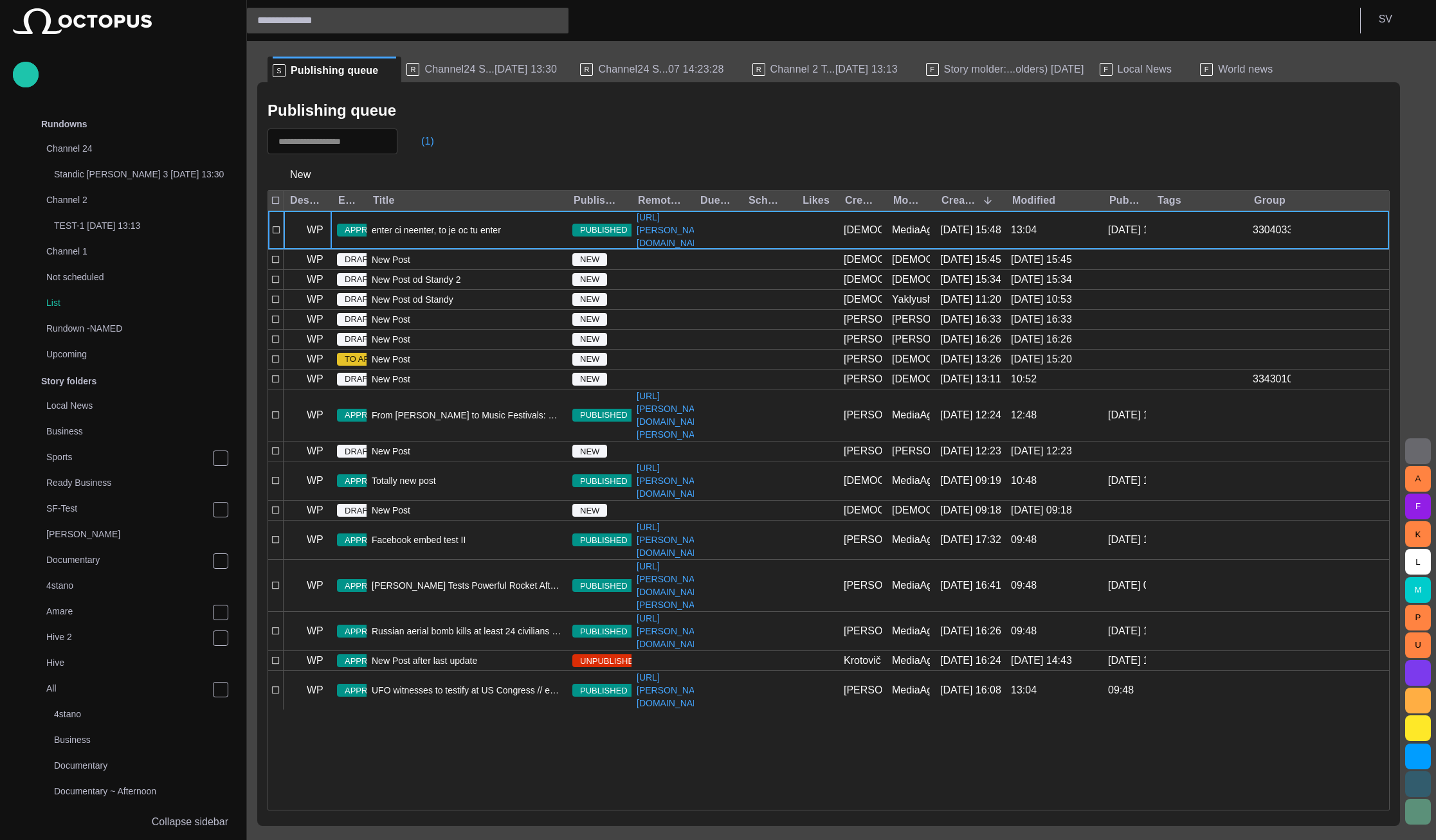
scroll to position [1076, 0]
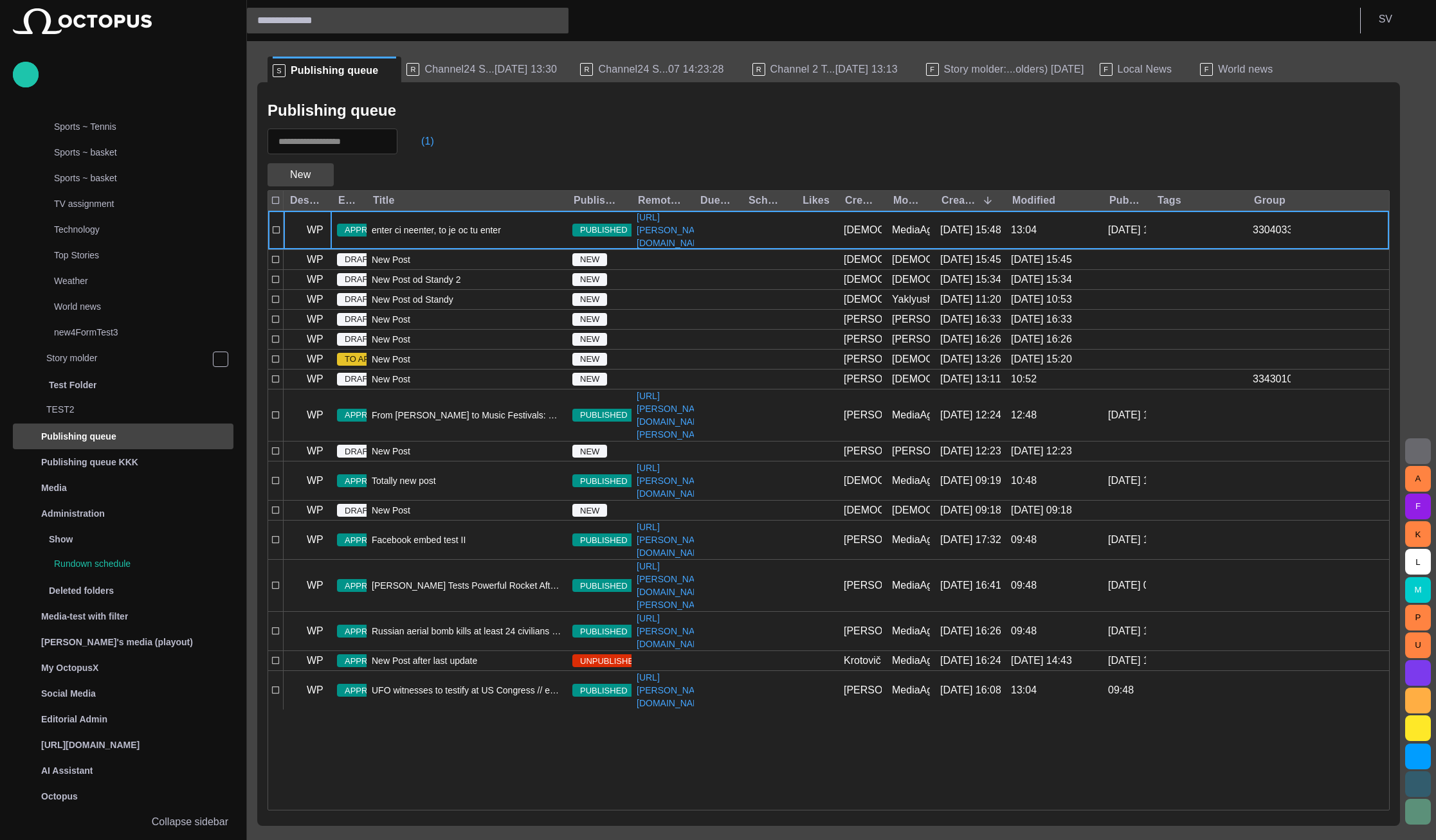
click at [318, 172] on span "button" at bounding box center [323, 175] width 13 height 13
click at [339, 243] on li "WP" at bounding box center [337, 249] width 139 height 23
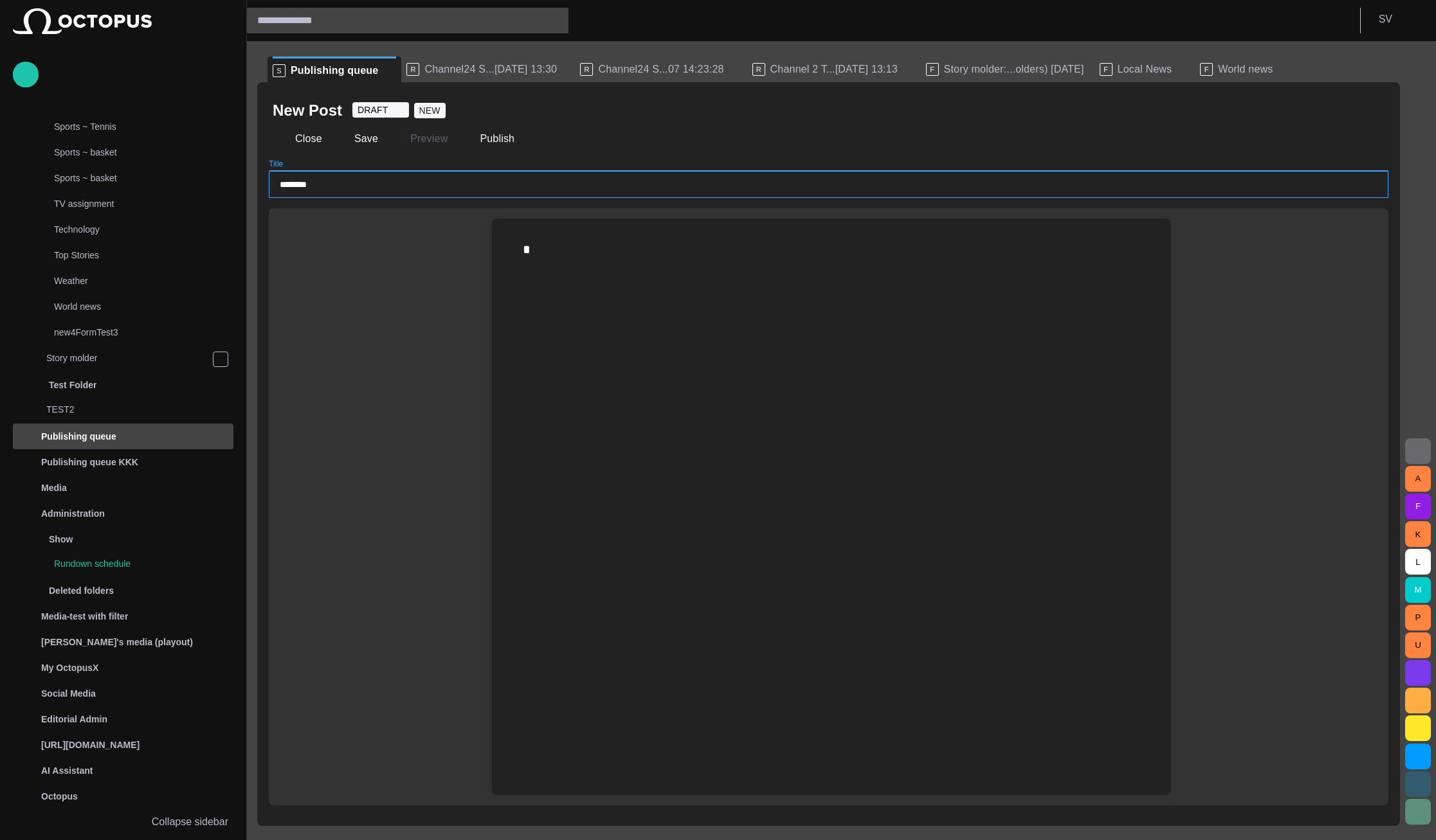
click at [337, 183] on input "********" at bounding box center [829, 184] width 1098 height 13
type input "**********"
click at [722, 247] on div at bounding box center [831, 249] width 617 height 21
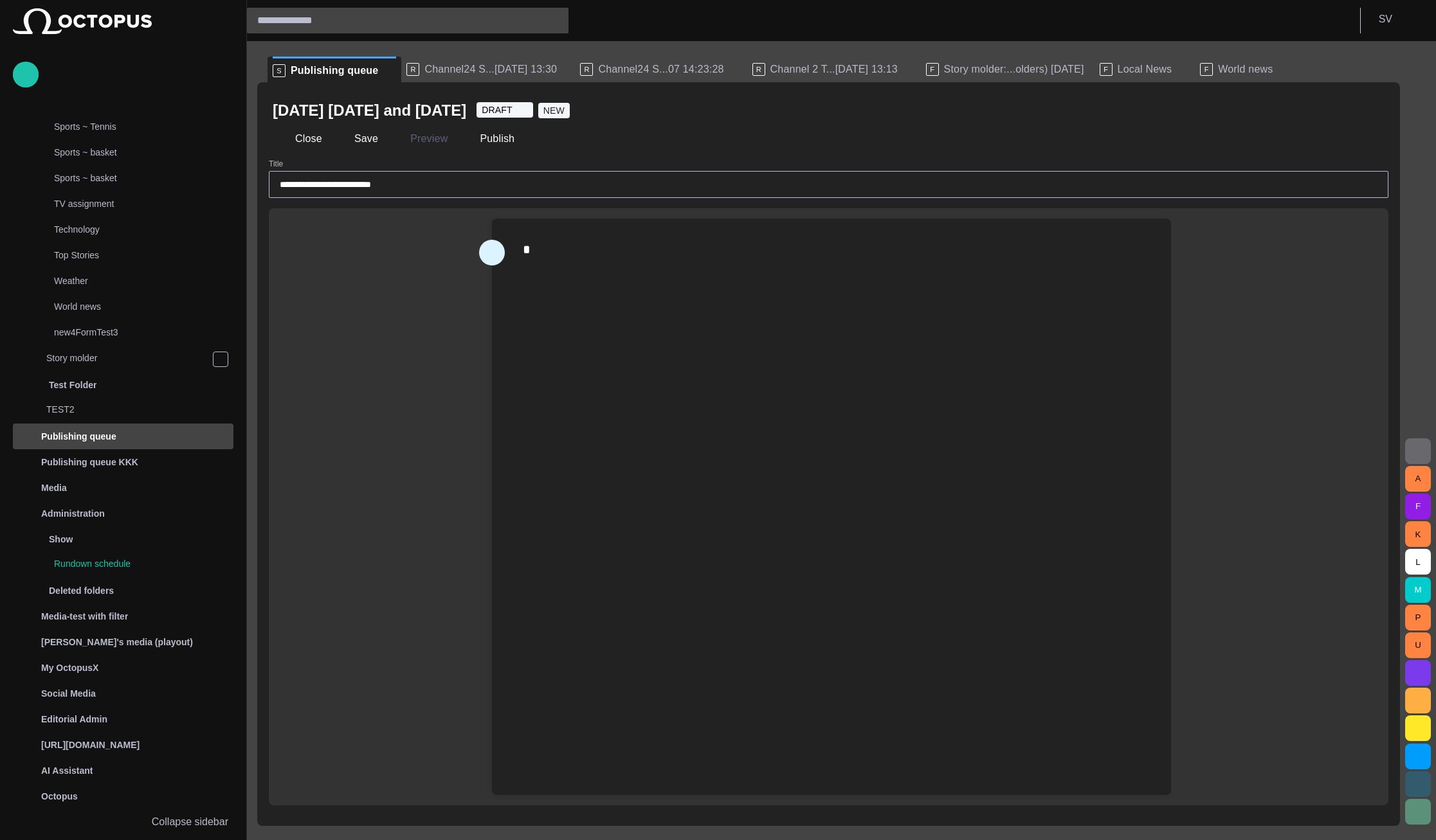
click at [495, 256] on span "button" at bounding box center [492, 253] width 15 height 24
click at [595, 299] on span "Files" at bounding box center [626, 298] width 152 height 15
click at [638, 253] on div "*" at bounding box center [831, 249] width 617 height 21
click at [635, 243] on div "*" at bounding box center [831, 249] width 617 height 21
click at [305, 146] on button "Close" at bounding box center [299, 138] width 54 height 23
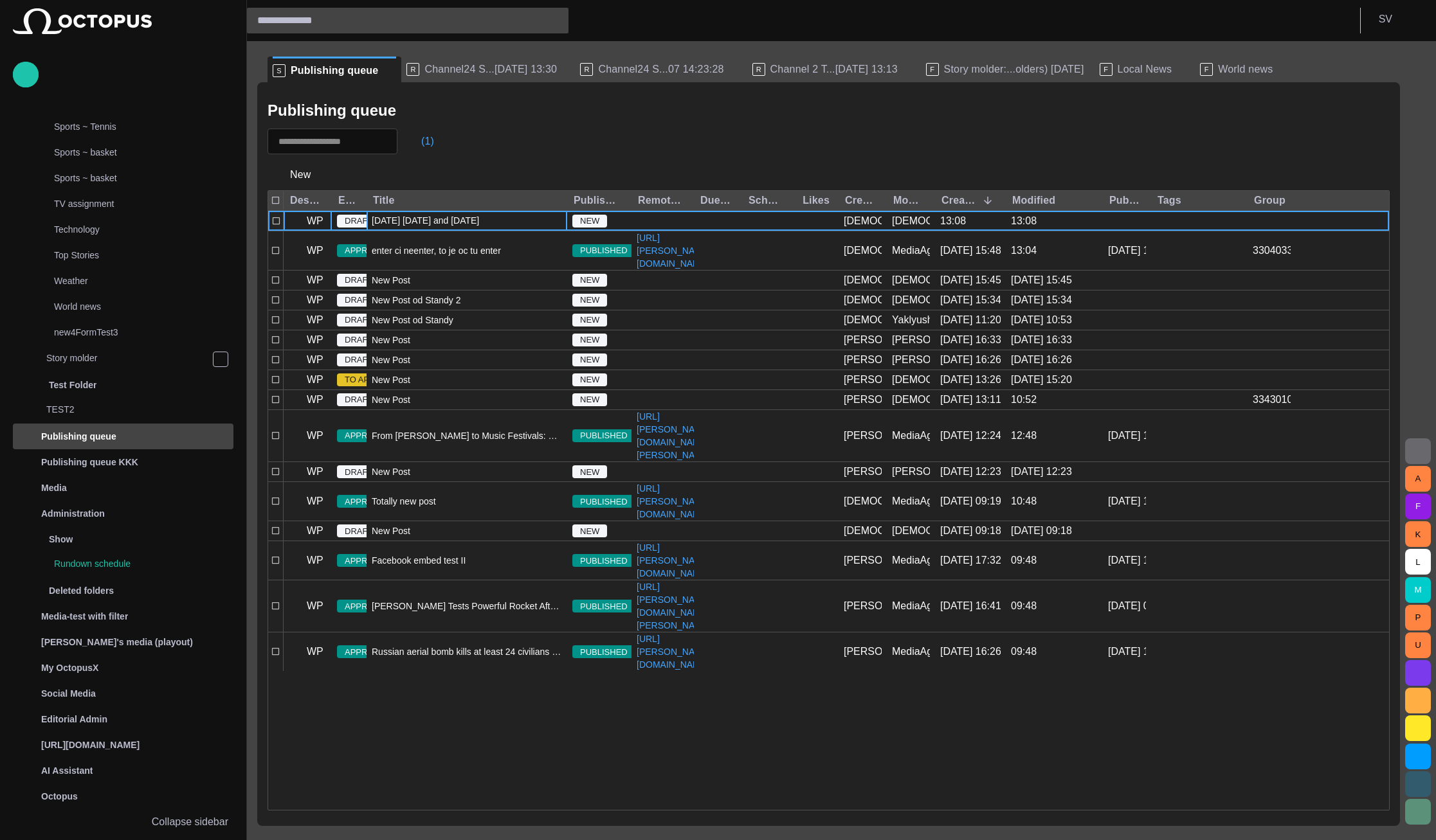
click at [424, 215] on span "[DATE] [DATE] and [DATE]" at bounding box center [425, 221] width 107 height 13
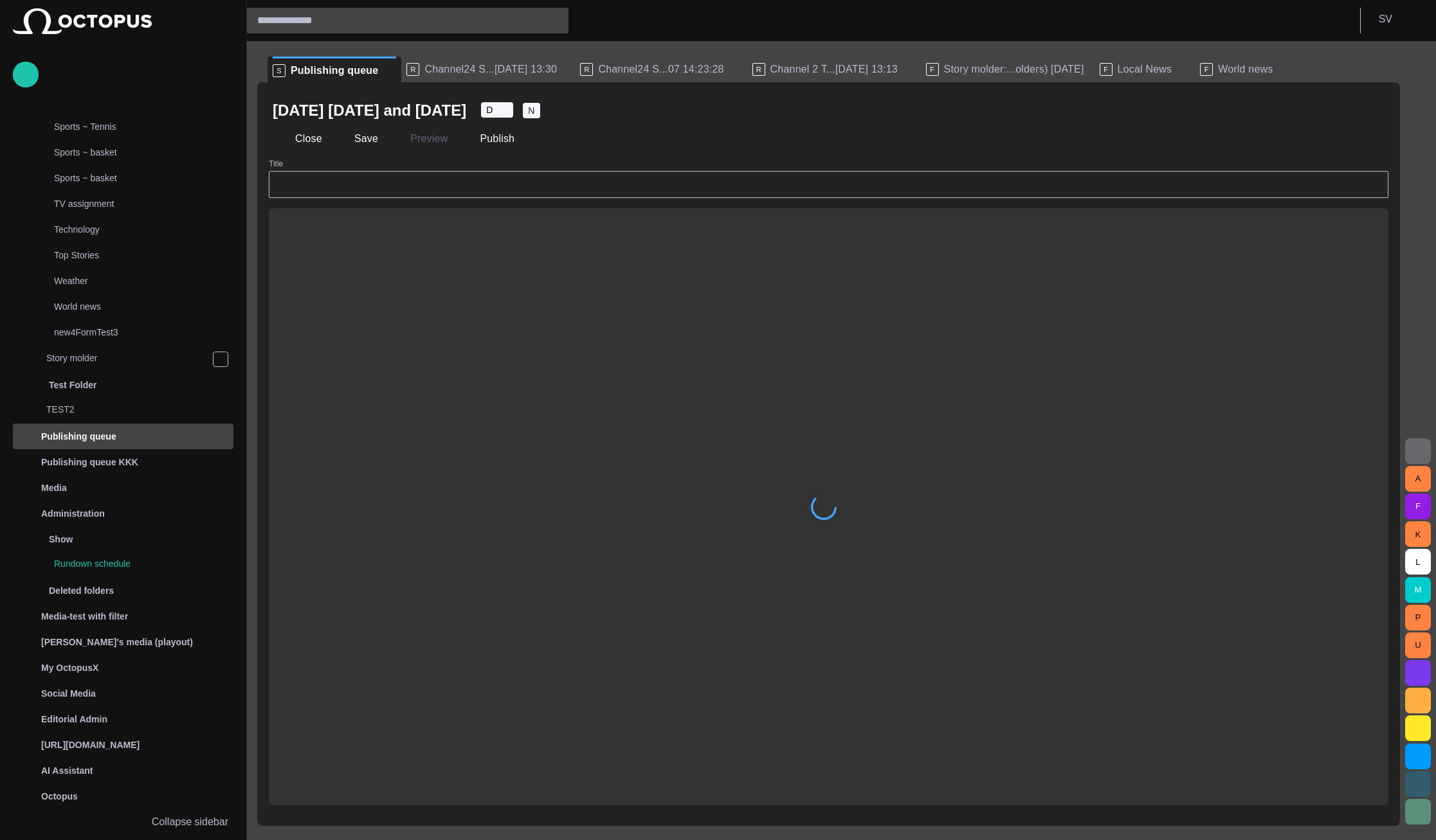
type input "**********"
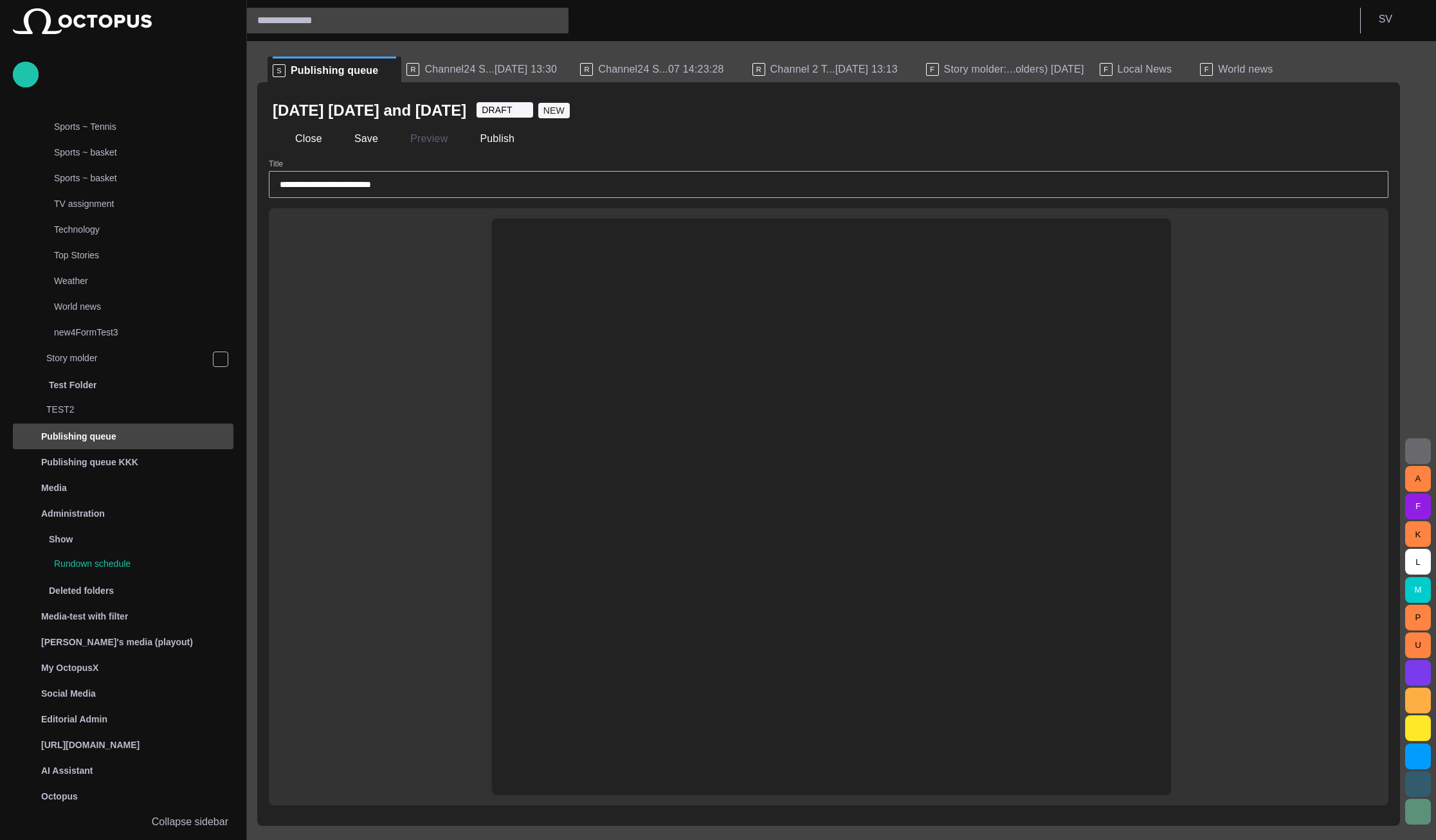
click at [595, 302] on div at bounding box center [831, 537] width 658 height 515
click at [605, 263] on div "﻿" at bounding box center [831, 250] width 658 height 62
click at [402, 364] on div "Type @ to display menu ﻿" at bounding box center [828, 507] width 1119 height 598
click at [573, 243] on div "﻿" at bounding box center [831, 250] width 658 height 62
click at [312, 364] on div "Type @ to display menu ﻿" at bounding box center [828, 507] width 1119 height 598
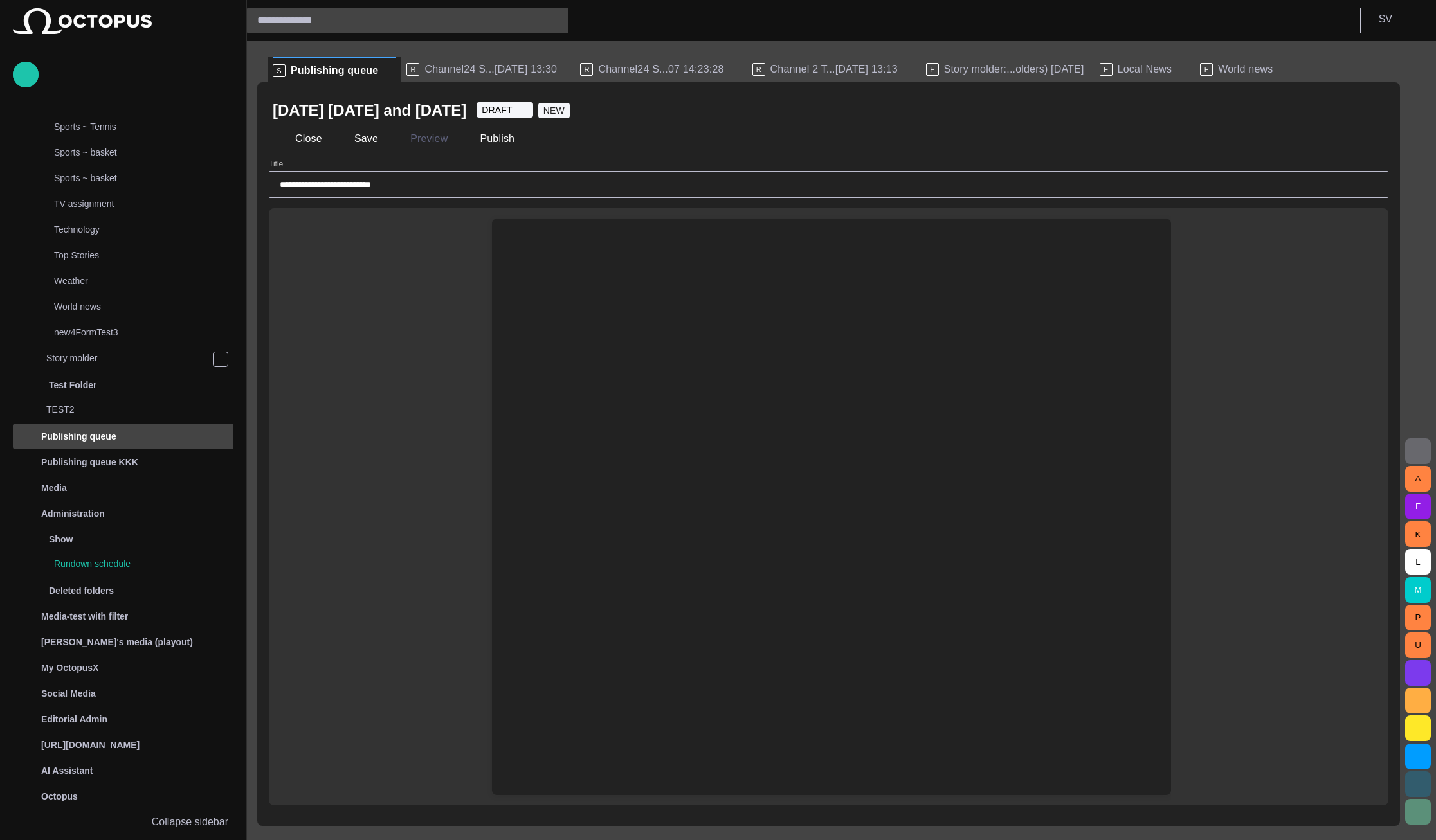
click at [537, 253] on div "﻿" at bounding box center [831, 249] width 617 height 21
click at [549, 241] on div "﻿" at bounding box center [831, 249] width 617 height 21
click at [556, 226] on div "﻿" at bounding box center [831, 250] width 658 height 62
drag, startPoint x: 520, startPoint y: 255, endPoint x: 515, endPoint y: 260, distance: 7.1
click at [516, 257] on div "﻿" at bounding box center [831, 250] width 658 height 62
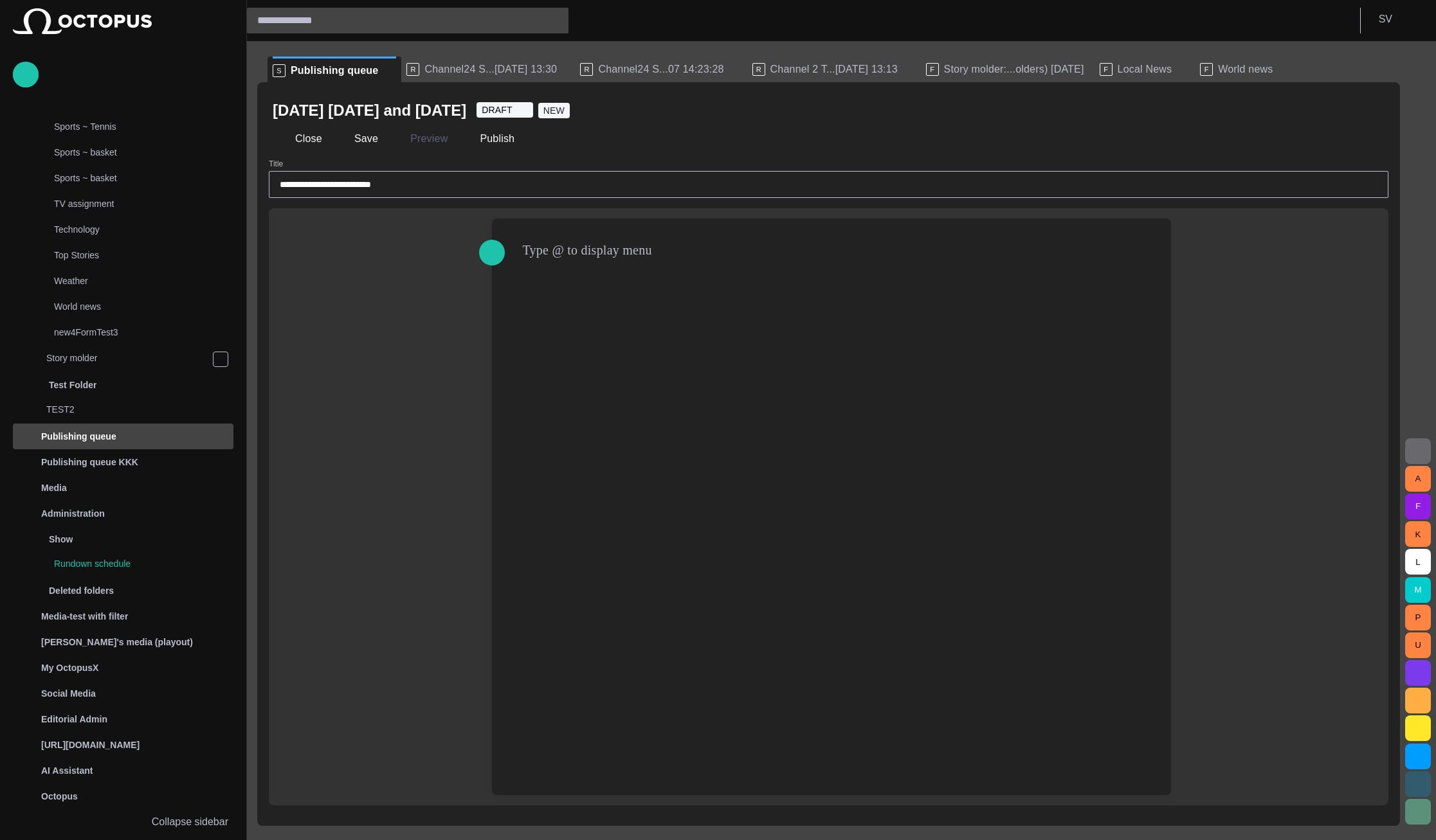
click at [515, 260] on div "﻿" at bounding box center [831, 250] width 658 height 62
click at [527, 271] on div "﻿" at bounding box center [831, 250] width 658 height 62
click at [544, 251] on div "﻿" at bounding box center [831, 249] width 617 height 21
click at [544, 249] on div "﻿" at bounding box center [831, 249] width 617 height 21
click at [478, 314] on div "Type @ to display menu ﻿" at bounding box center [823, 507] width 695 height 577
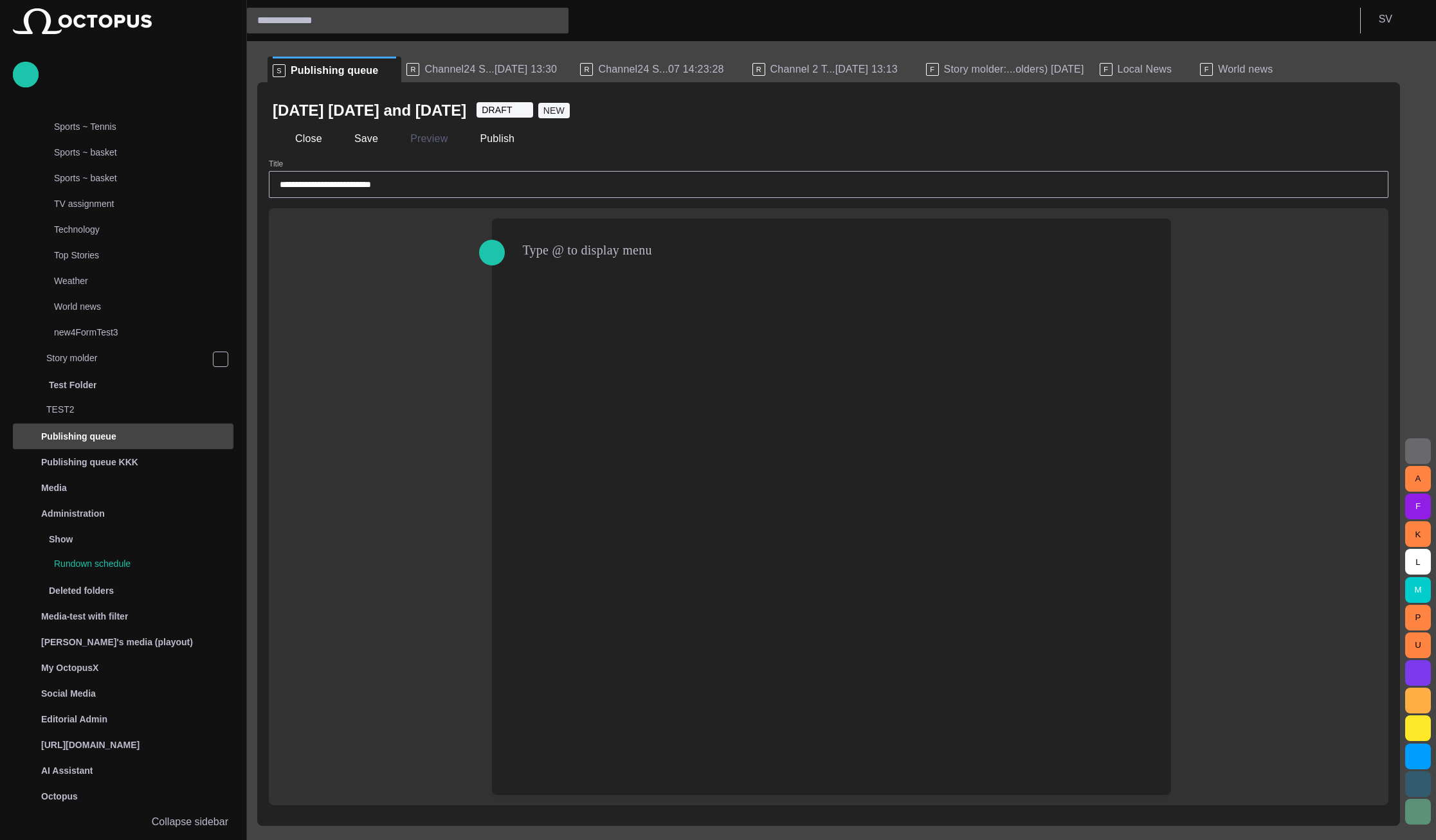
click at [540, 256] on div "﻿" at bounding box center [831, 249] width 617 height 21
click at [471, 321] on div "Type @ to display menu ﻿" at bounding box center [828, 507] width 1119 height 598
click at [551, 257] on div "﻿" at bounding box center [831, 249] width 617 height 21
click at [471, 320] on div "Type @ to display menu ﻿" at bounding box center [828, 507] width 1119 height 598
click at [548, 261] on div "﻿" at bounding box center [831, 250] width 658 height 62
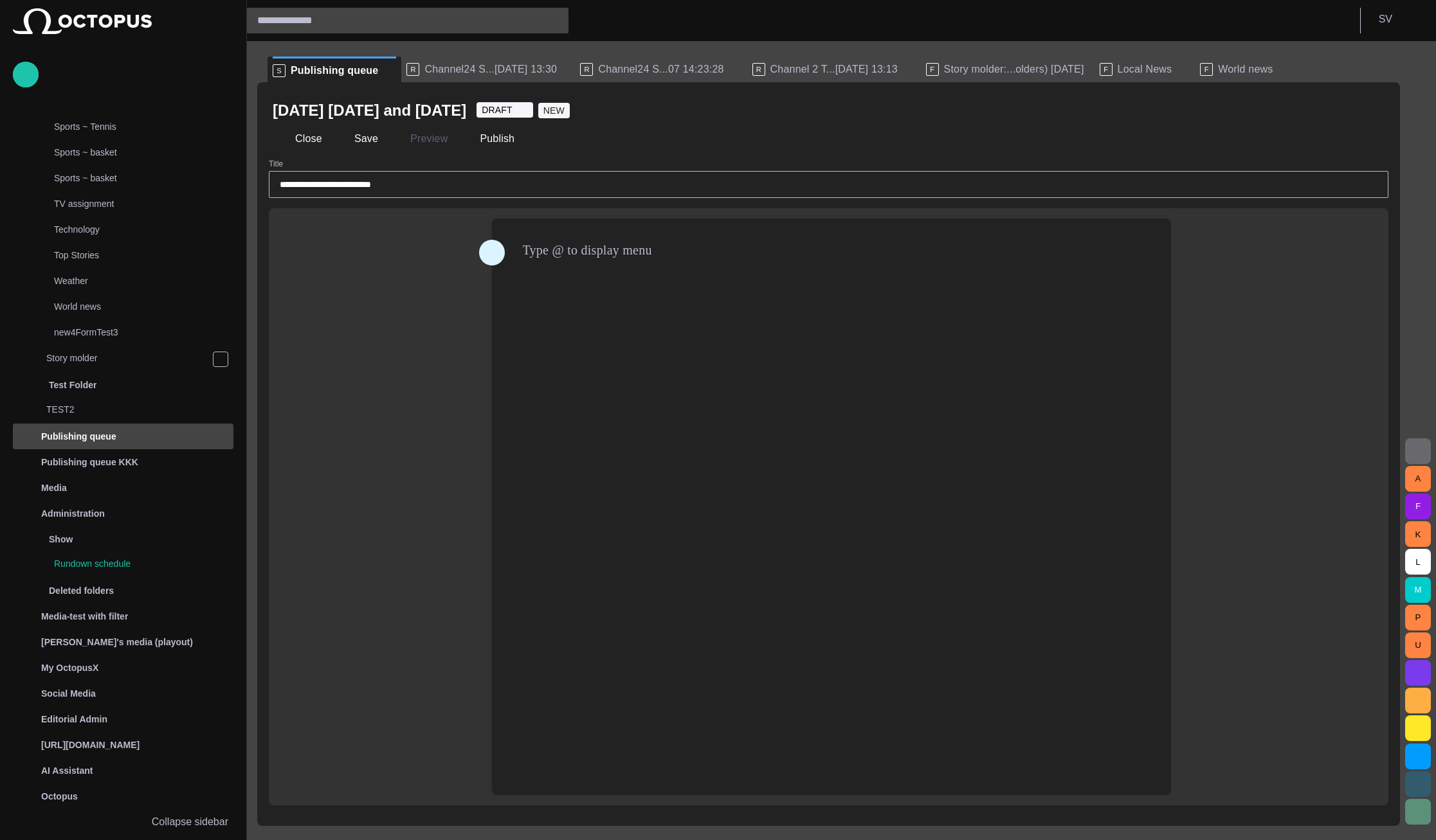
click at [485, 244] on span "button" at bounding box center [492, 253] width 15 height 24
click at [557, 296] on p "Files" at bounding box center [554, 298] width 23 height 15
click at [556, 275] on p "MOS Object" at bounding box center [572, 275] width 58 height 15
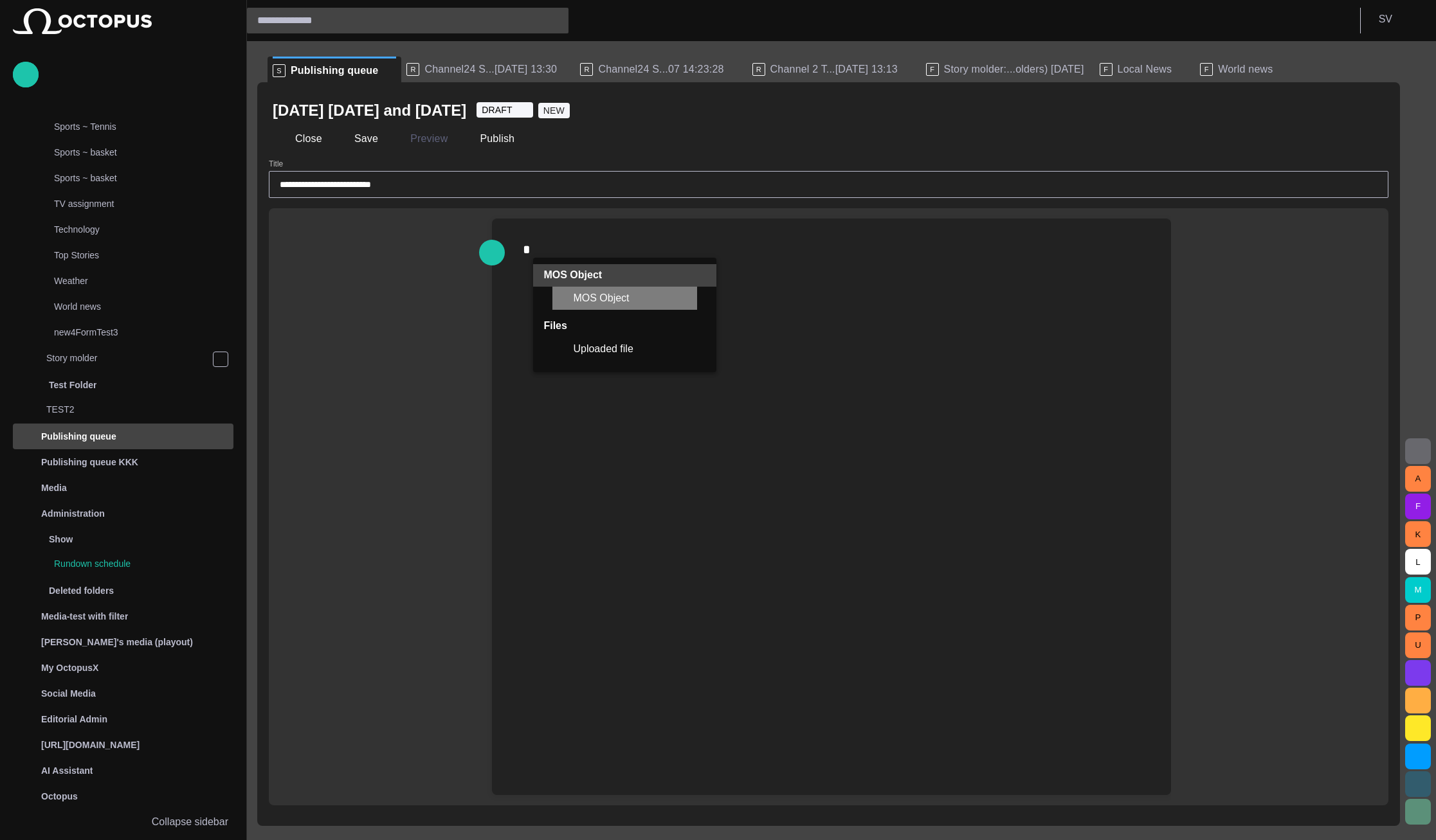
click at [558, 293] on div "MOS Object" at bounding box center [625, 298] width 145 height 23
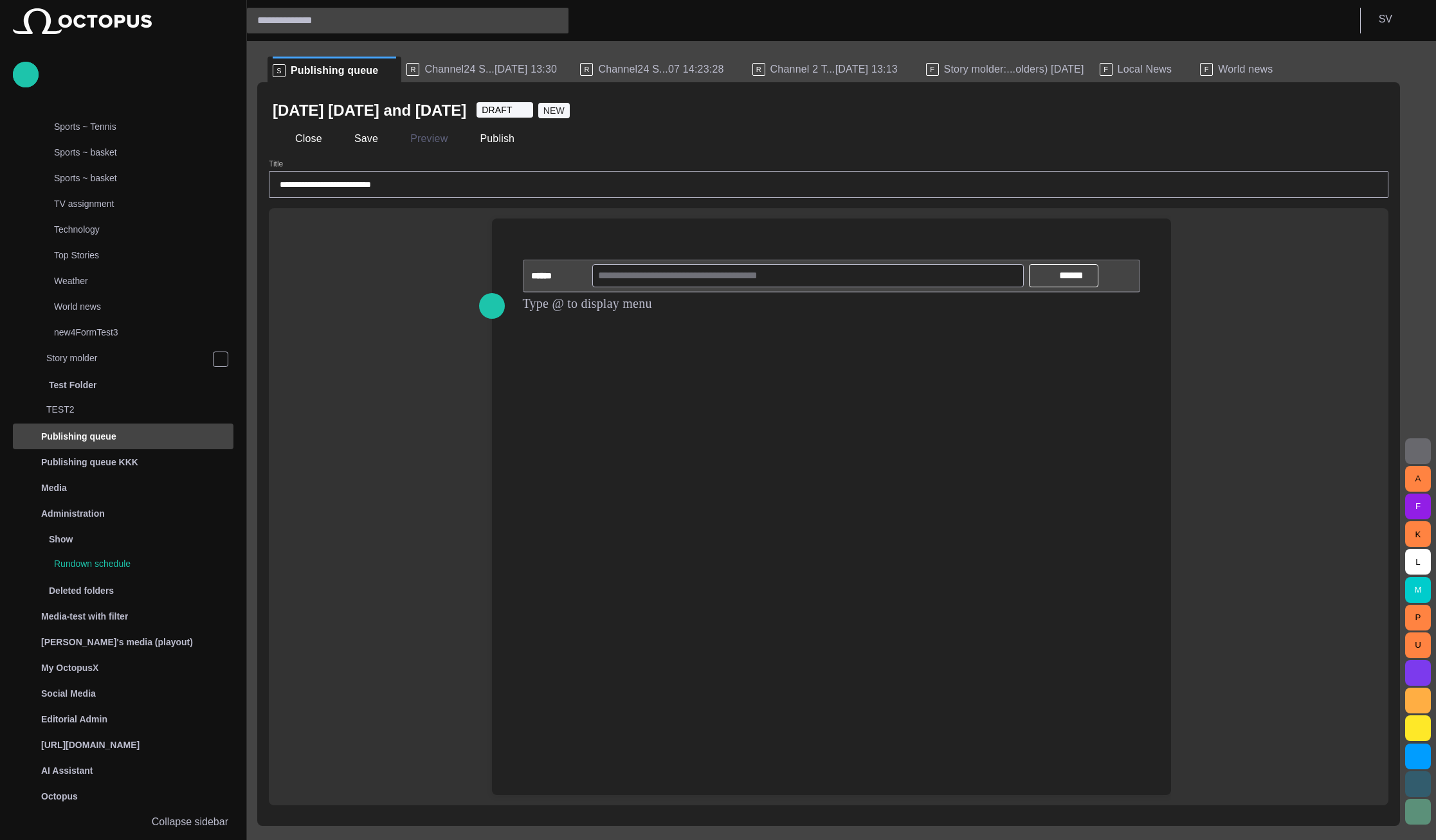
click at [533, 239] on div "﻿ ****** ****** ﻿ ﻿" at bounding box center [831, 276] width 658 height 115
click at [546, 275] on div "******" at bounding box center [545, 276] width 44 height 13
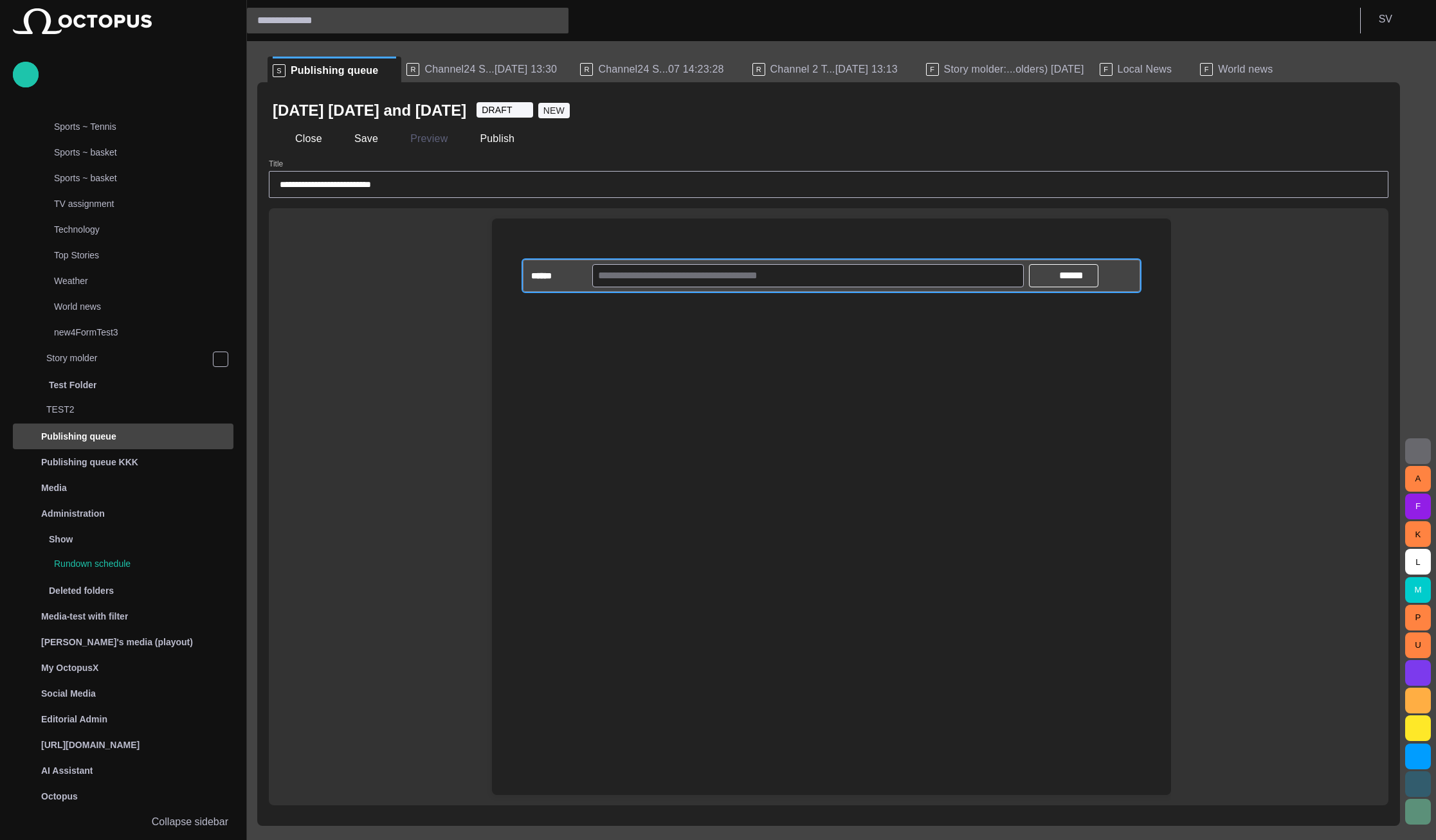
click at [1132, 273] on button "button" at bounding box center [1126, 275] width 25 height 25
click at [1153, 366] on li "Remove object" at bounding box center [1204, 375] width 180 height 23
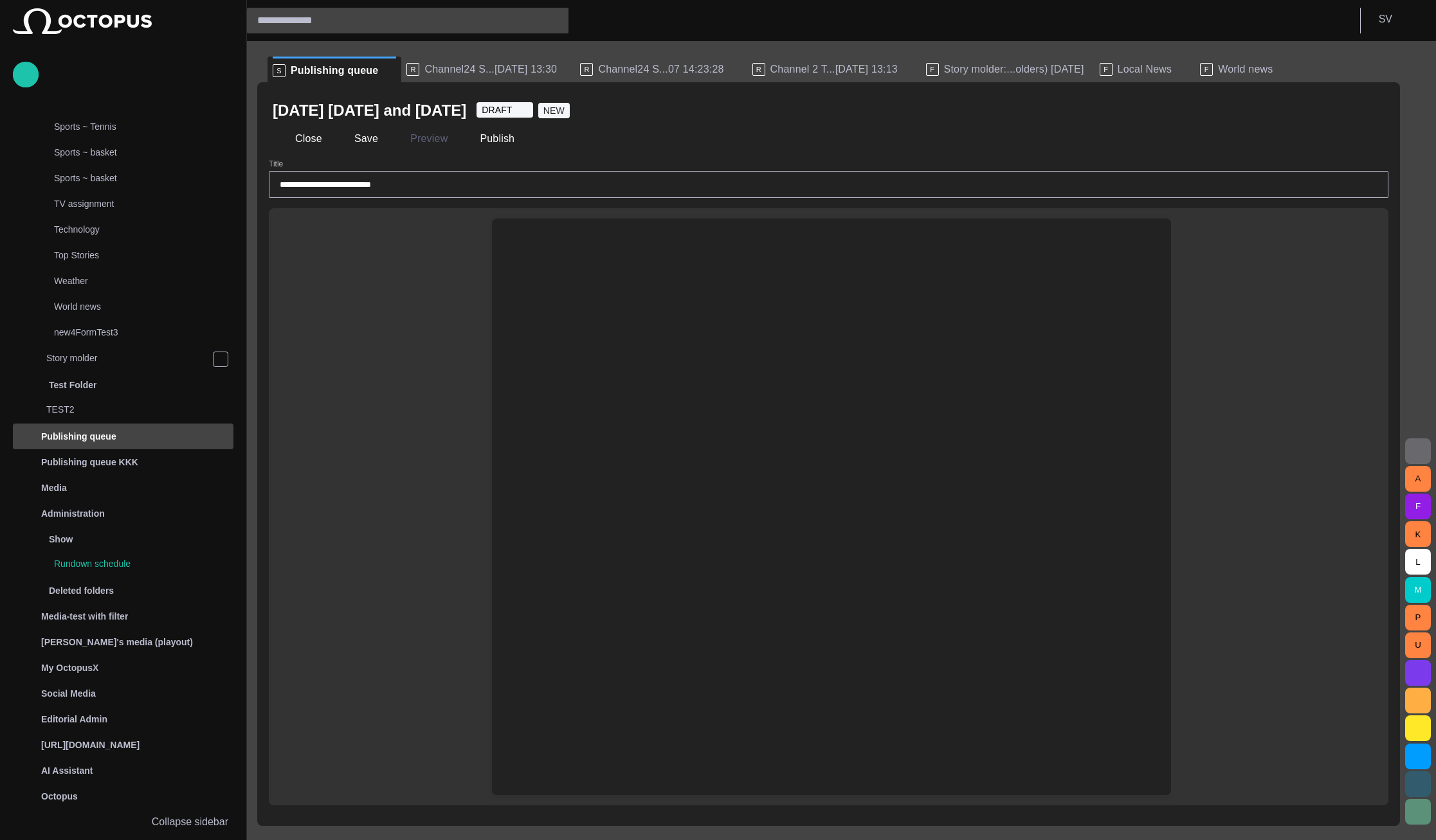
click at [449, 299] on div "Type @ to display menu ﻿" at bounding box center [828, 507] width 1119 height 598
click at [584, 241] on div "﻿" at bounding box center [831, 249] width 617 height 21
click at [485, 297] on div "Type @ to display menu ﻿" at bounding box center [823, 507] width 695 height 577
click at [445, 304] on div "Type @ to display menu ﻿" at bounding box center [828, 507] width 1119 height 598
click at [616, 256] on div "﻿" at bounding box center [831, 249] width 617 height 21
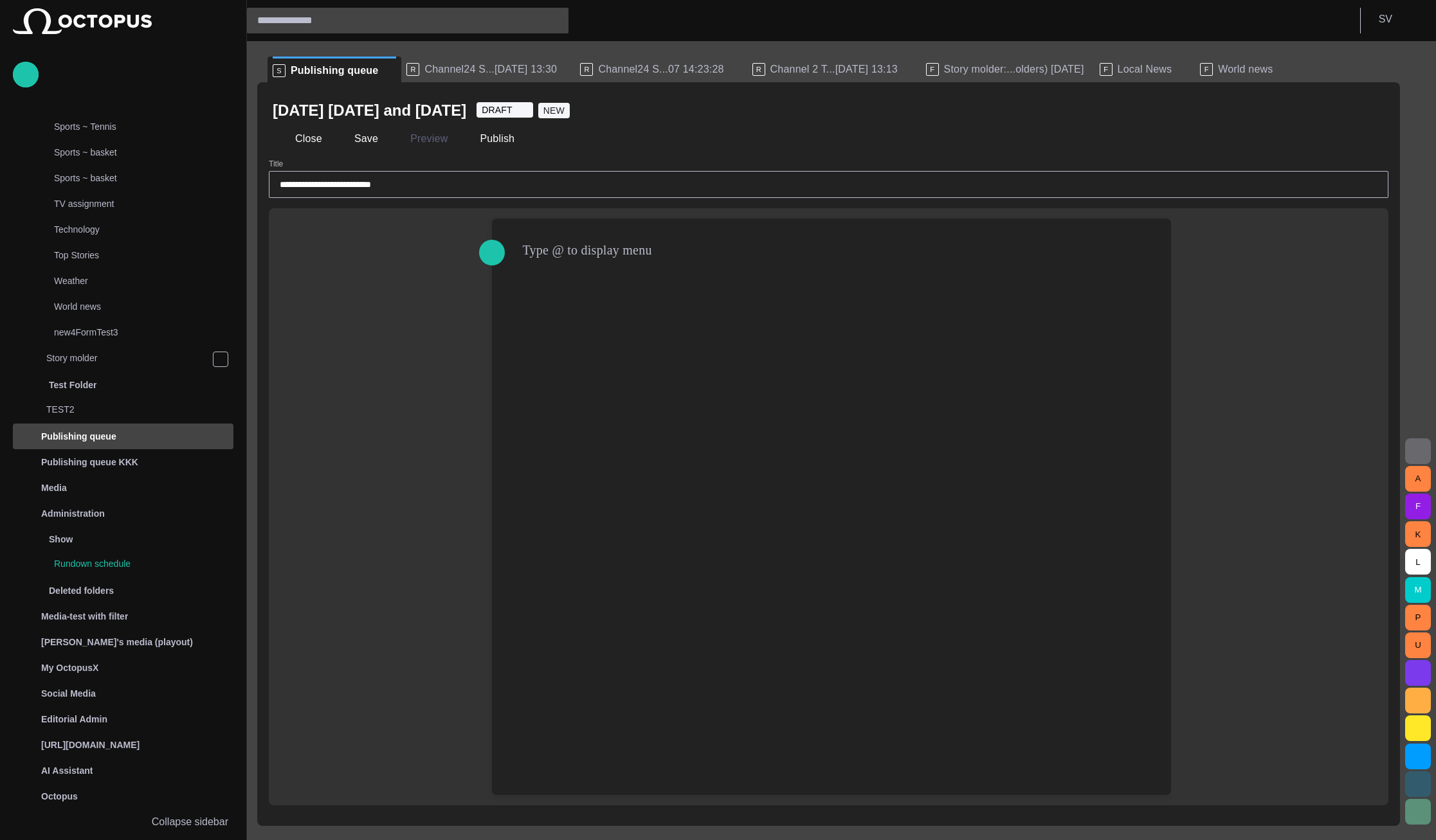
click at [392, 245] on div "Type @ to display menu ﻿" at bounding box center [828, 507] width 1119 height 598
click at [622, 253] on div "﻿" at bounding box center [831, 249] width 617 height 21
click at [434, 350] on div "Type @ to display menu ﻿" at bounding box center [828, 507] width 1119 height 598
click at [571, 236] on div "﻿" at bounding box center [831, 250] width 658 height 62
click at [284, 137] on span "button" at bounding box center [284, 139] width 13 height 13
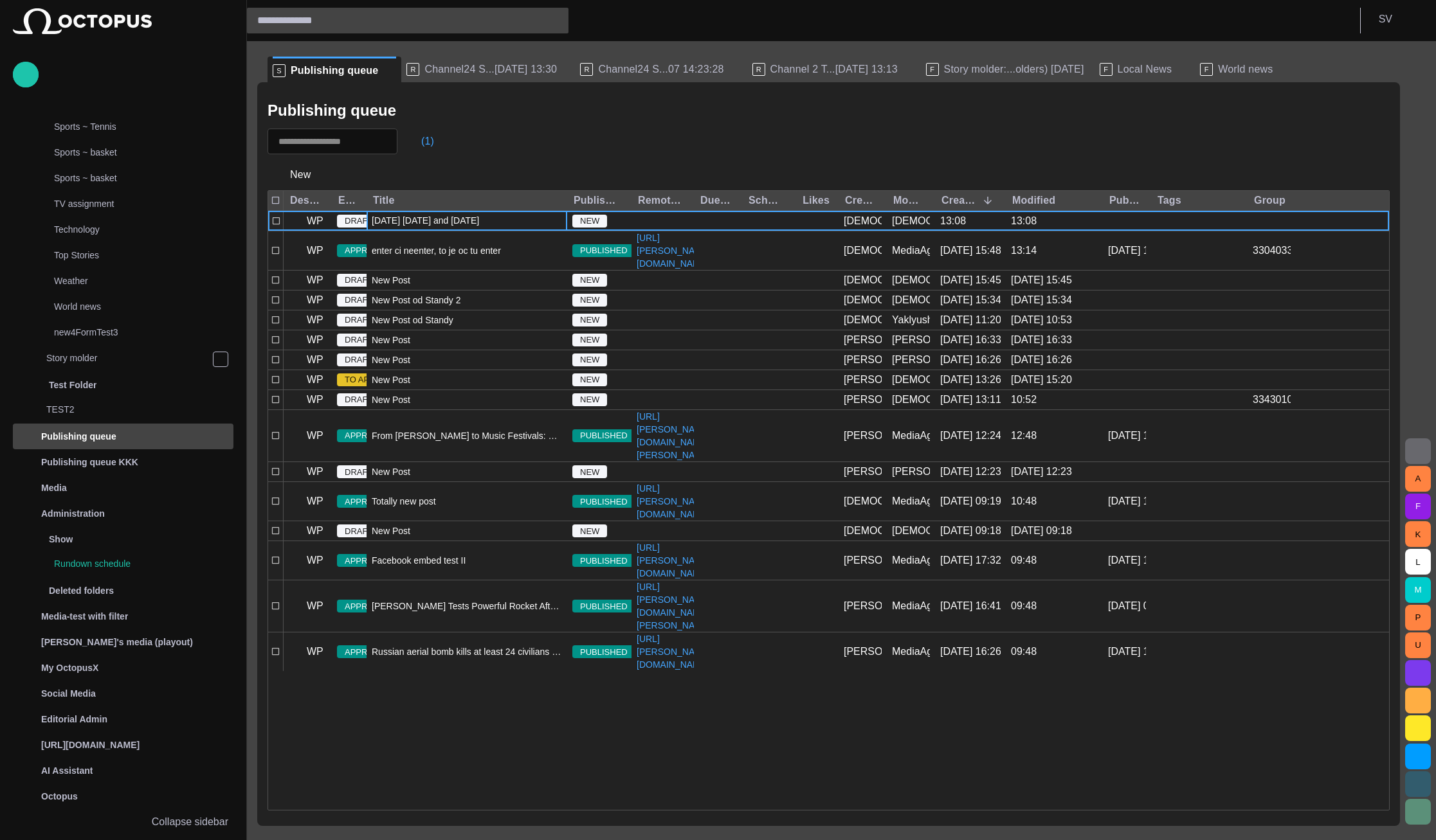
click at [405, 218] on span "[DATE] [DATE] and [DATE]" at bounding box center [425, 221] width 107 height 13
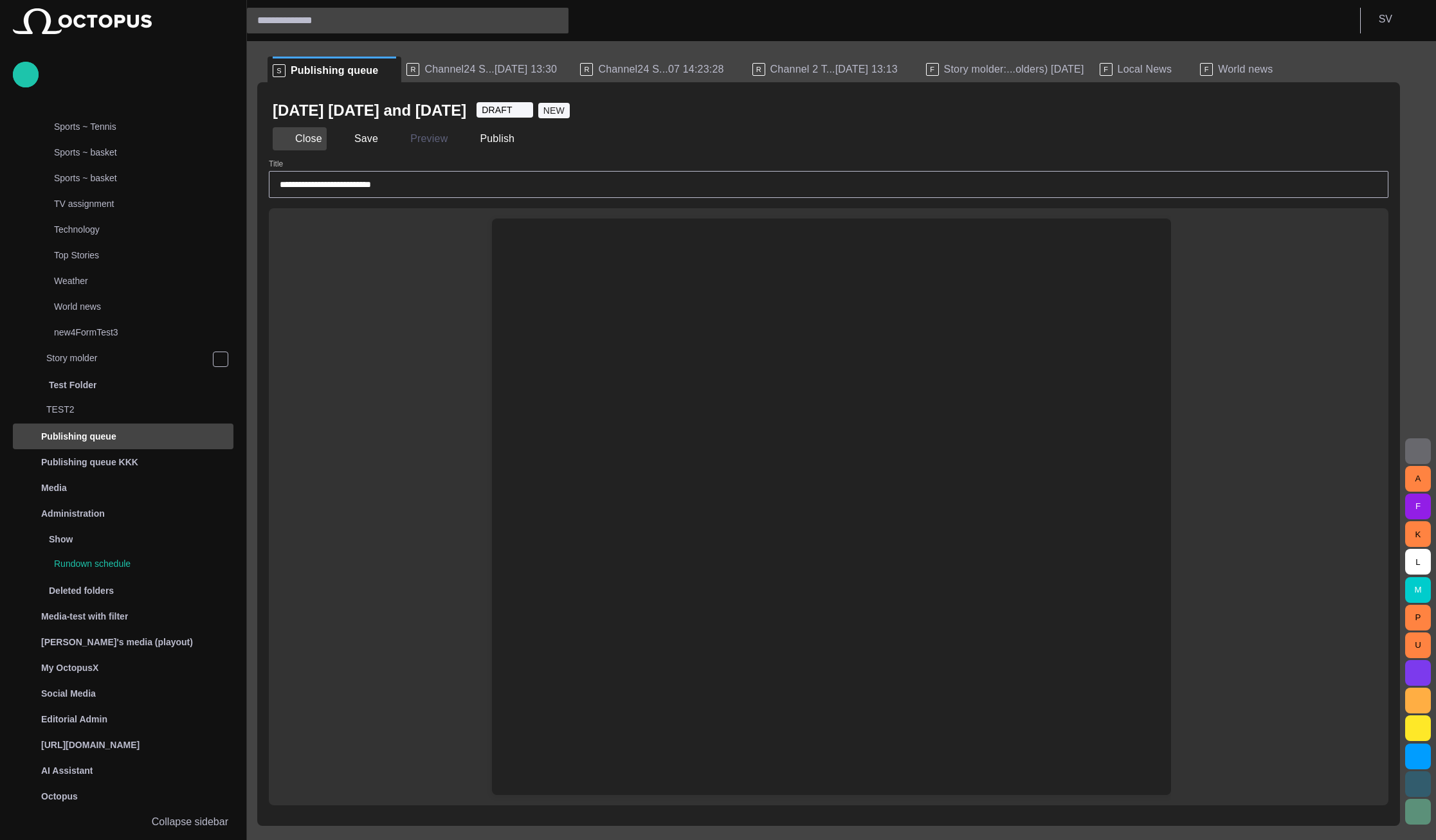
click at [322, 140] on button "Close" at bounding box center [299, 138] width 54 height 23
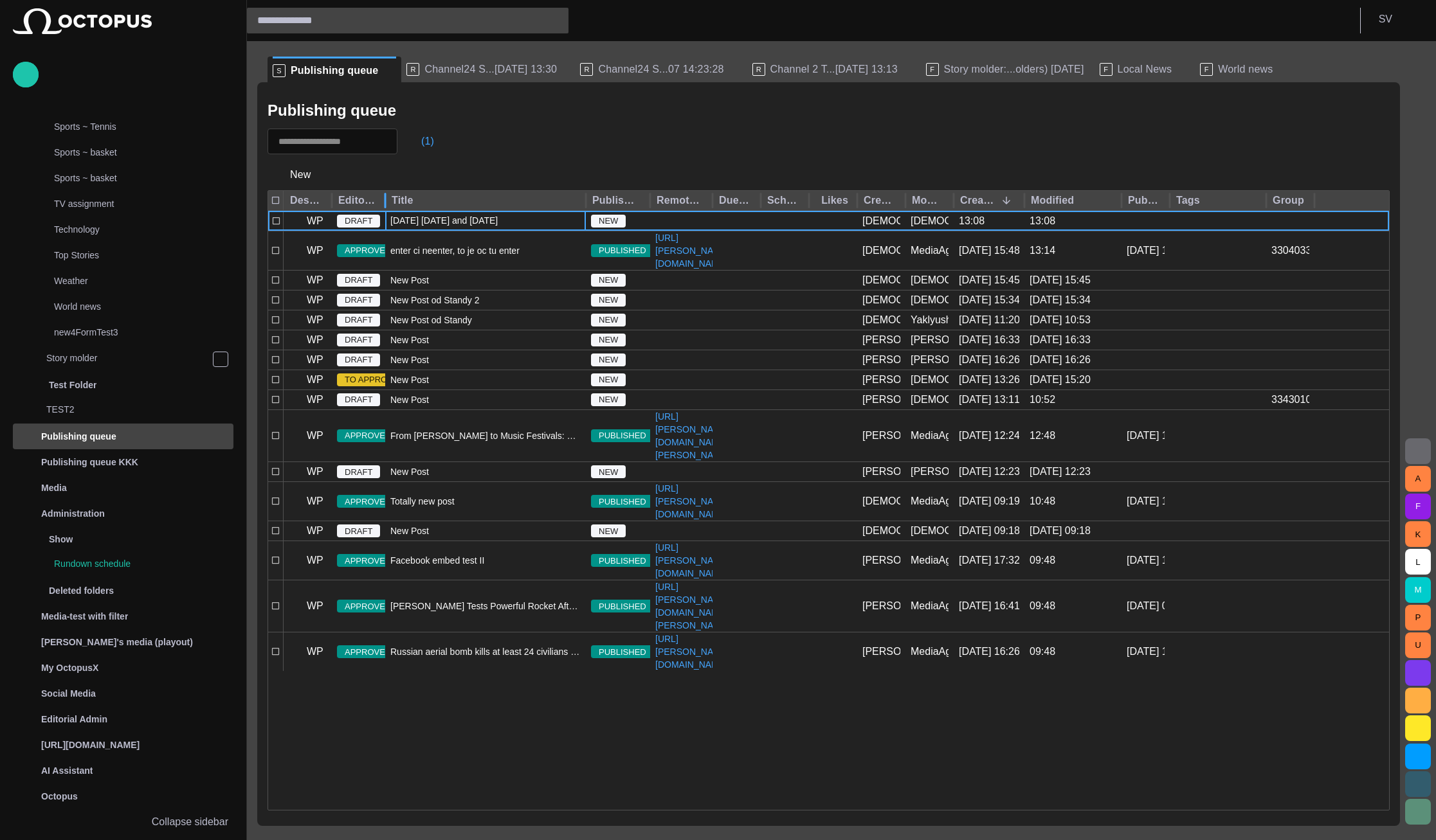
drag, startPoint x: 367, startPoint y: 205, endPoint x: 385, endPoint y: 202, distance: 18.2
click at [385, 202] on div at bounding box center [384, 200] width 7 height 20
click at [399, 221] on span "[DATE] [DATE] and [DATE]" at bounding box center [444, 221] width 107 height 13
click at [399, 220] on span "[DATE] [DATE] and [DATE]" at bounding box center [444, 221] width 107 height 13
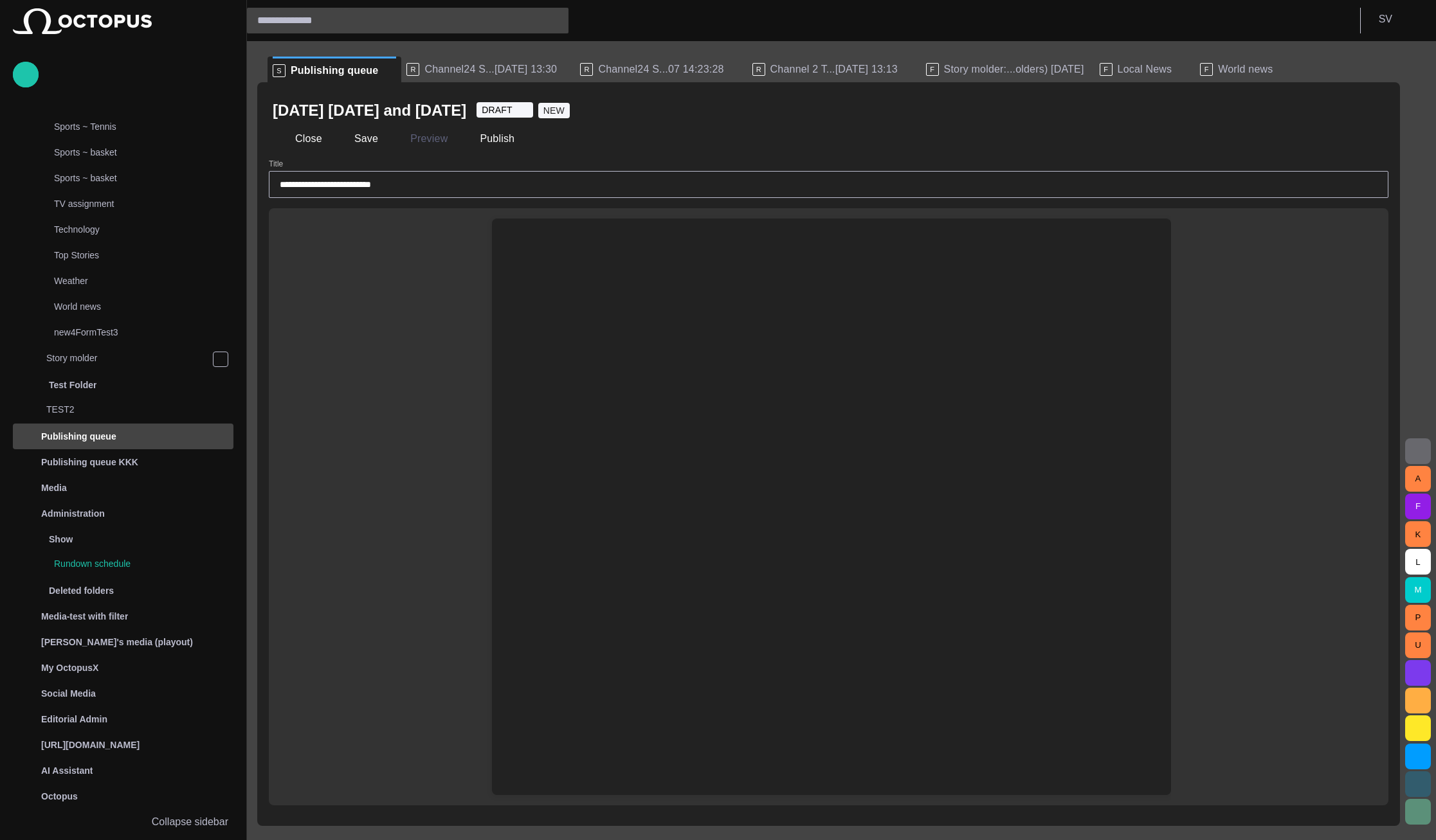
click at [559, 334] on div at bounding box center [831, 537] width 658 height 515
click at [561, 288] on div at bounding box center [831, 537] width 658 height 515
click at [346, 312] on div "Type @ to display menu ﻿" at bounding box center [828, 507] width 1119 height 598
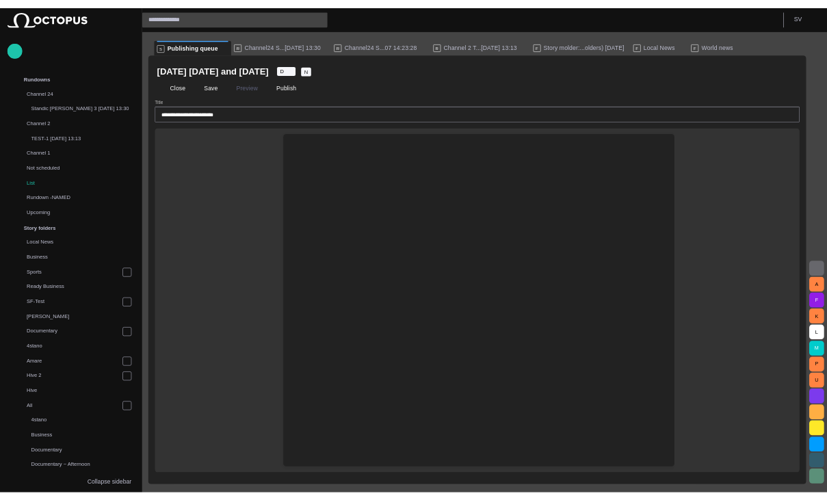
scroll to position [1145, 0]
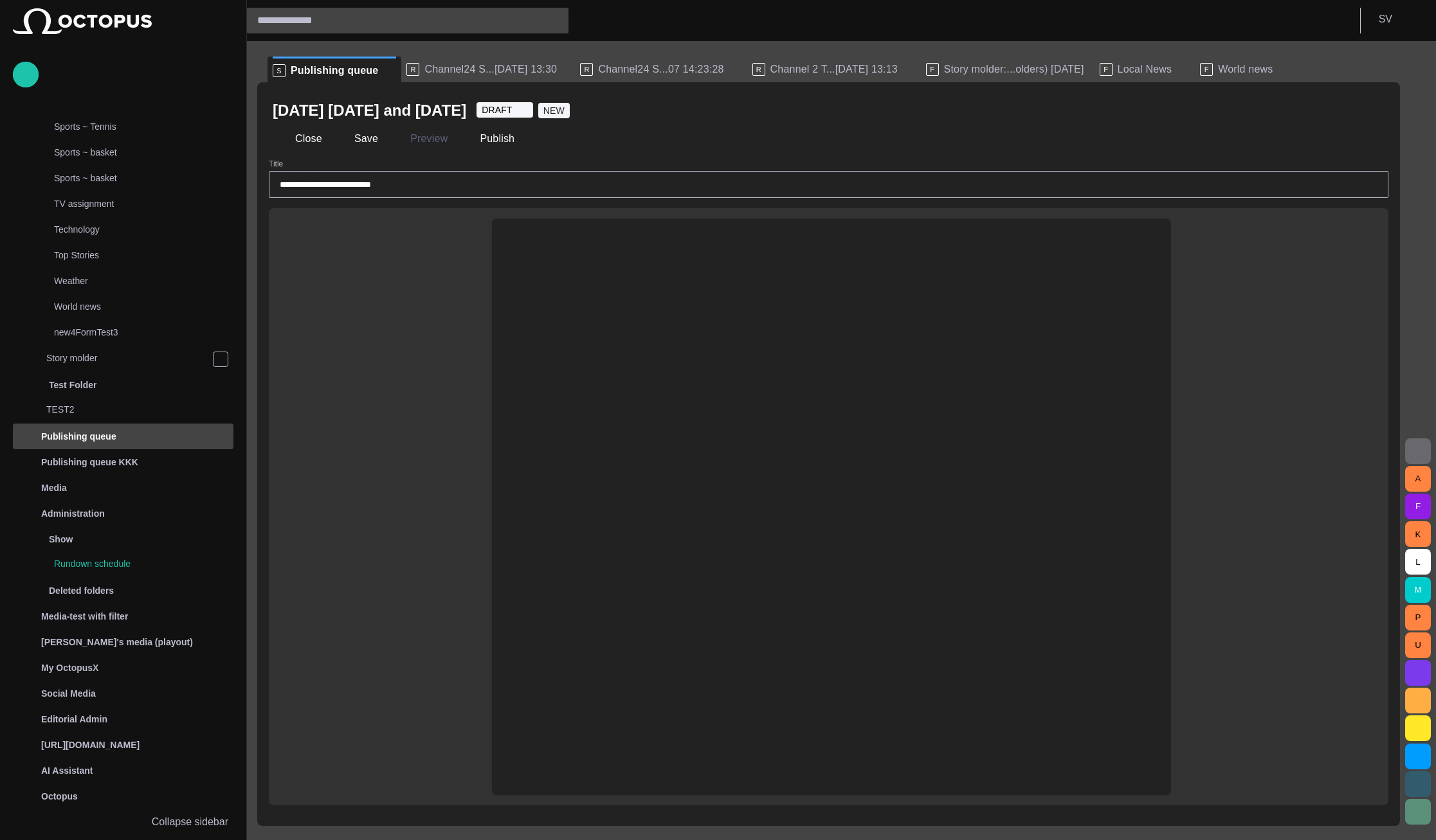
click at [585, 275] on div "﻿" at bounding box center [831, 250] width 658 height 62
click at [588, 256] on div "﻿" at bounding box center [831, 249] width 617 height 21
click at [588, 235] on div "﻿" at bounding box center [831, 250] width 658 height 62
click at [577, 280] on div "﻿" at bounding box center [831, 250] width 658 height 62
click at [516, 295] on div at bounding box center [831, 537] width 658 height 515
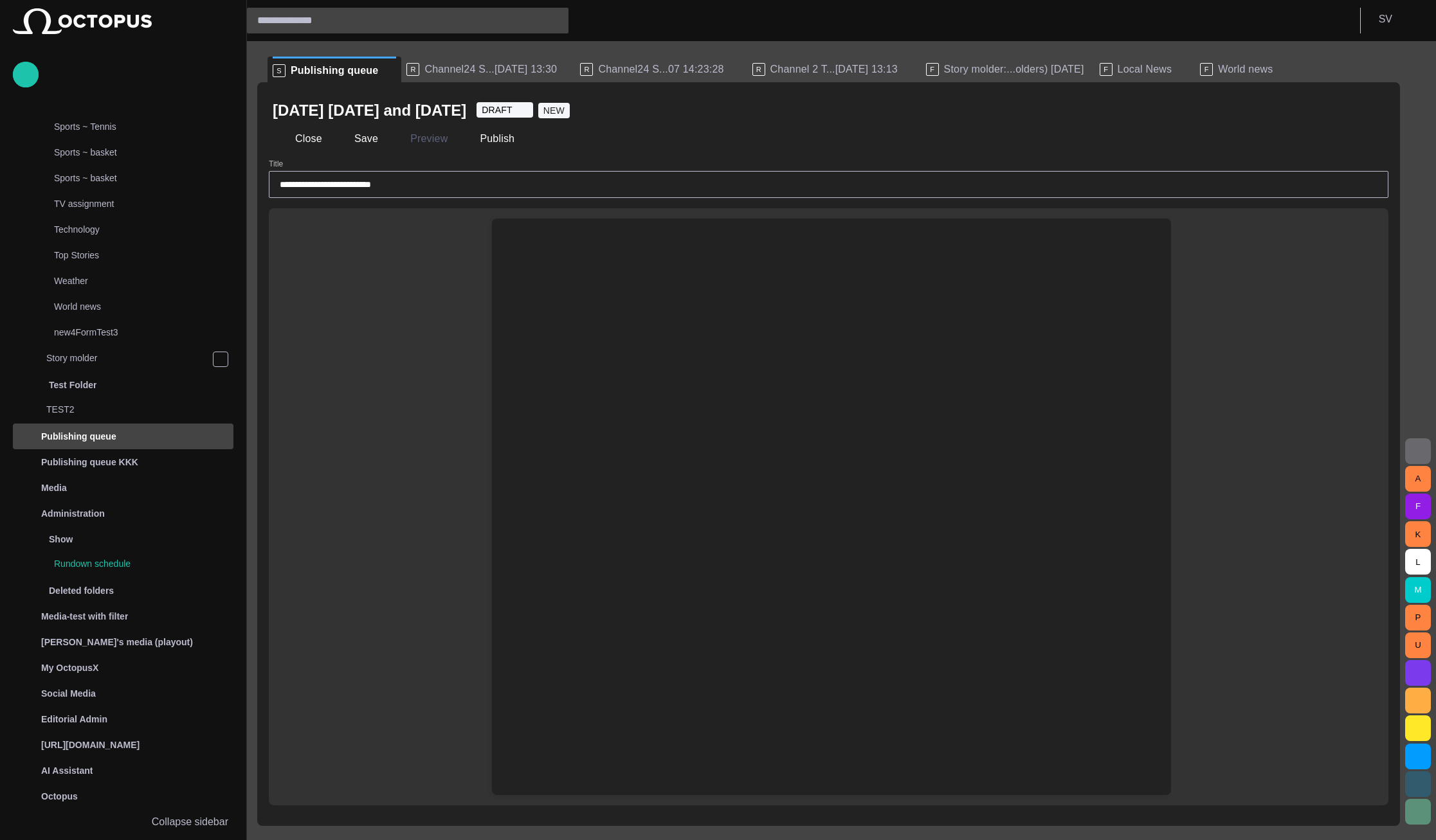
click at [512, 293] on div at bounding box center [831, 537] width 658 height 515
click at [513, 241] on div "﻿" at bounding box center [831, 250] width 658 height 62
click at [519, 231] on div "﻿" at bounding box center [831, 250] width 658 height 62
click at [538, 249] on div "﻿" at bounding box center [831, 249] width 617 height 21
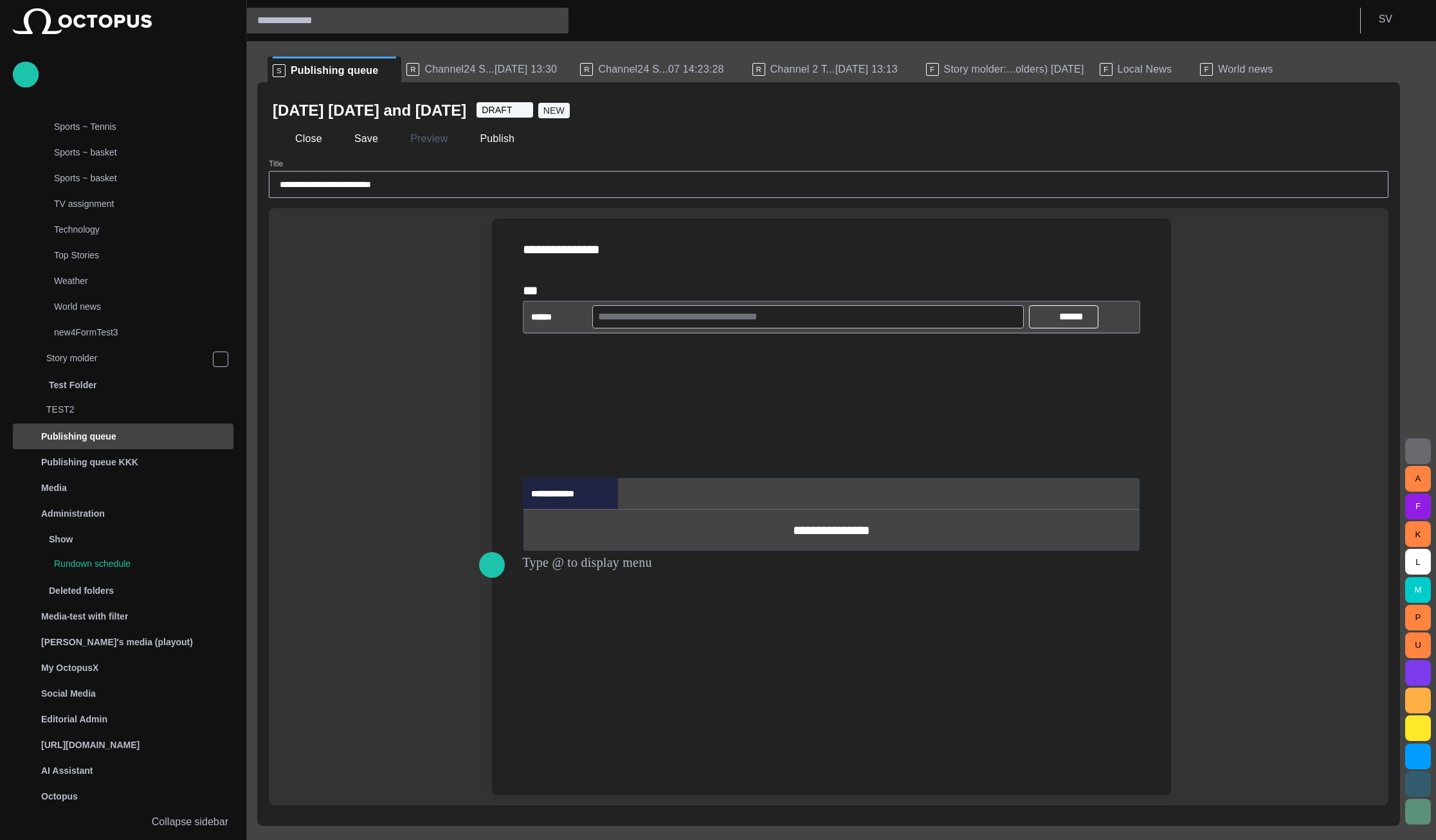
click at [569, 390] on div at bounding box center [831, 405] width 617 height 144
click at [569, 384] on div at bounding box center [831, 405] width 617 height 144
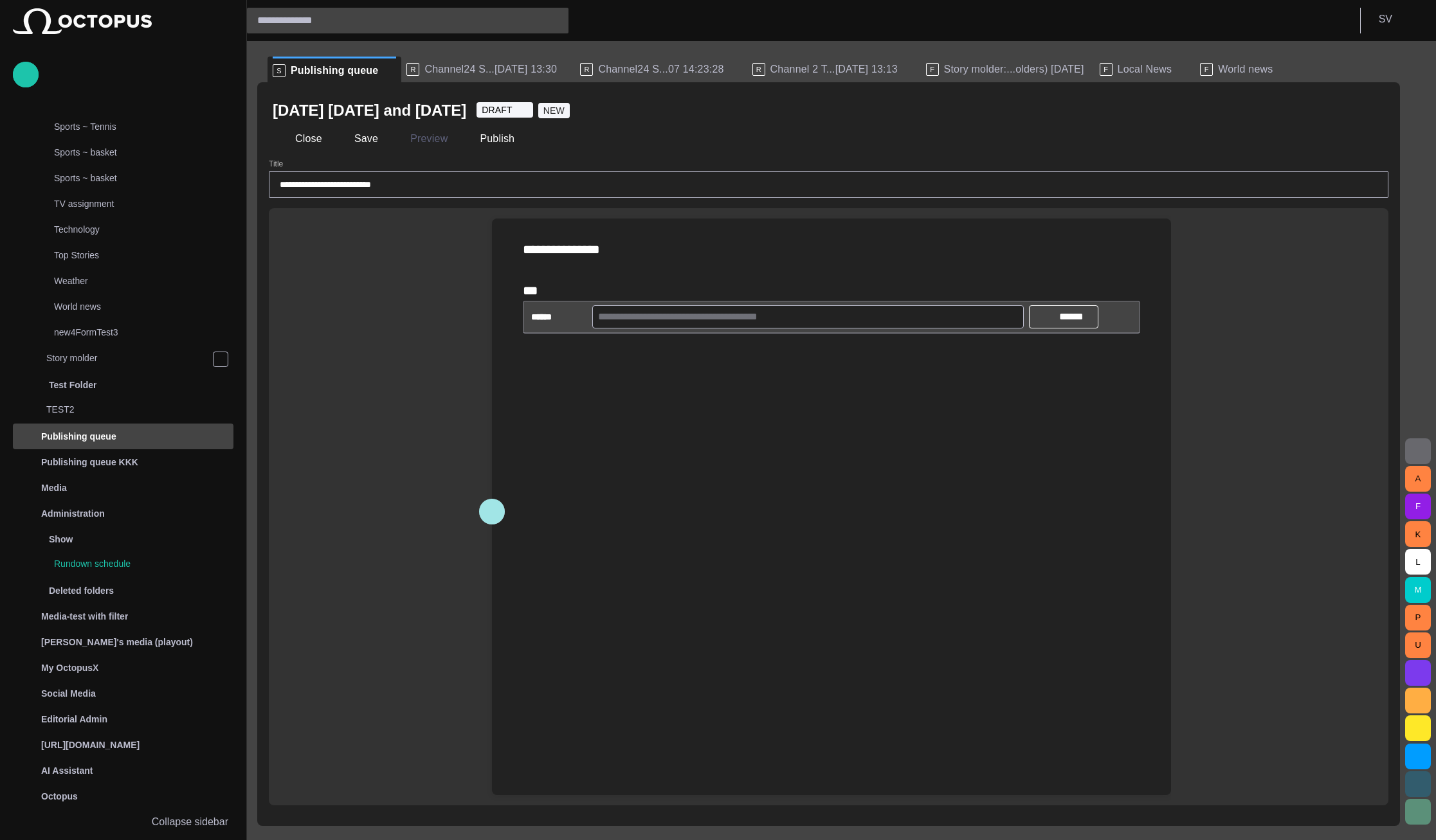
click at [492, 512] on span "button" at bounding box center [492, 512] width 15 height 24
click at [559, 554] on p "Files" at bounding box center [554, 556] width 23 height 15
click at [581, 585] on span "Uploaded file" at bounding box center [630, 580] width 114 height 13
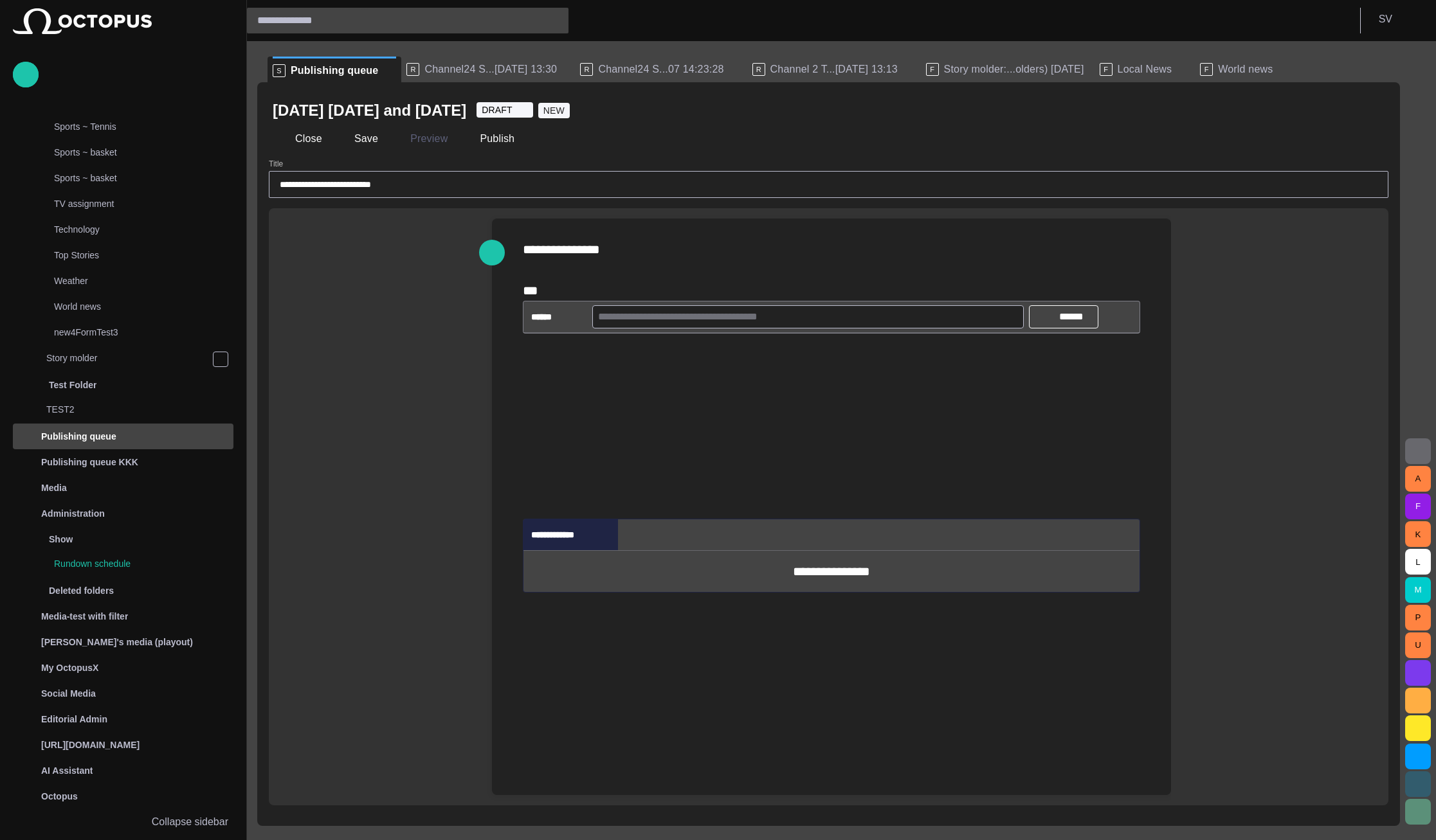
click at [542, 465] on div at bounding box center [831, 426] width 617 height 185
click at [578, 423] on div at bounding box center [831, 426] width 617 height 185
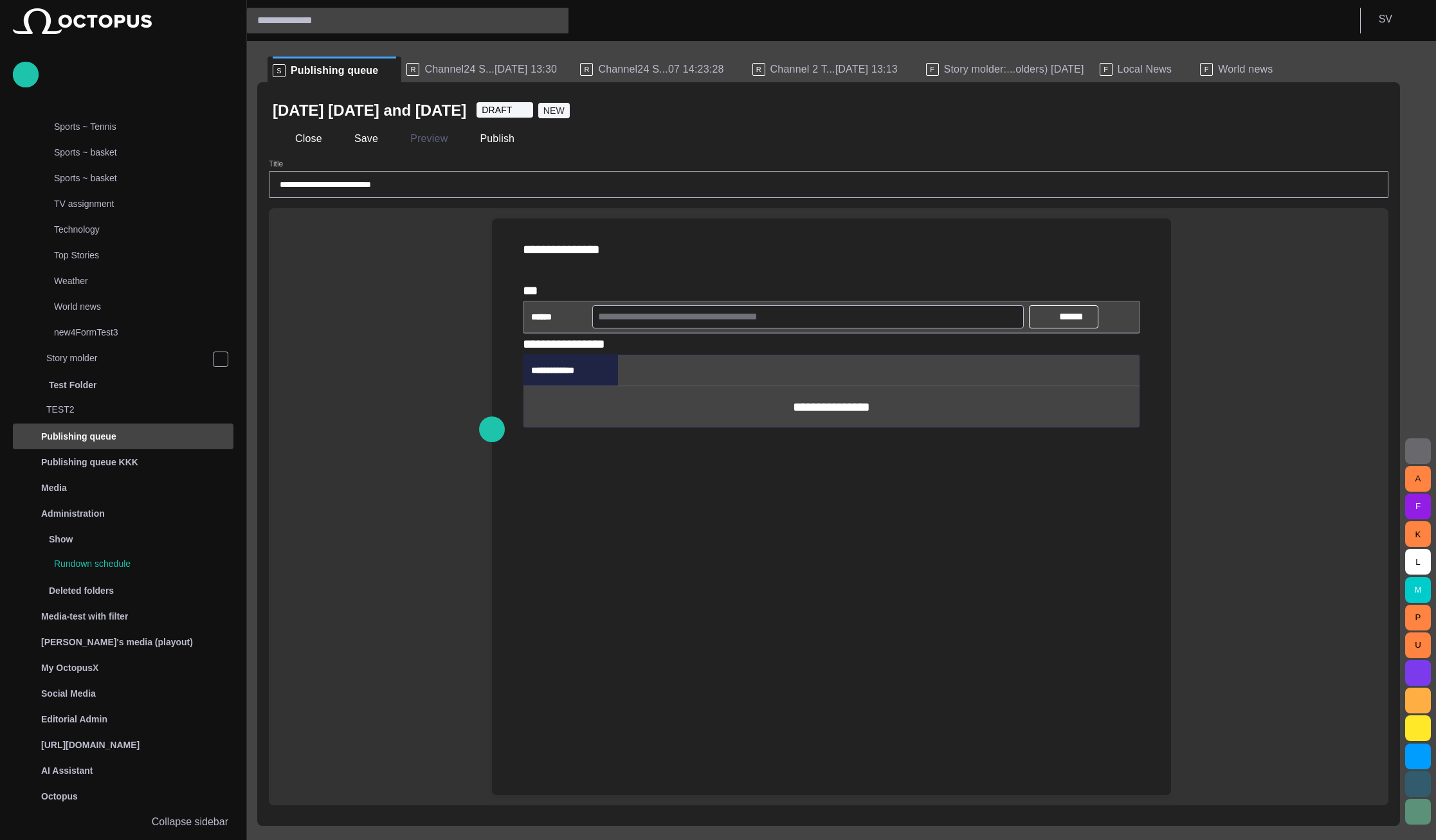
click at [679, 354] on div "*******" at bounding box center [831, 344] width 617 height 21
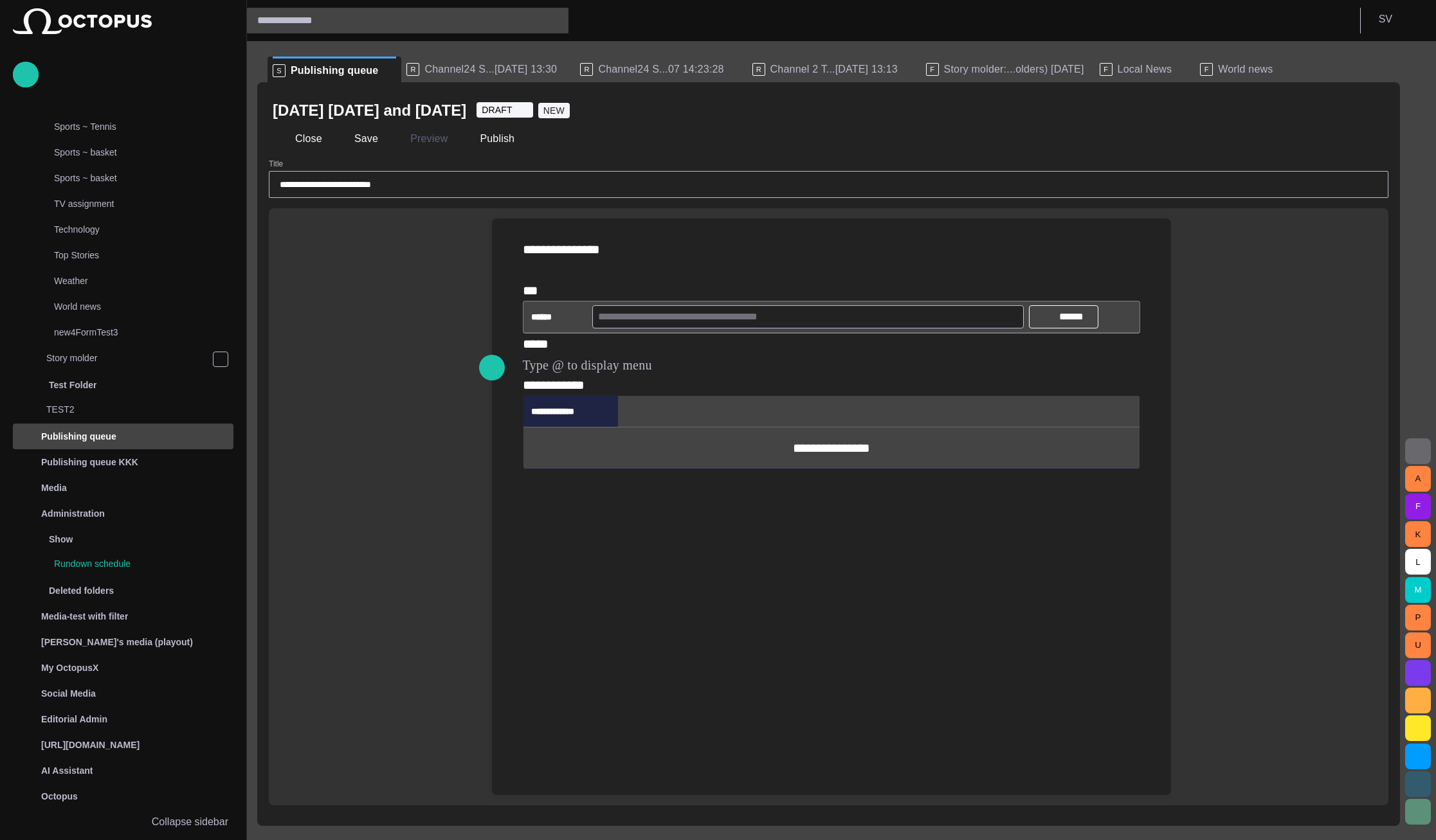
click at [669, 357] on div "*** *******" at bounding box center [831, 365] width 617 height 62
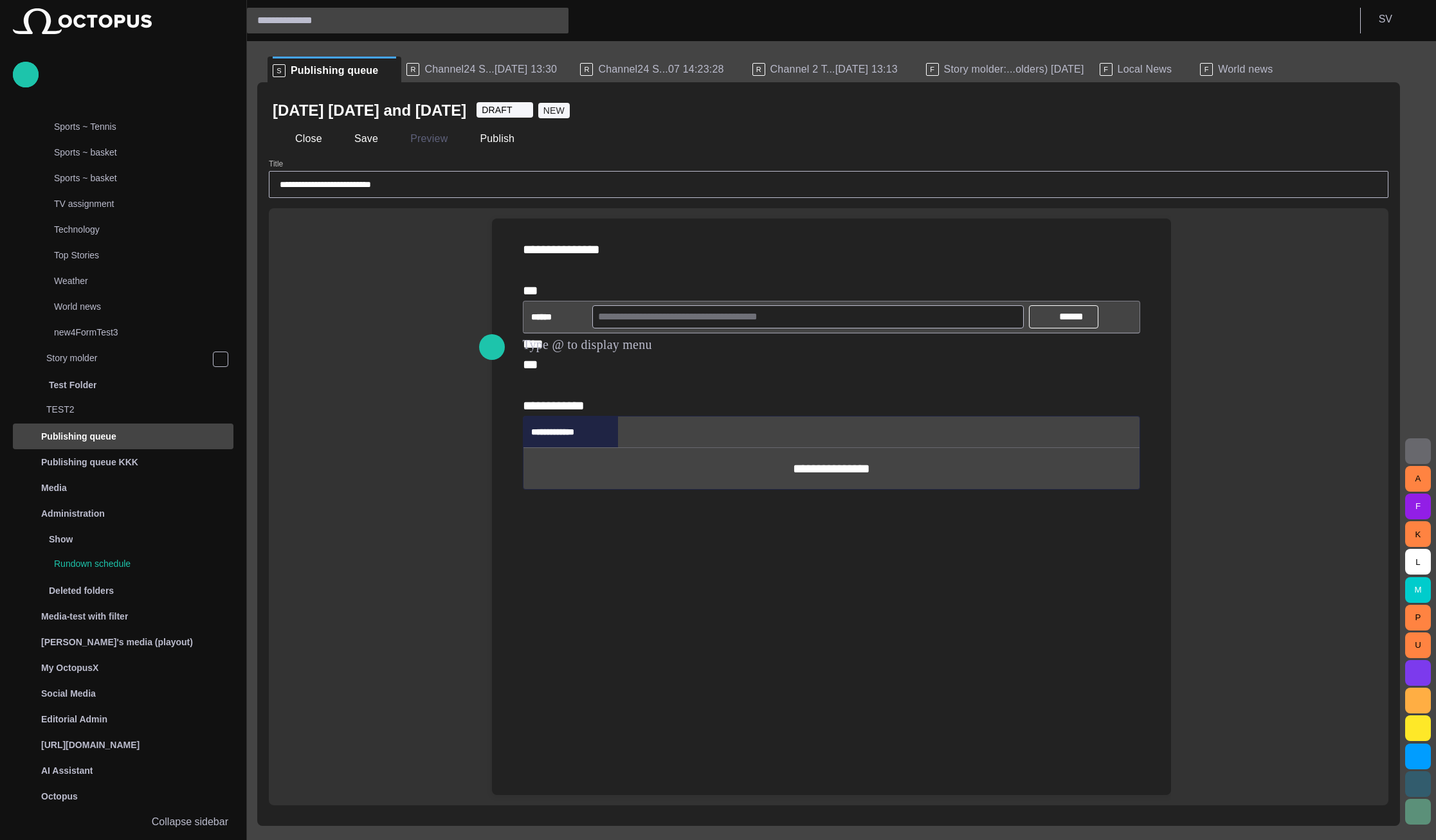
click at [666, 349] on div "*** *** *******" at bounding box center [831, 375] width 617 height 83
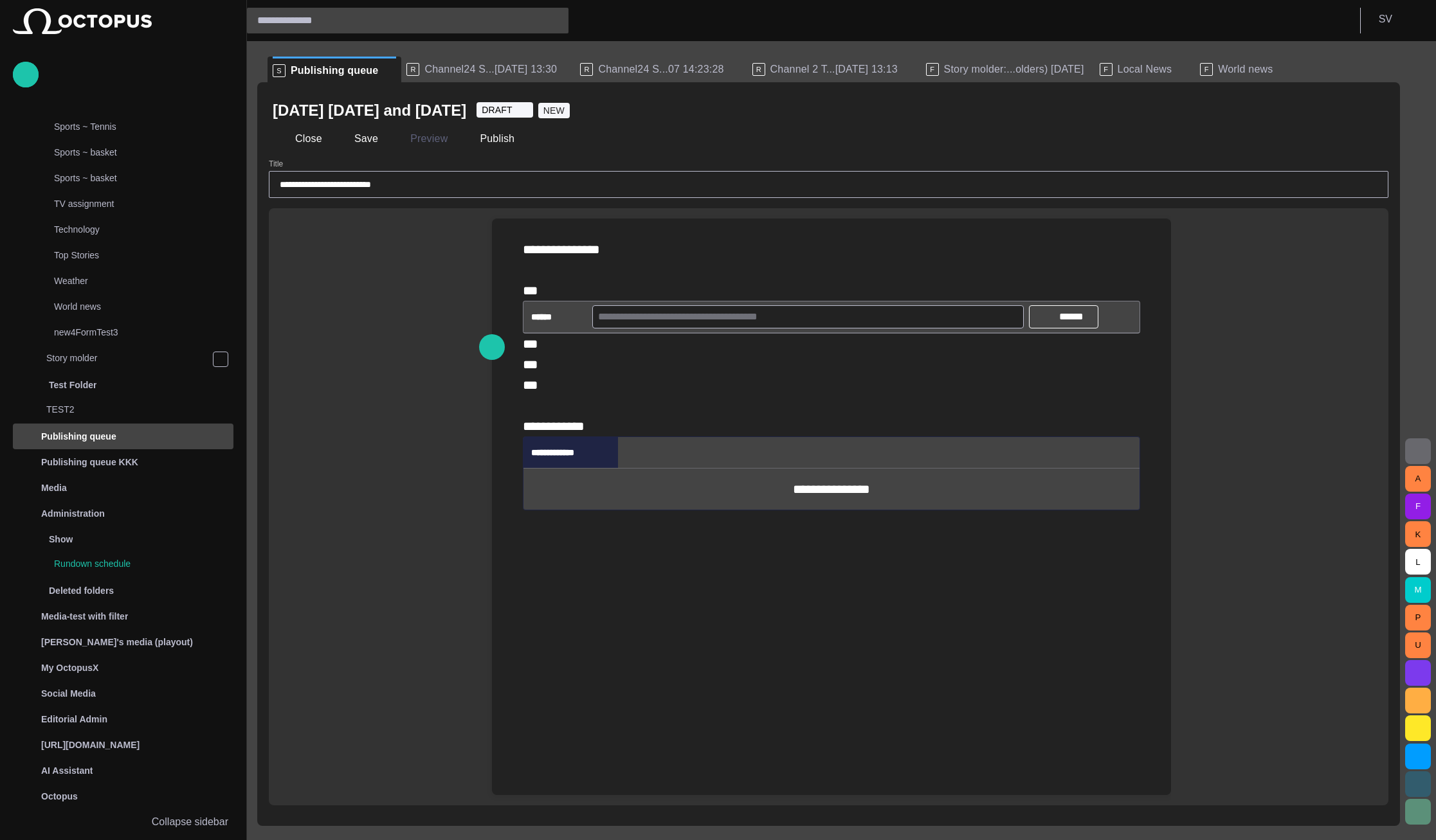
click at [640, 436] on div "*** *** *** *******" at bounding box center [831, 384] width 617 height 102
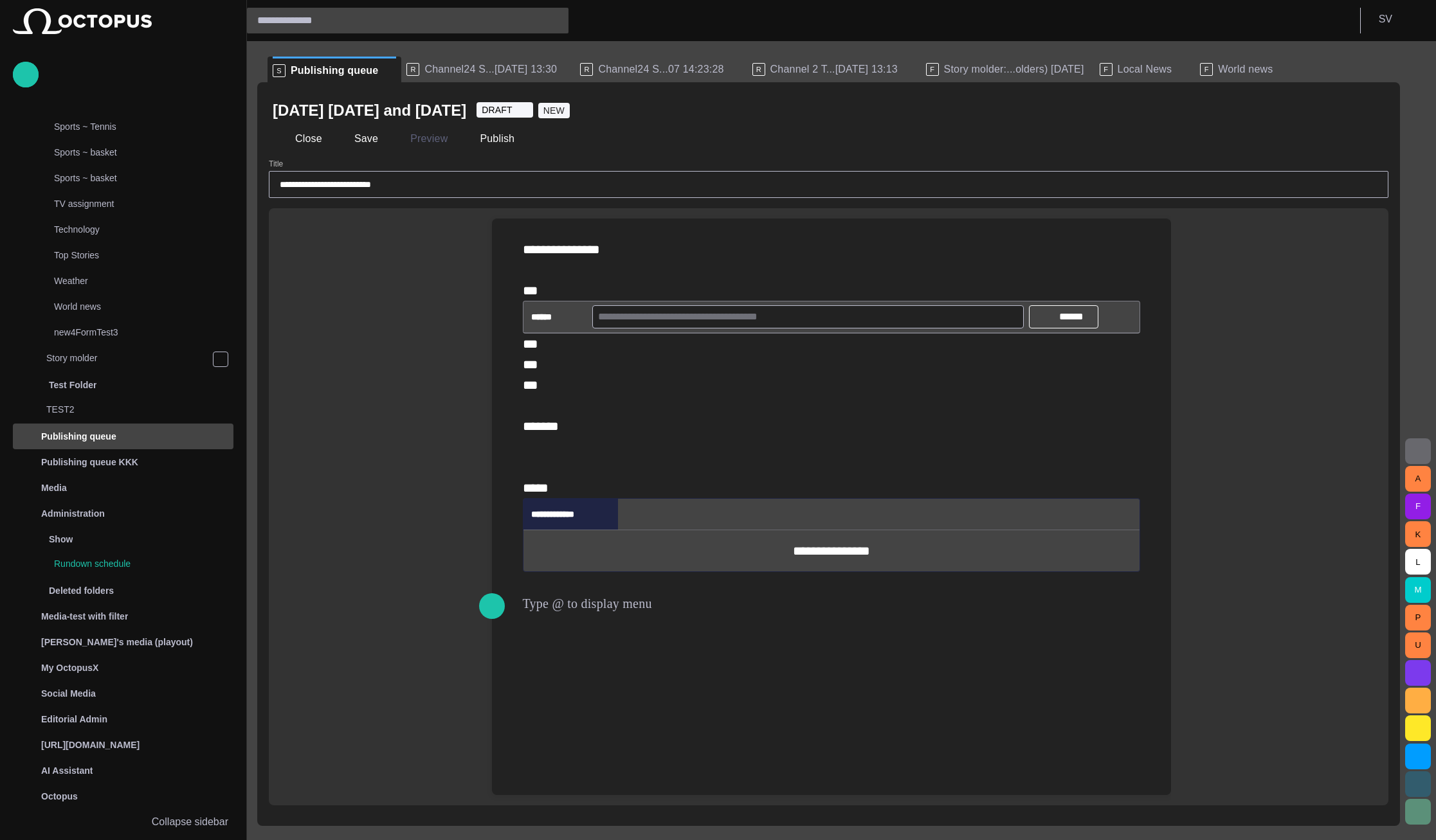
click at [640, 498] on div "*** *** *** ******* ***" at bounding box center [831, 415] width 617 height 164
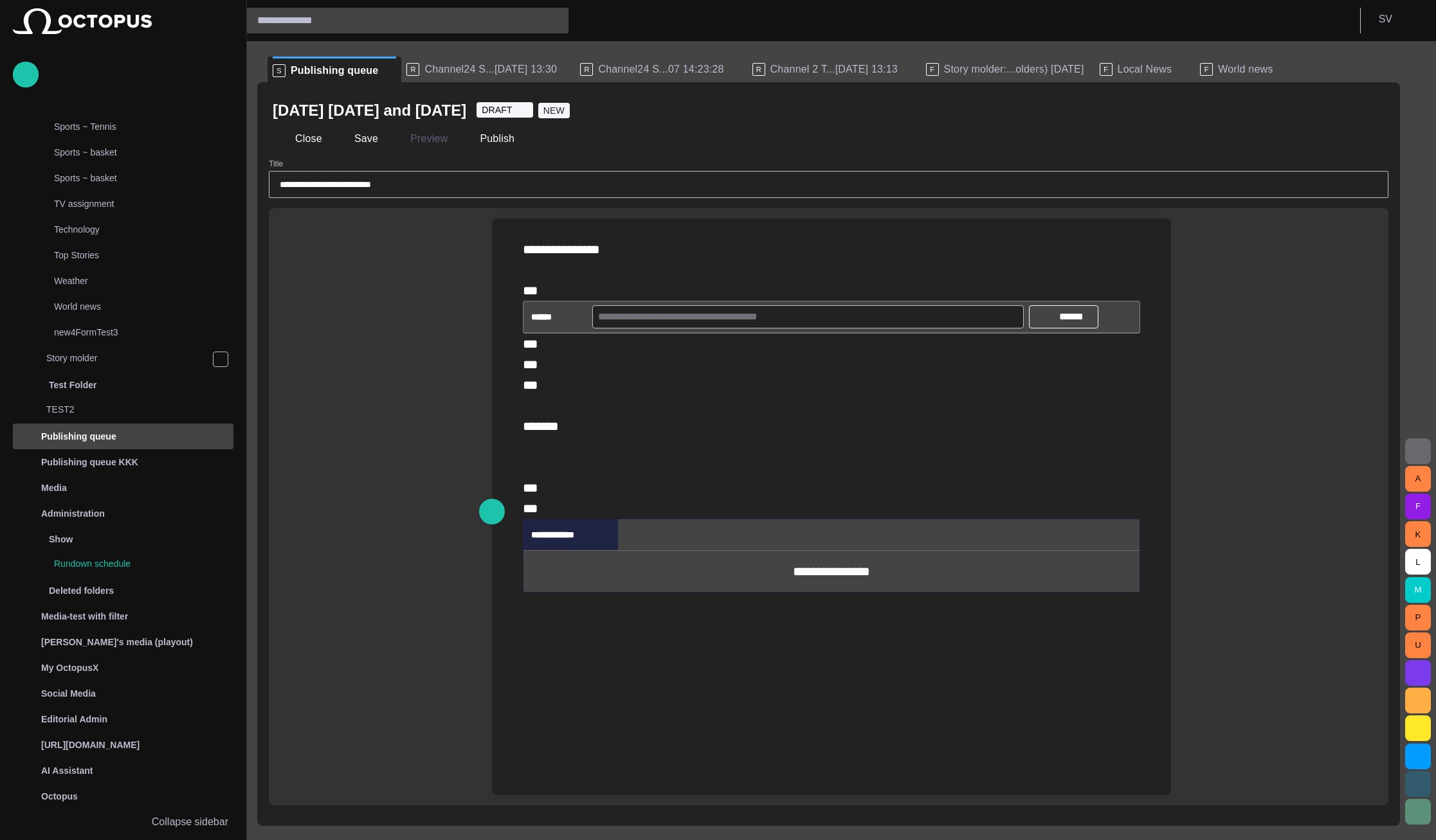
click at [630, 591] on div "**********" at bounding box center [831, 571] width 616 height 41
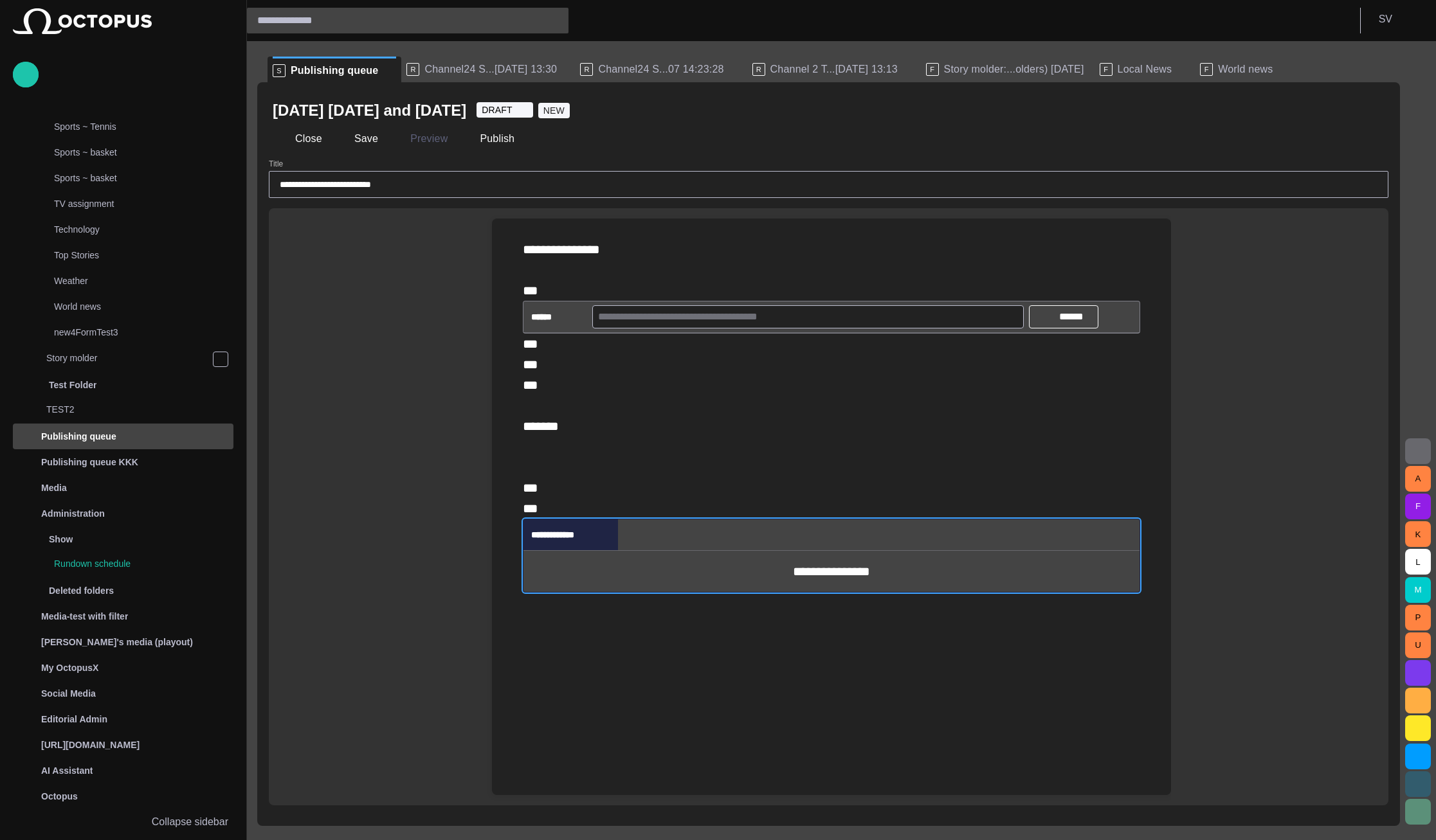
click at [627, 609] on div "﻿" at bounding box center [831, 603] width 617 height 21
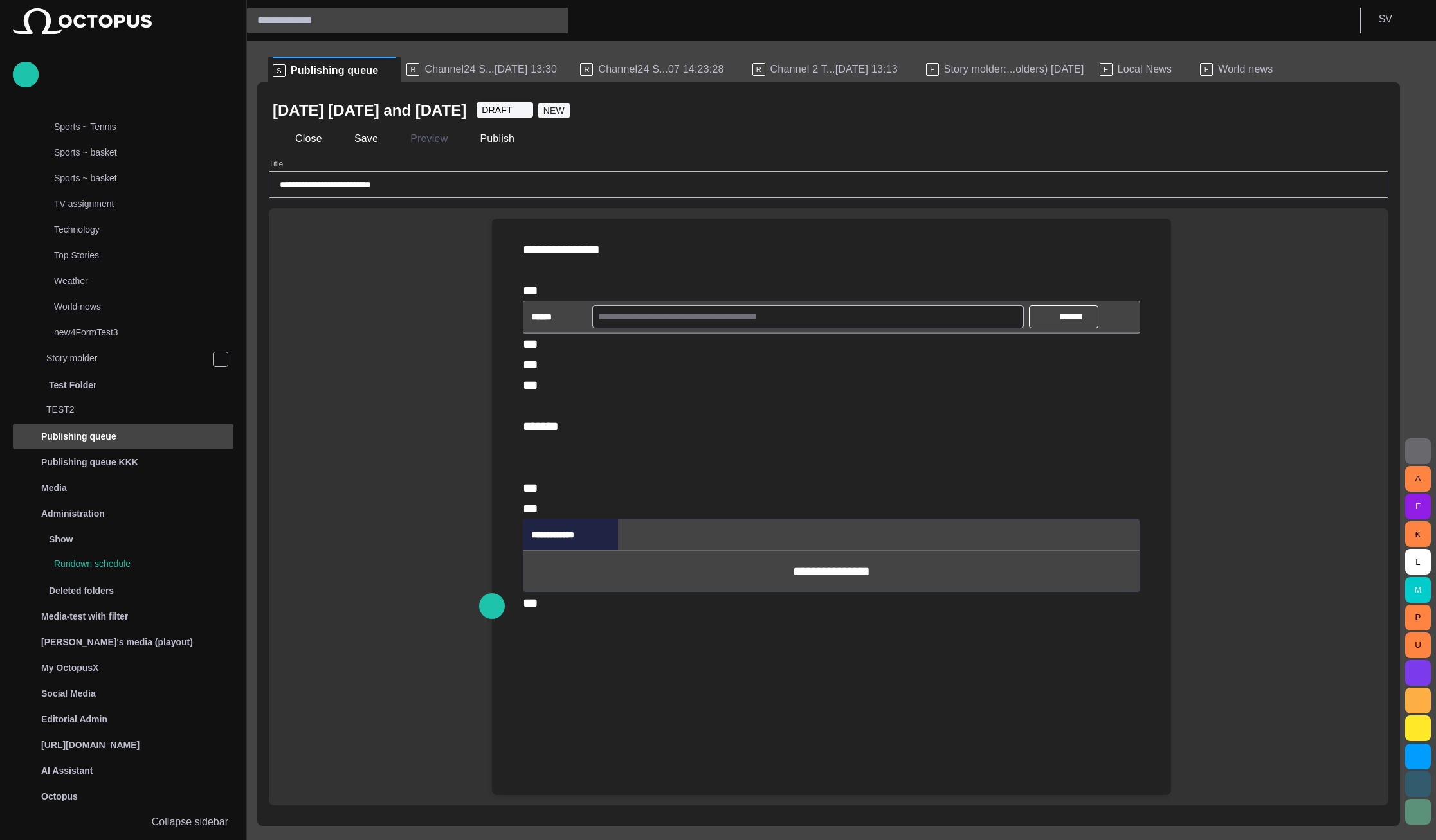
click at [624, 630] on div "**********" at bounding box center [831, 427] width 658 height 415
click at [624, 642] on div at bounding box center [831, 715] width 658 height 162
click at [627, 473] on div "*** *** *** ******* *** ***" at bounding box center [831, 426] width 617 height 185
click at [572, 285] on div "**********" at bounding box center [831, 270] width 617 height 62
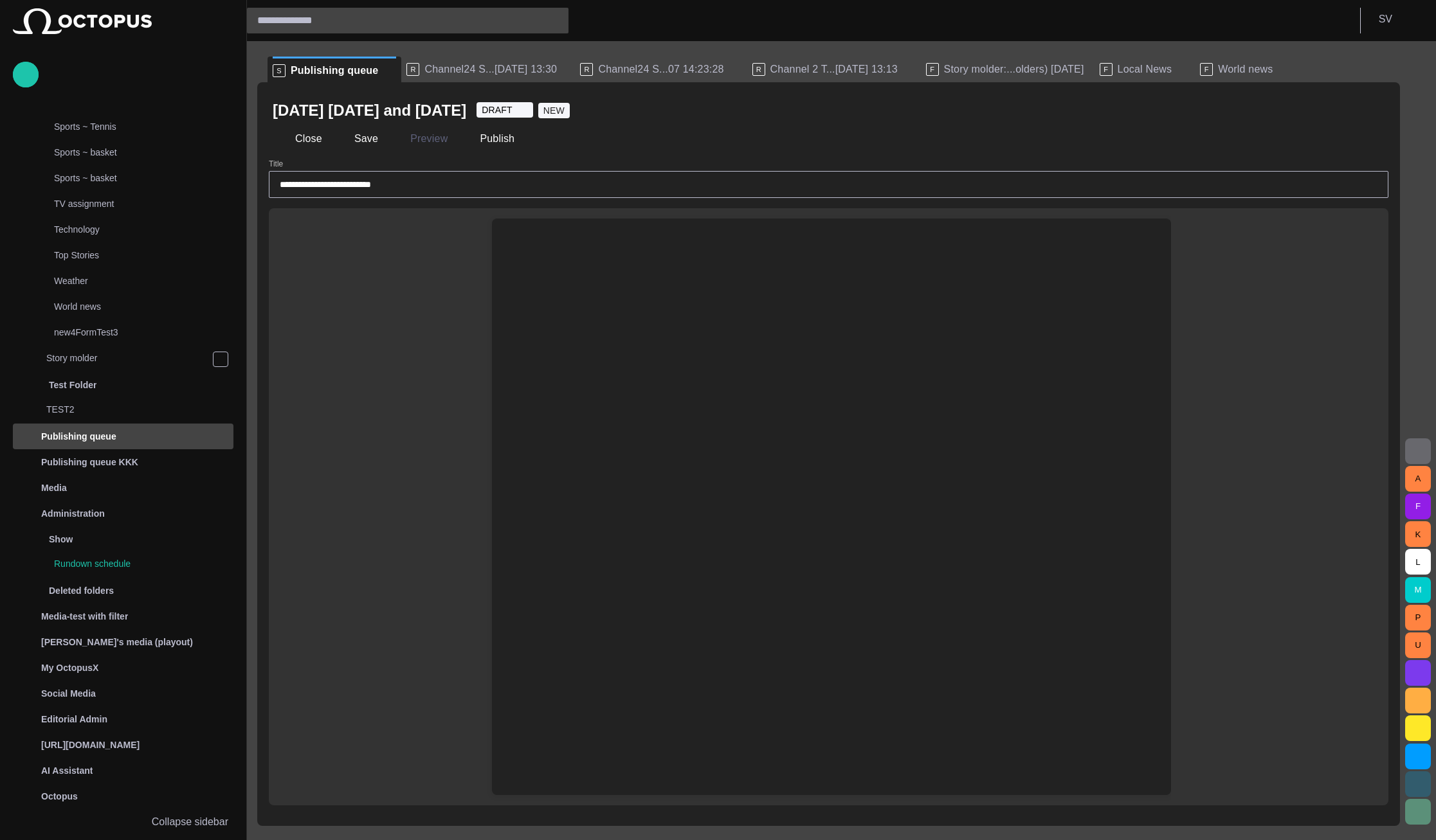
click at [394, 303] on div "Type @ to display menu ﻿" at bounding box center [828, 507] width 1119 height 598
click at [614, 305] on div at bounding box center [831, 537] width 658 height 515
click at [603, 271] on div "﻿" at bounding box center [831, 250] width 658 height 62
click at [406, 345] on div "Type @ to display menu ﻿" at bounding box center [828, 507] width 1119 height 598
click at [526, 443] on div at bounding box center [831, 537] width 658 height 515
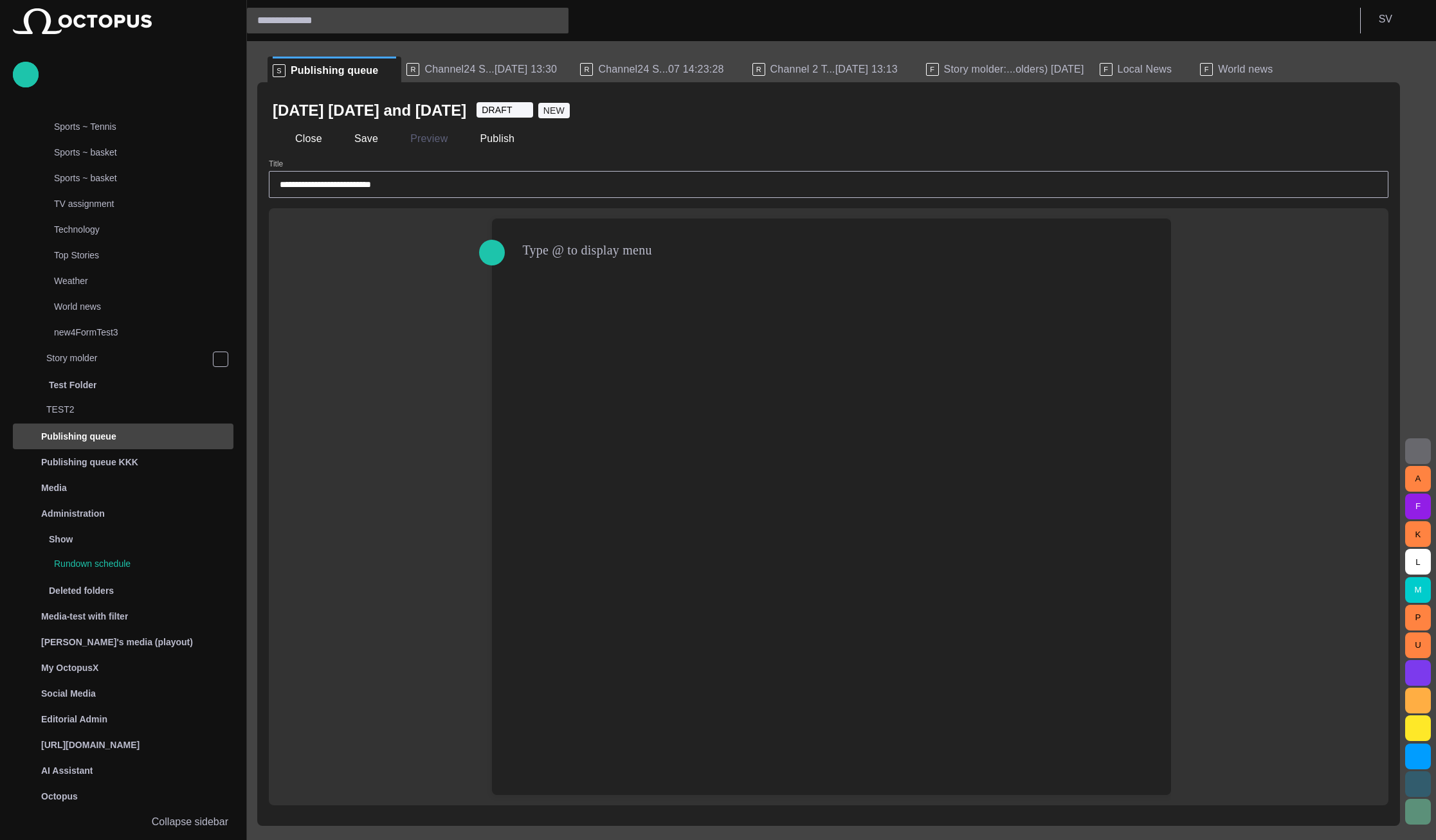
drag, startPoint x: 446, startPoint y: 419, endPoint x: 504, endPoint y: 441, distance: 62.0
click at [445, 419] on div "Type @ to display menu ﻿" at bounding box center [828, 507] width 1119 height 598
click at [794, 561] on div at bounding box center [831, 537] width 658 height 515
click at [373, 515] on div "Type @ to display menu ﻿" at bounding box center [828, 507] width 1119 height 598
click at [616, 484] on div at bounding box center [831, 537] width 658 height 515
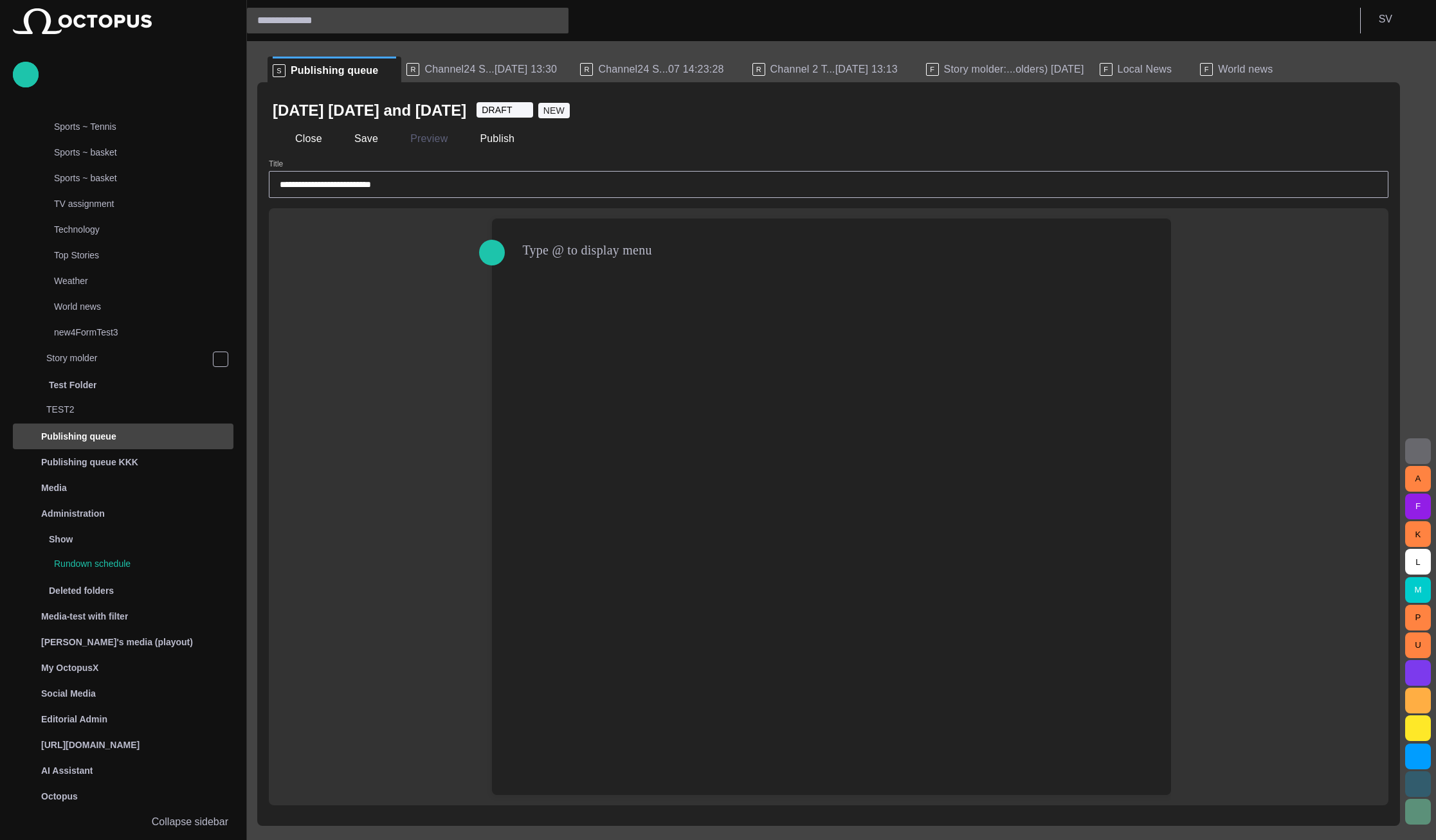
drag, startPoint x: 588, startPoint y: 362, endPoint x: 586, endPoint y: 355, distance: 7.3
click at [588, 361] on div at bounding box center [831, 537] width 658 height 515
click at [583, 336] on div at bounding box center [831, 537] width 658 height 515
drag, startPoint x: 578, startPoint y: 301, endPoint x: 570, endPoint y: 255, distance: 46.7
click at [578, 300] on div at bounding box center [831, 537] width 658 height 515
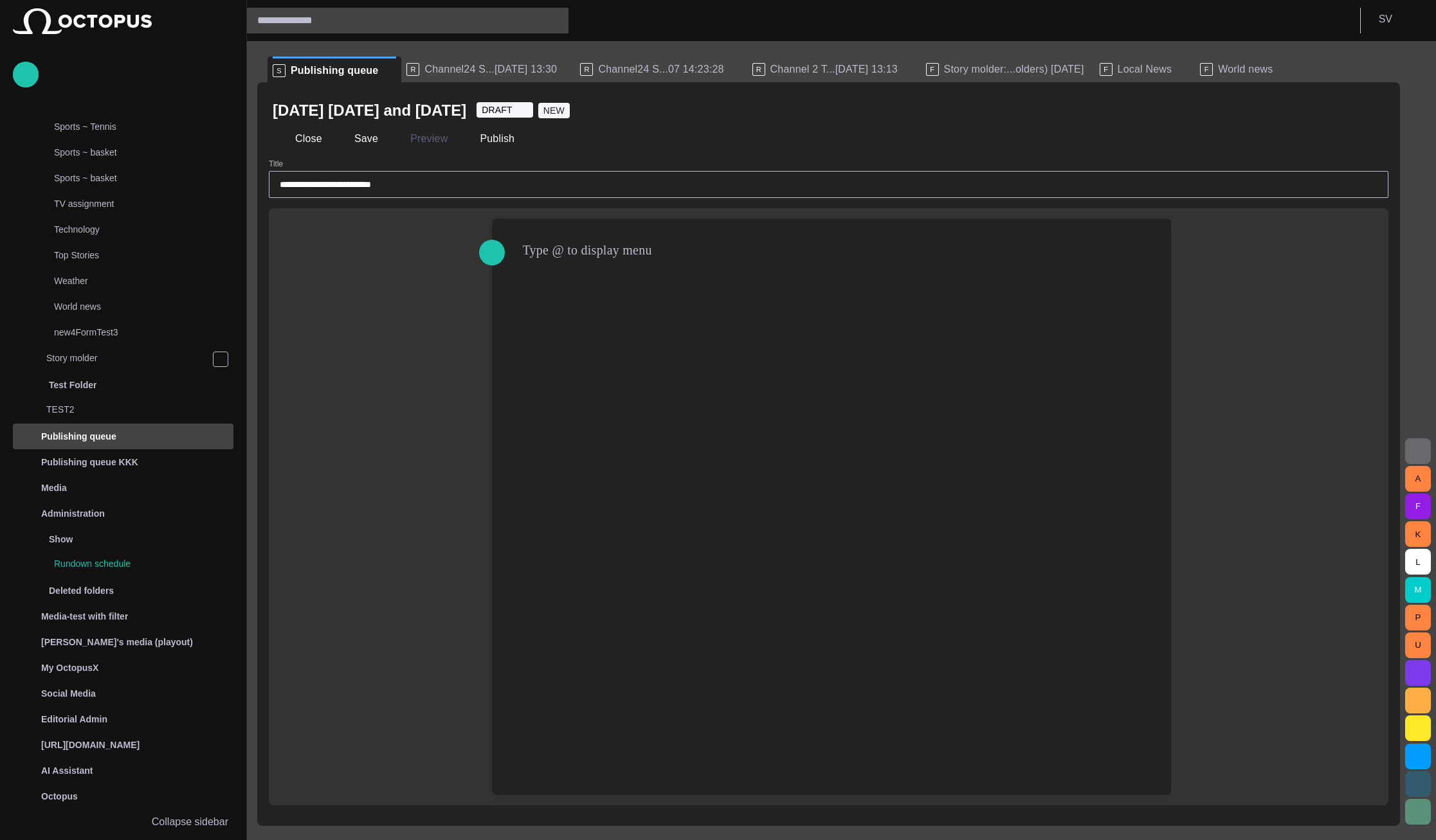
drag, startPoint x: 570, startPoint y: 255, endPoint x: 566, endPoint y: 241, distance: 14.6
click at [570, 253] on div "﻿" at bounding box center [831, 249] width 617 height 21
click at [563, 236] on div "﻿" at bounding box center [831, 250] width 658 height 62
drag, startPoint x: 561, startPoint y: 233, endPoint x: 553, endPoint y: 230, distance: 8.5
click at [558, 231] on div "﻿" at bounding box center [831, 250] width 658 height 62
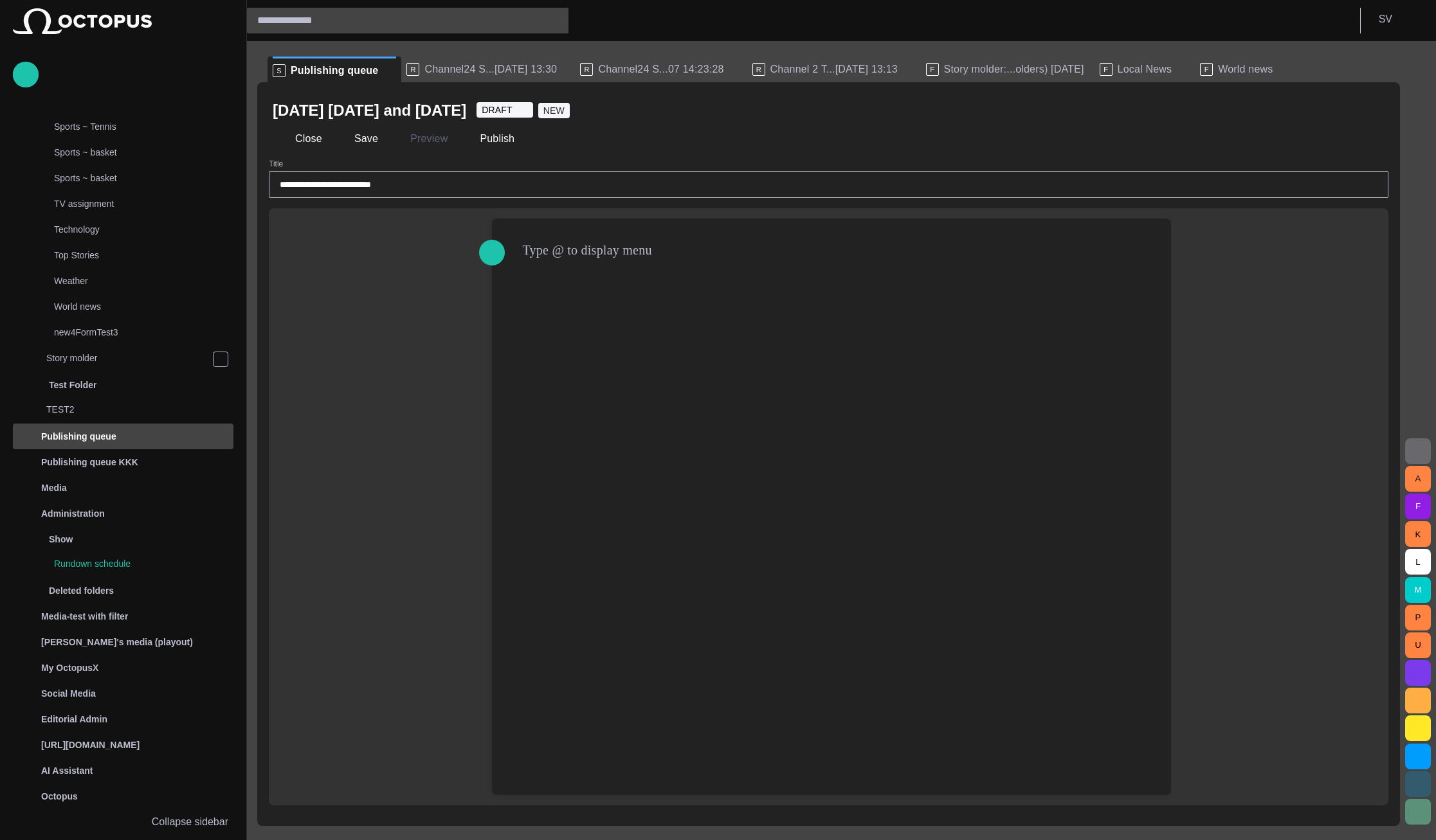
click at [504, 235] on div "﻿" at bounding box center [831, 250] width 658 height 62
click at [410, 267] on div "Type @ to display menu ﻿" at bounding box center [828, 507] width 1119 height 598
click at [499, 253] on div "Type @ to display menu ﻿" at bounding box center [823, 507] width 695 height 577
click at [517, 248] on div "﻿" at bounding box center [831, 250] width 658 height 62
click at [528, 248] on div "﻿" at bounding box center [831, 249] width 617 height 21
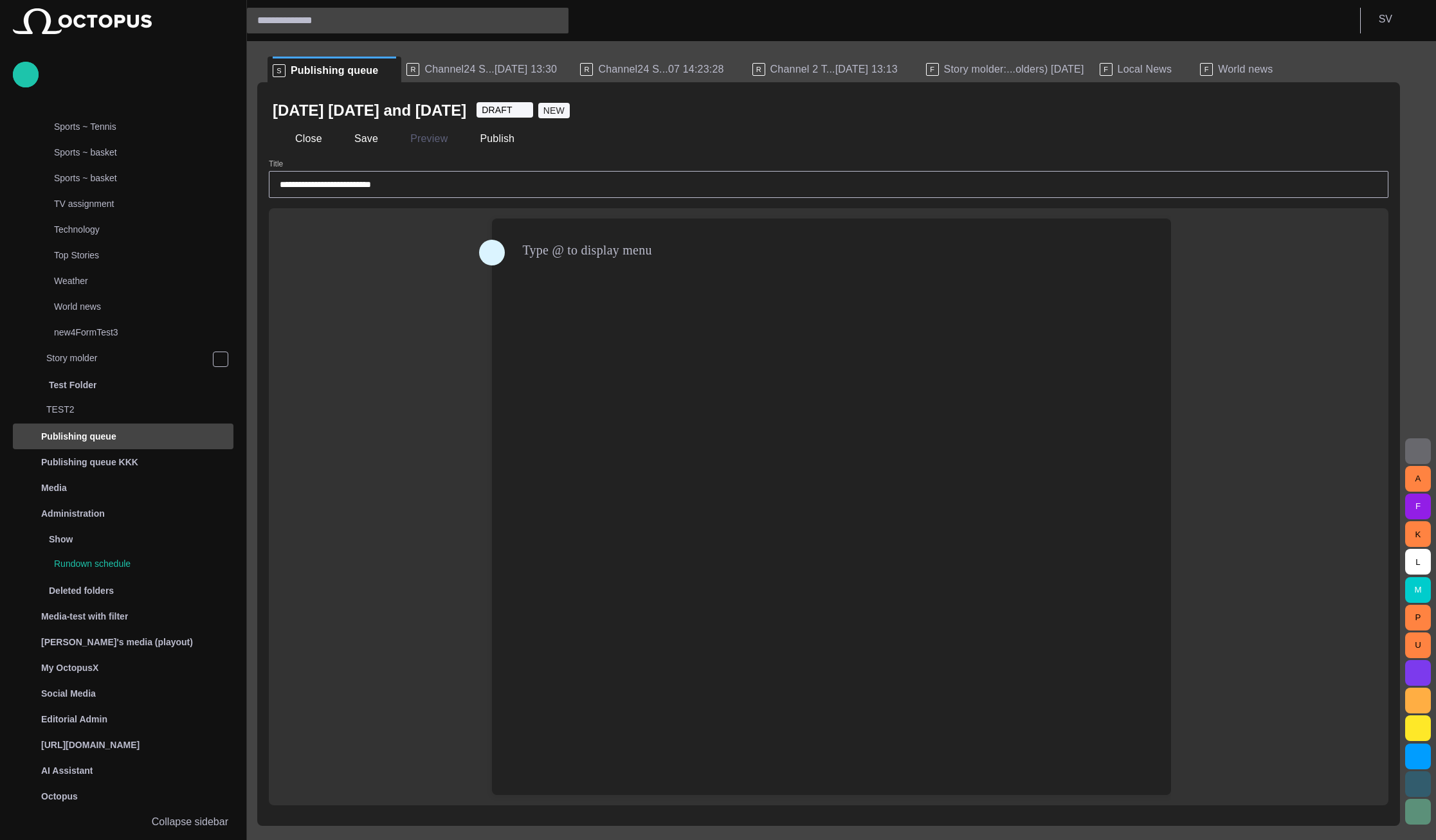
click at [495, 259] on span "button" at bounding box center [492, 253] width 15 height 24
click at [414, 285] on div "MOS Object MOS Object Files Uploaded file Type @ to display menu *" at bounding box center [828, 507] width 1119 height 598
click at [550, 261] on div "Type @ to display menu *" at bounding box center [823, 507] width 695 height 577
click at [554, 280] on p "MOS Object" at bounding box center [572, 275] width 58 height 15
click at [579, 310] on ul "MOS Object" at bounding box center [625, 301] width 145 height 28
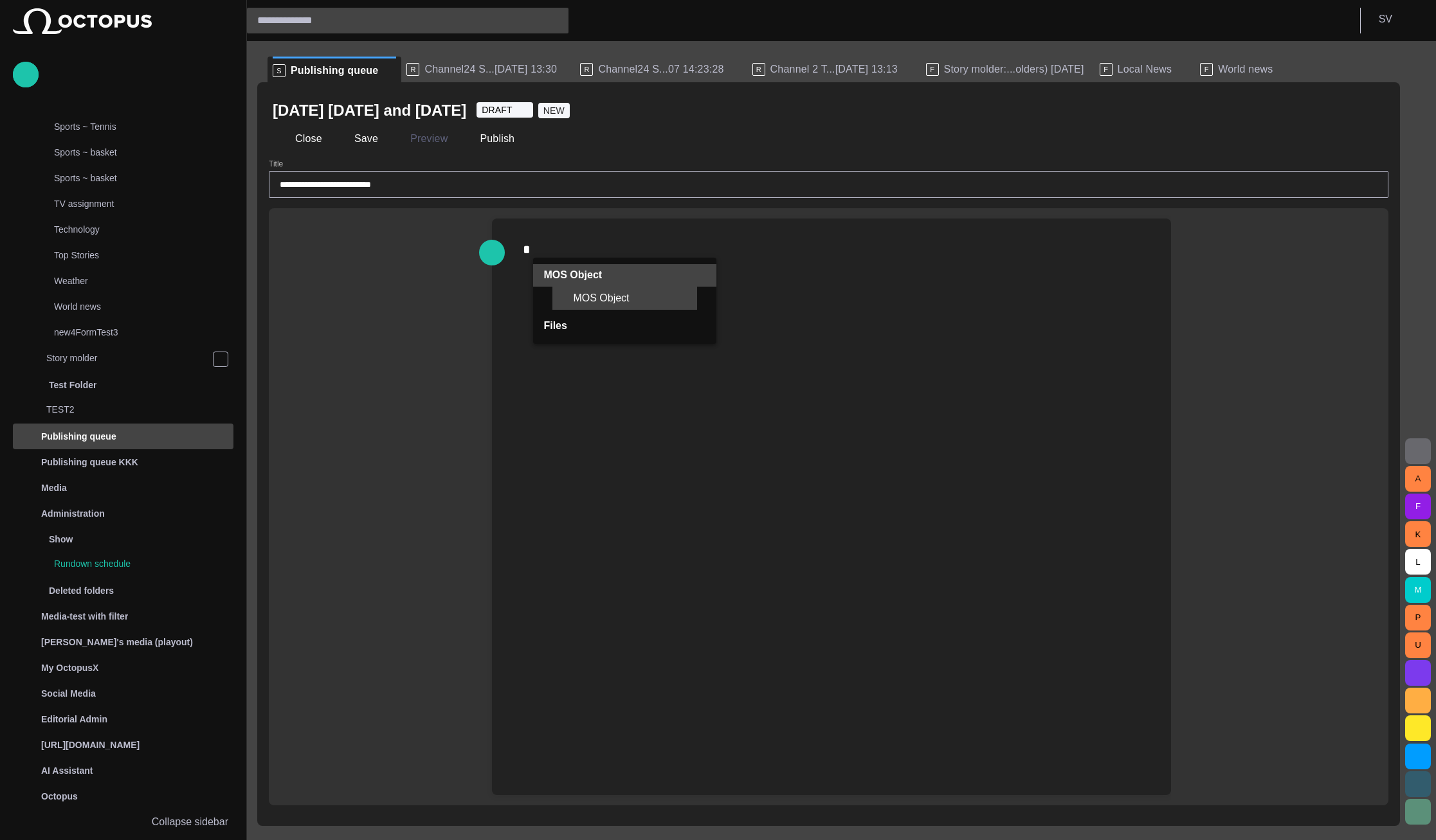
click at [580, 304] on div "MOS Object" at bounding box center [625, 298] width 145 height 23
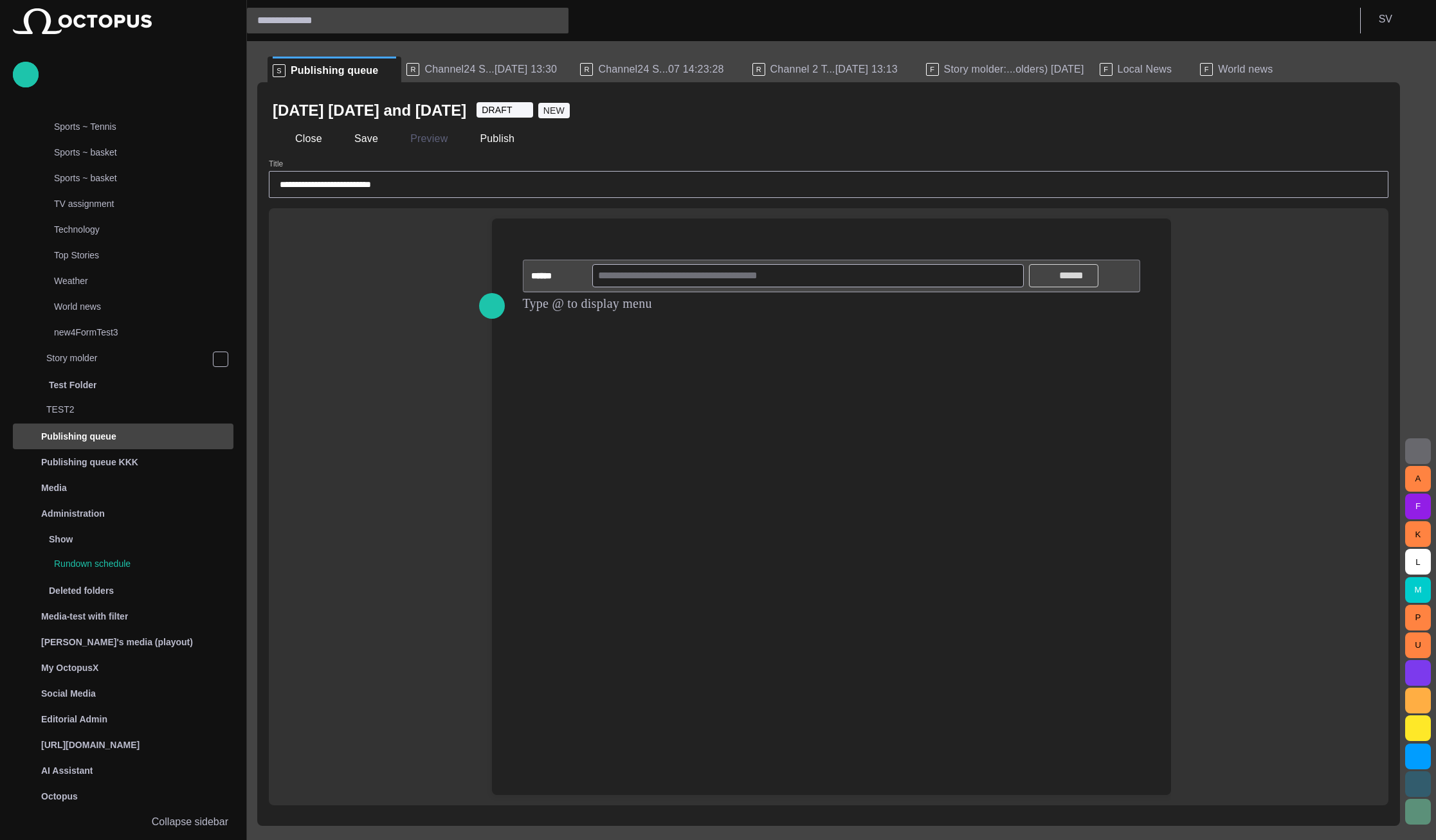
click at [1058, 278] on p "******" at bounding box center [1071, 275] width 32 height 15
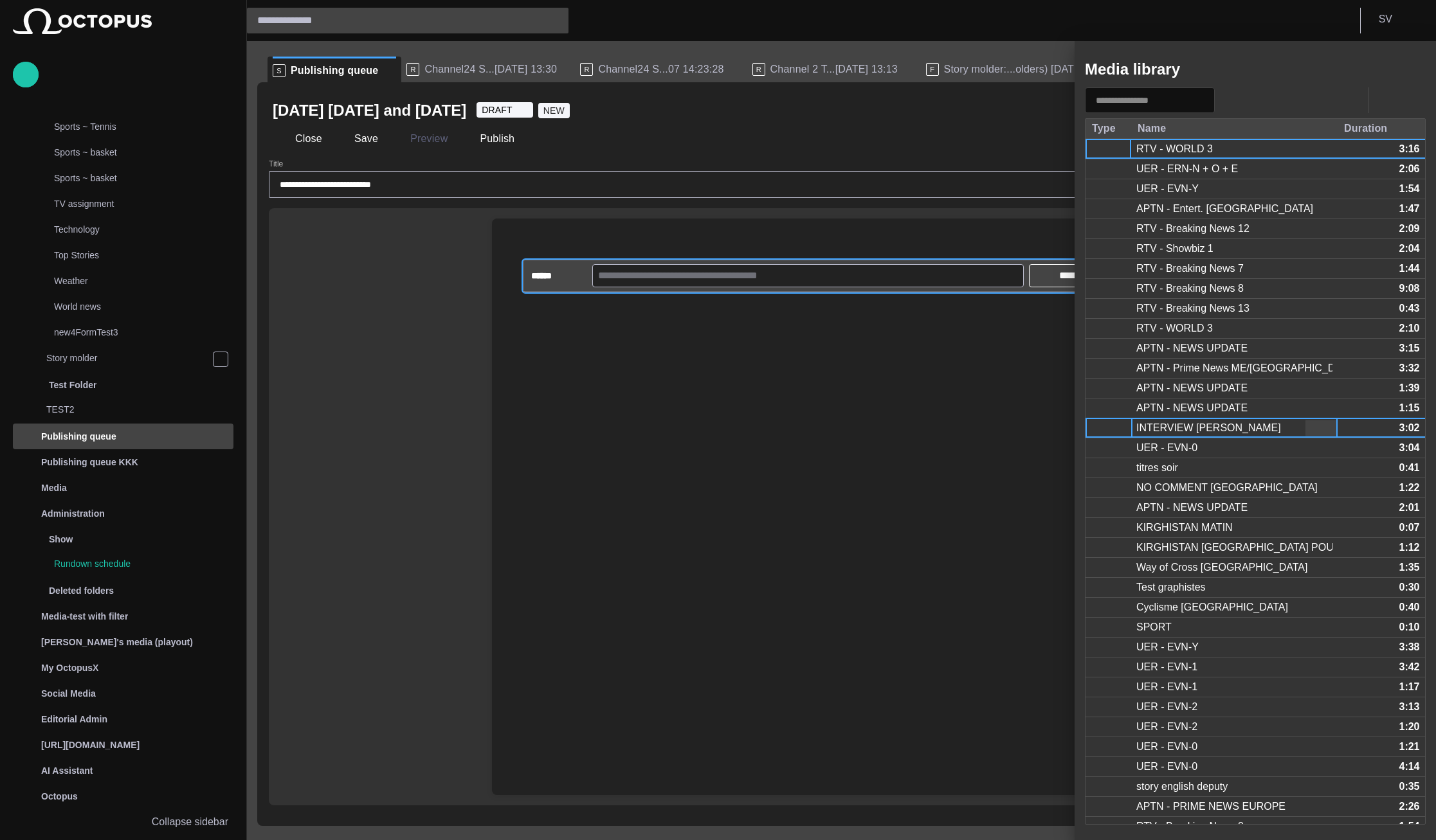
click at [1171, 428] on div "INTERVIEW [PERSON_NAME]" at bounding box center [1209, 428] width 145 height 14
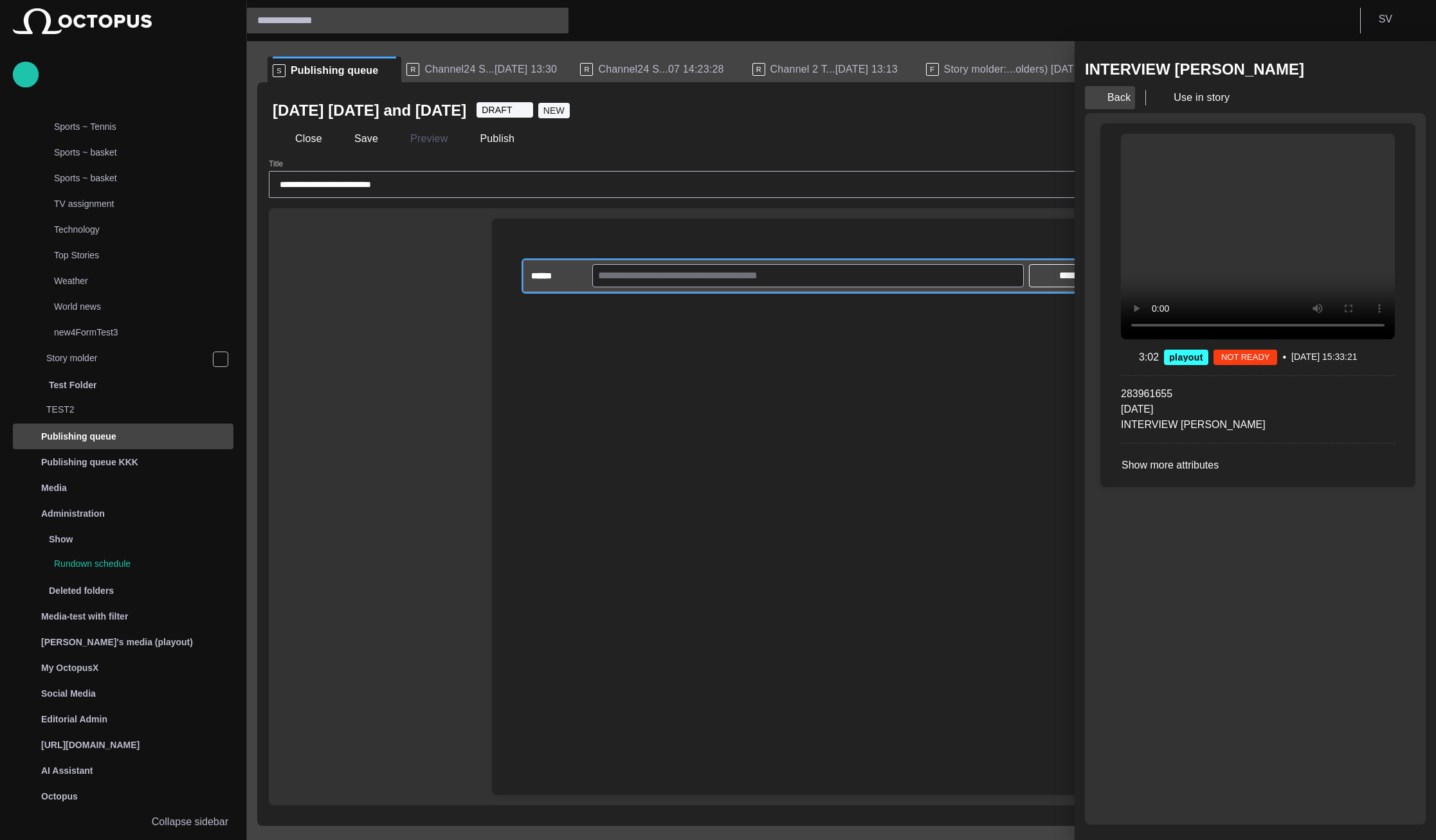
click at [1117, 104] on button "Back" at bounding box center [1109, 98] width 50 height 23
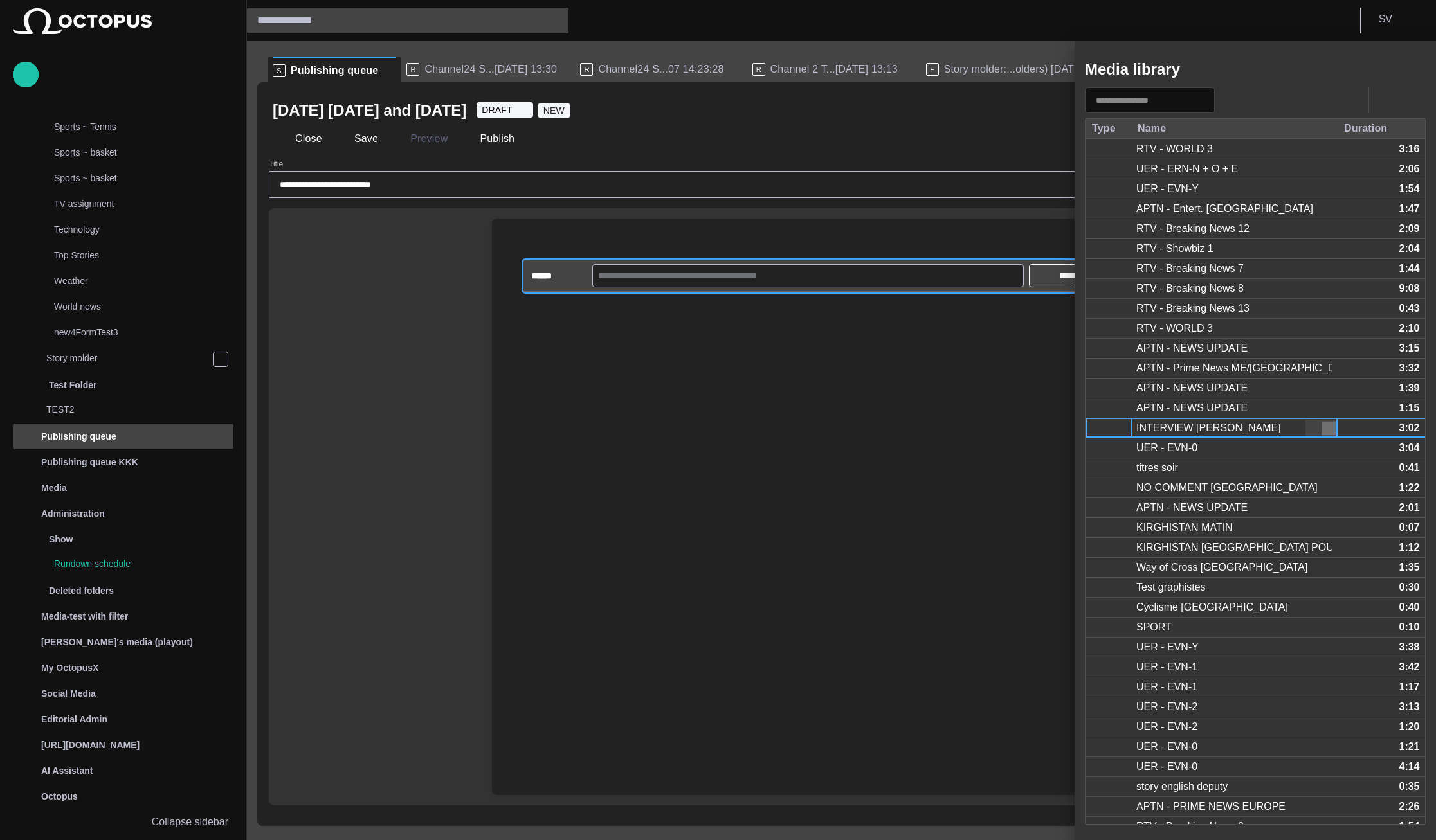
click at [1323, 430] on span "button" at bounding box center [1328, 428] width 13 height 13
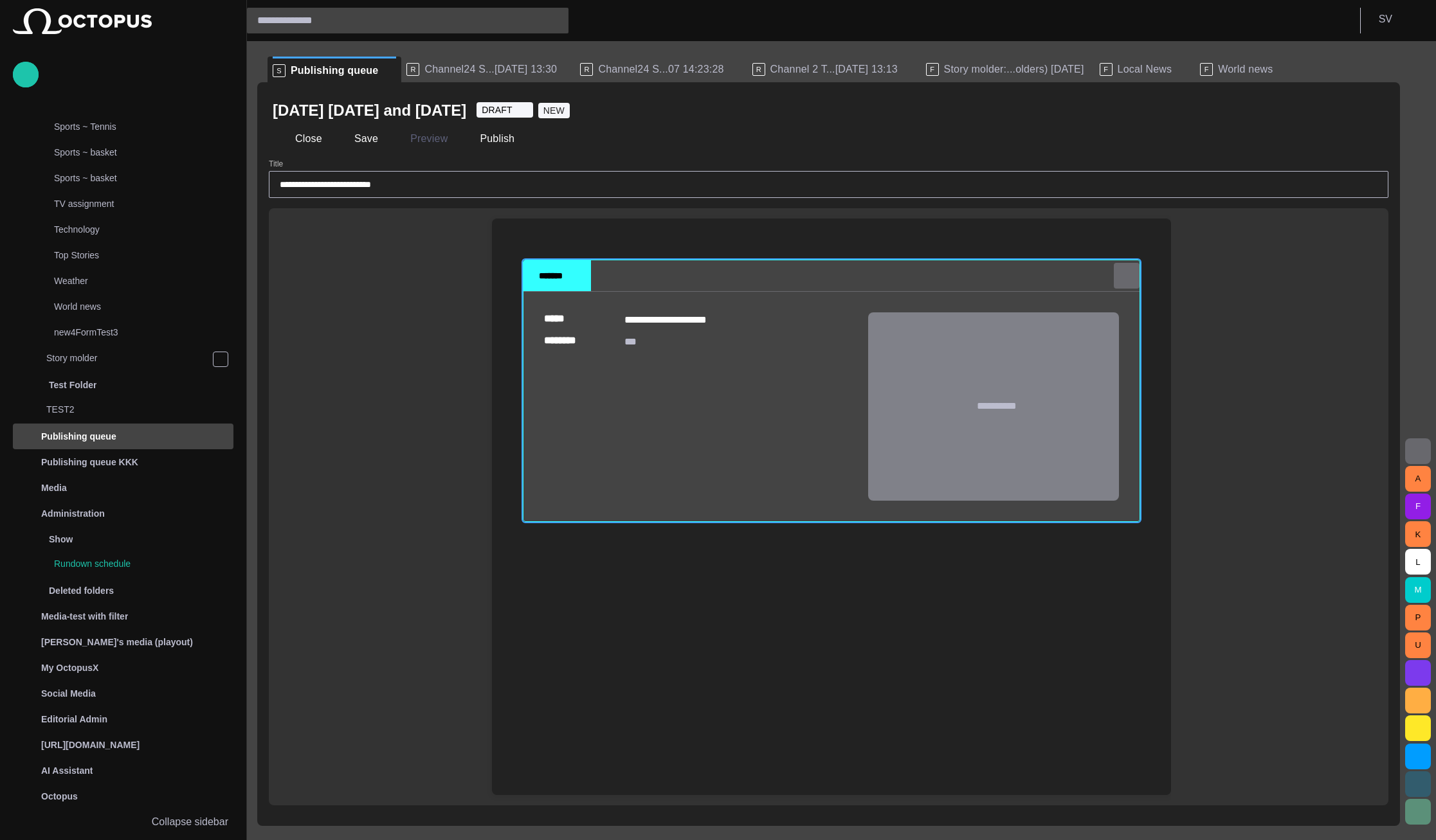
click at [1129, 274] on span "button" at bounding box center [1127, 276] width 13 height 13
click at [1148, 320] on li "Cut" at bounding box center [1204, 328] width 180 height 23
